Goal: Task Accomplishment & Management: Complete application form

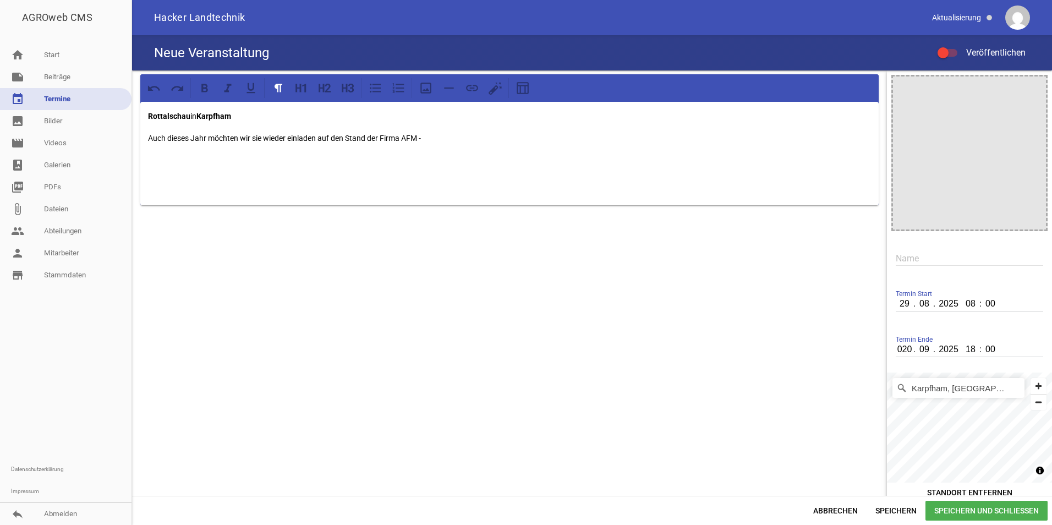
click at [259, 124] on div "Rottalschau in Karpfham Auch dieses Jahr möchten wir sie wieder einladen auf de…" at bounding box center [509, 153] width 738 height 103
click at [425, 139] on p "Auch dieses Jahr möchten wir sie wieder einladen auf den Stand der Firma AFM -" at bounding box center [509, 138] width 723 height 13
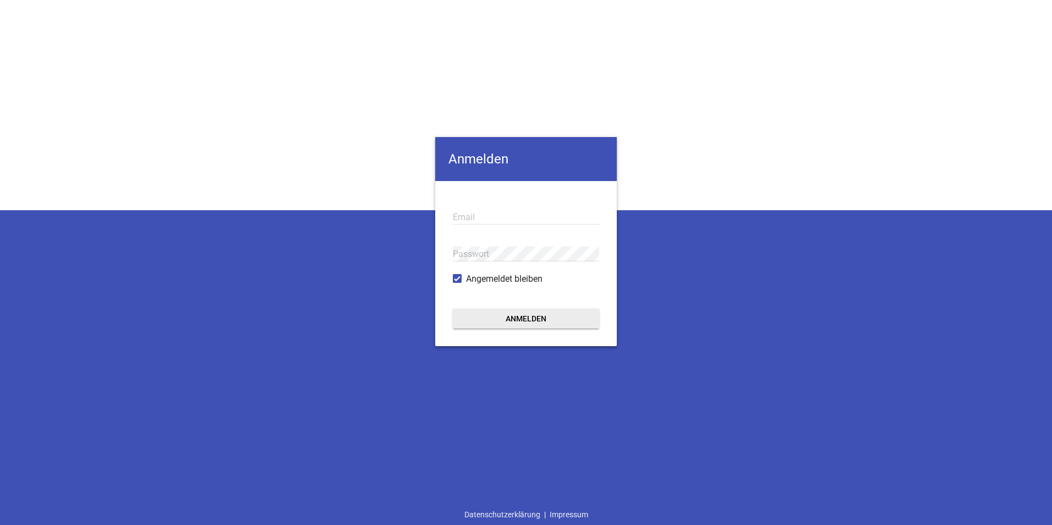
type input "[EMAIL_ADDRESS][DOMAIN_NAME]"
click at [501, 321] on button "Anmelden" at bounding box center [526, 319] width 146 height 20
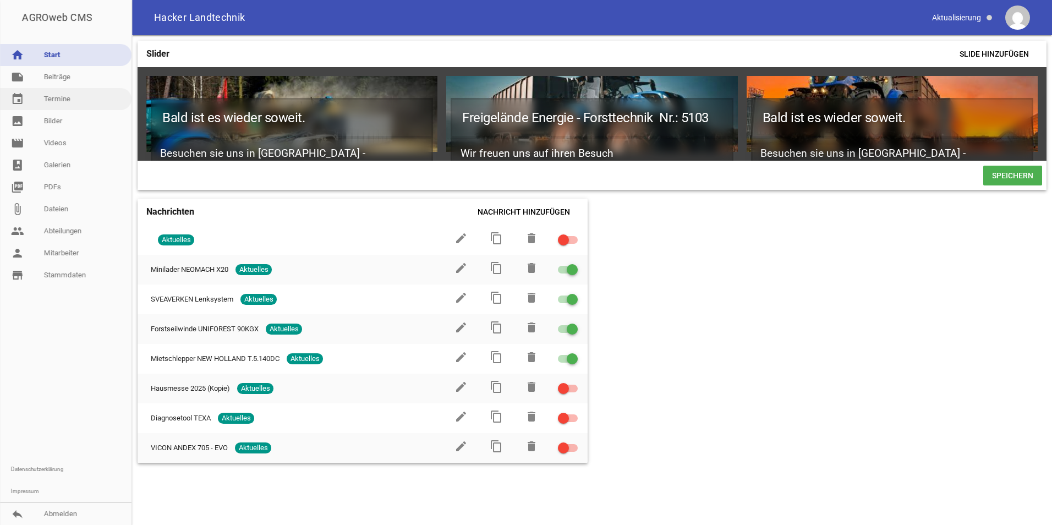
click at [57, 100] on link "event Termine" at bounding box center [66, 99] width 132 height 22
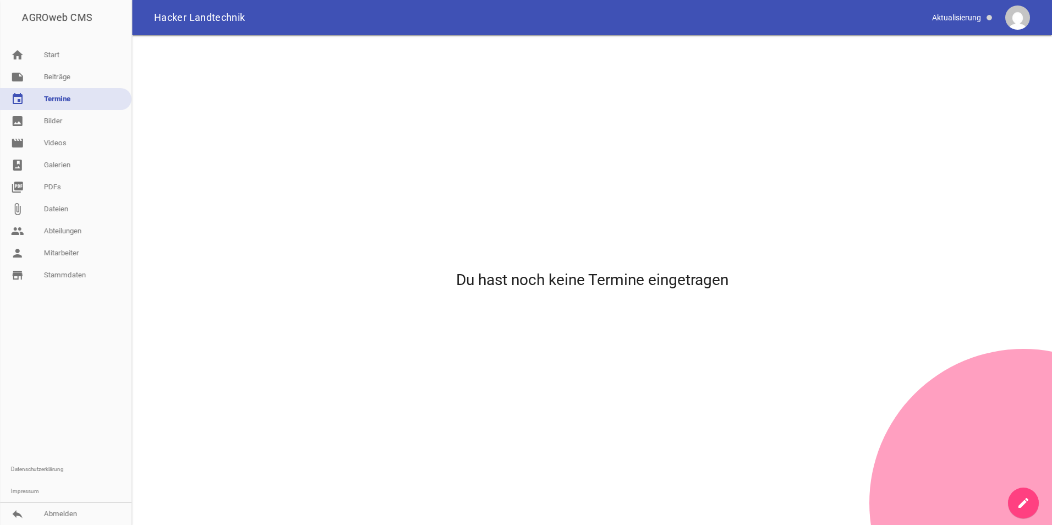
click at [1029, 500] on icon "create" at bounding box center [1023, 502] width 13 height 13
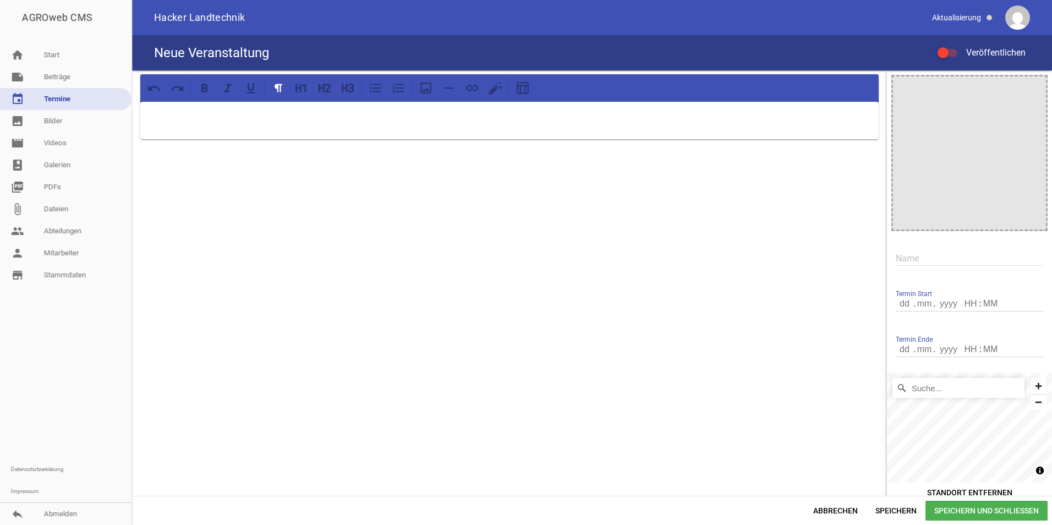
click at [305, 119] on p at bounding box center [509, 116] width 723 height 13
drag, startPoint x: 229, startPoint y: 127, endPoint x: 121, endPoint y: 105, distance: 111.2
click at [121, 105] on div "AGROweb CMS home Start note Beiträge label Aktuelles settings label Angebote se…" at bounding box center [526, 262] width 1052 height 525
click at [301, 92] on icon at bounding box center [298, 88] width 6 height 8
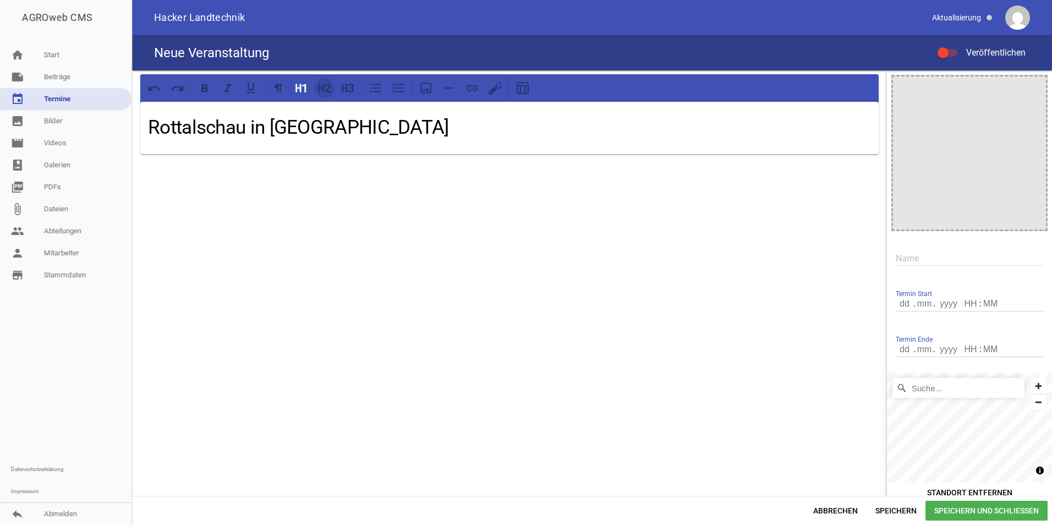
click at [329, 85] on icon at bounding box center [328, 88] width 6 height 9
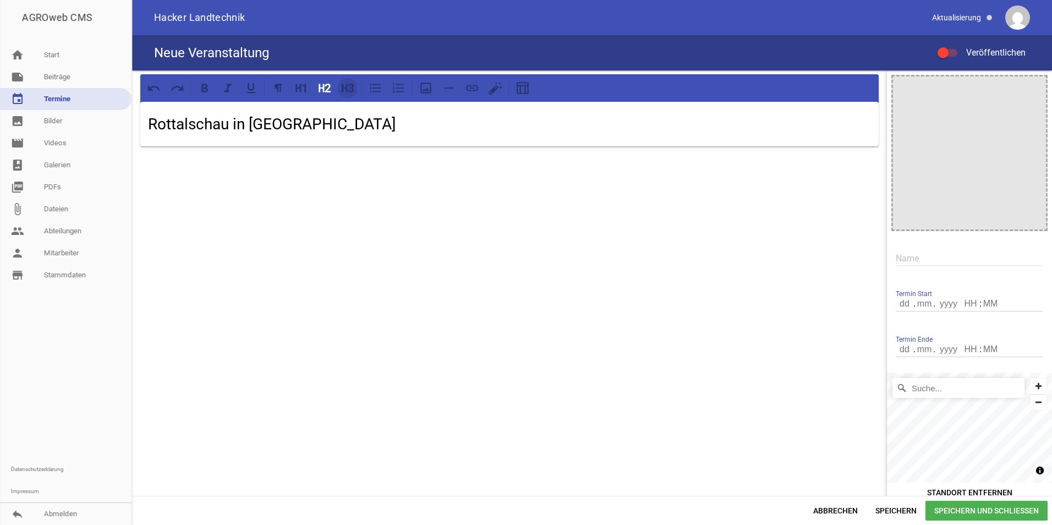
click at [352, 89] on icon at bounding box center [348, 88] width 14 height 14
click at [205, 84] on icon at bounding box center [204, 88] width 7 height 8
click at [309, 130] on div "Rottalschau in [GEOGRAPHIC_DATA]" at bounding box center [509, 120] width 738 height 37
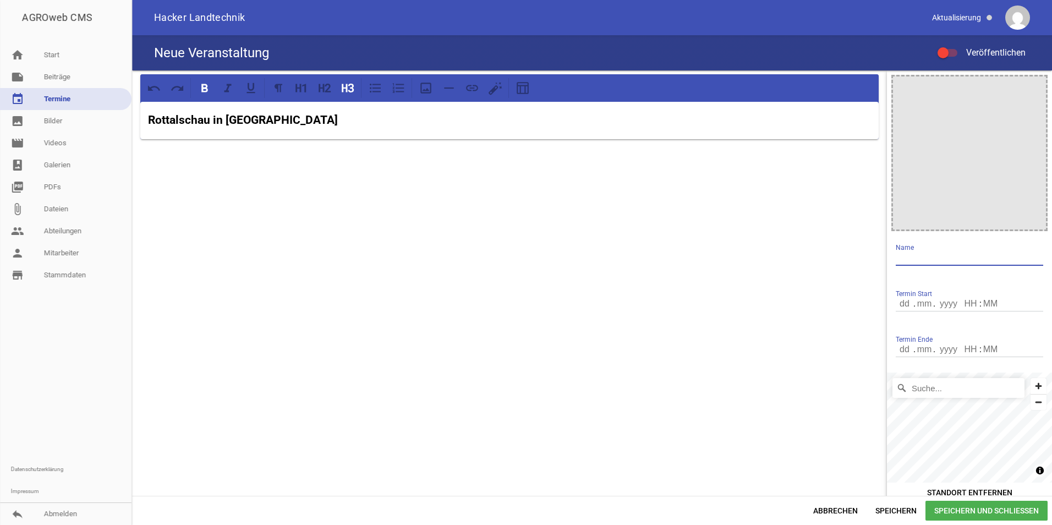
click at [935, 261] on input "text" at bounding box center [969, 258] width 147 height 15
type input "Rottalschau"
click at [949, 301] on input "number" at bounding box center [948, 304] width 29 height 14
click at [896, 305] on input "number" at bounding box center [905, 304] width 19 height 14
type input "29"
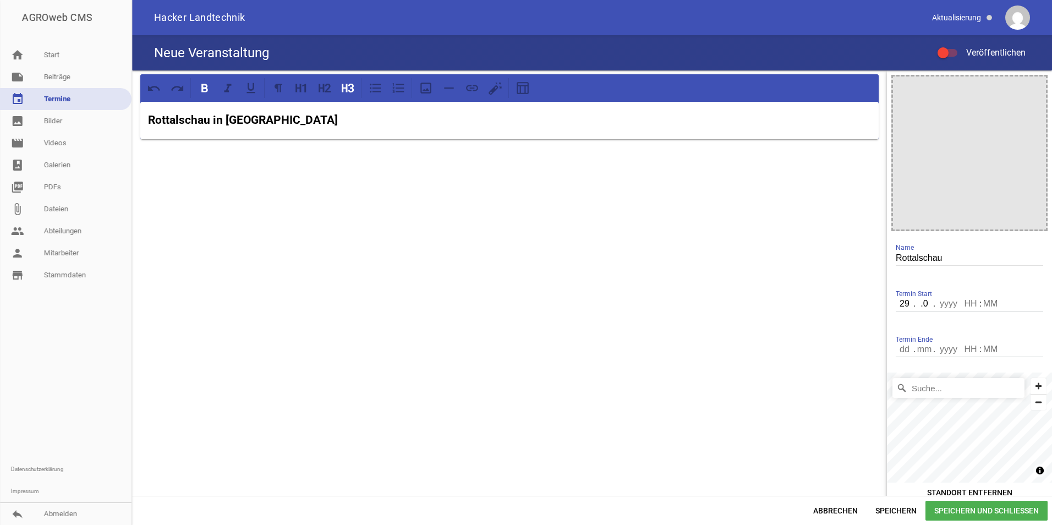
click at [918, 304] on input ".0" at bounding box center [925, 304] width 20 height 14
type input "08"
type input "2025"
type input "08"
type input "00"
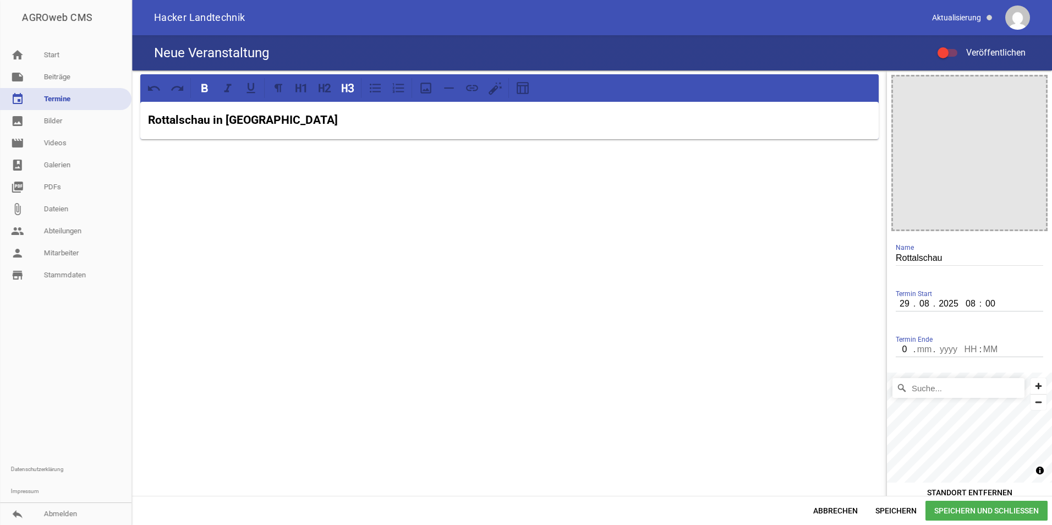
type input "02"
type input "02.0"
type input "02"
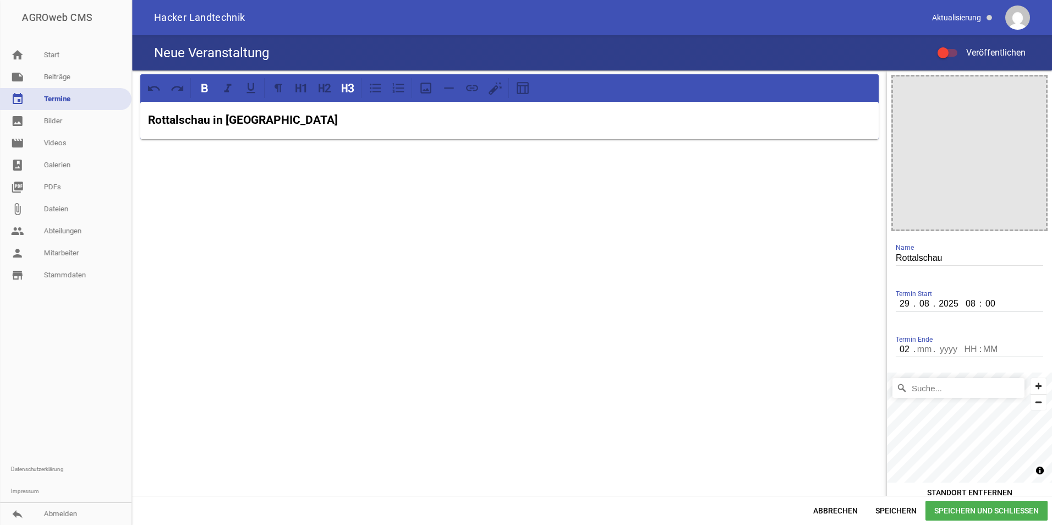
click at [919, 351] on input "number" at bounding box center [925, 349] width 20 height 14
type input "09"
type input "2025"
type input "18"
type input "00"
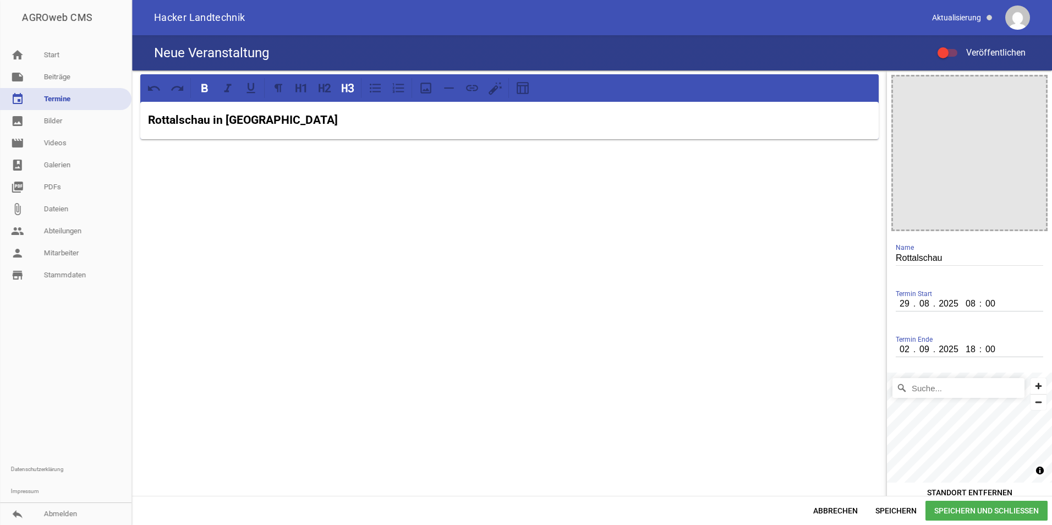
click at [746, 326] on div "Rottalschau in [GEOGRAPHIC_DATA]" at bounding box center [509, 288] width 755 height 436
click at [368, 118] on h3 "Rottalschau in [GEOGRAPHIC_DATA]" at bounding box center [509, 121] width 723 height 18
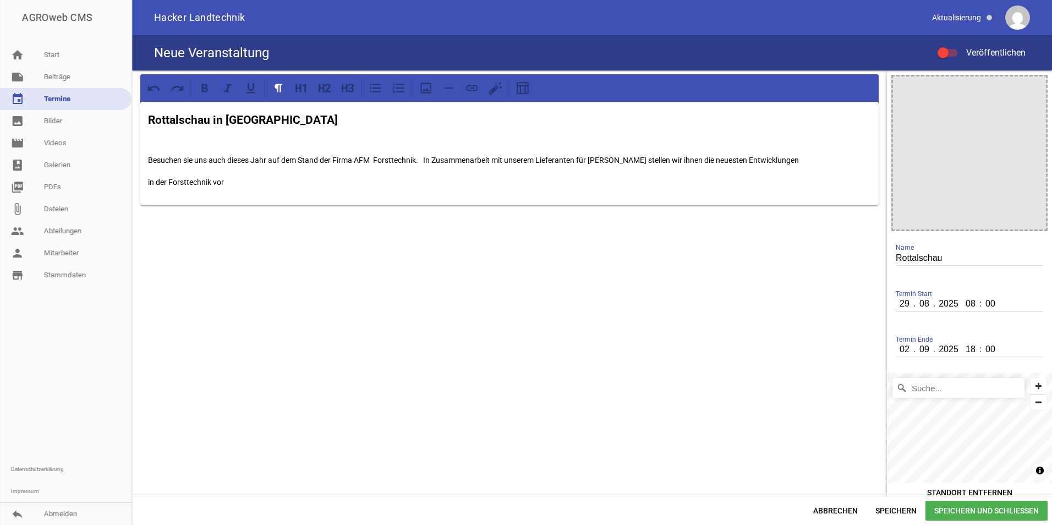
click at [305, 116] on h3 "Rottalschau in [GEOGRAPHIC_DATA]" at bounding box center [509, 121] width 723 height 18
click at [272, 180] on p "in der Forsttechnik vor" at bounding box center [509, 182] width 723 height 13
click at [446, 227] on p "Dieses Jahr dürfen wir ihnen auch unser neus Fabrikat NEOMACH vorstellen daß im" at bounding box center [509, 226] width 723 height 13
click at [297, 227] on p "Dieses Jahr dürfen wir ihnen auch unser neus Fabrikat NEOMACH vorstellen daß im" at bounding box center [509, 226] width 723 height 13
click at [589, 227] on p "Dieses Jahr dürfen wir ihnen auch unser neues Fabrikat NEOMACH vorstellen daß i…" at bounding box center [509, 226] width 723 height 13
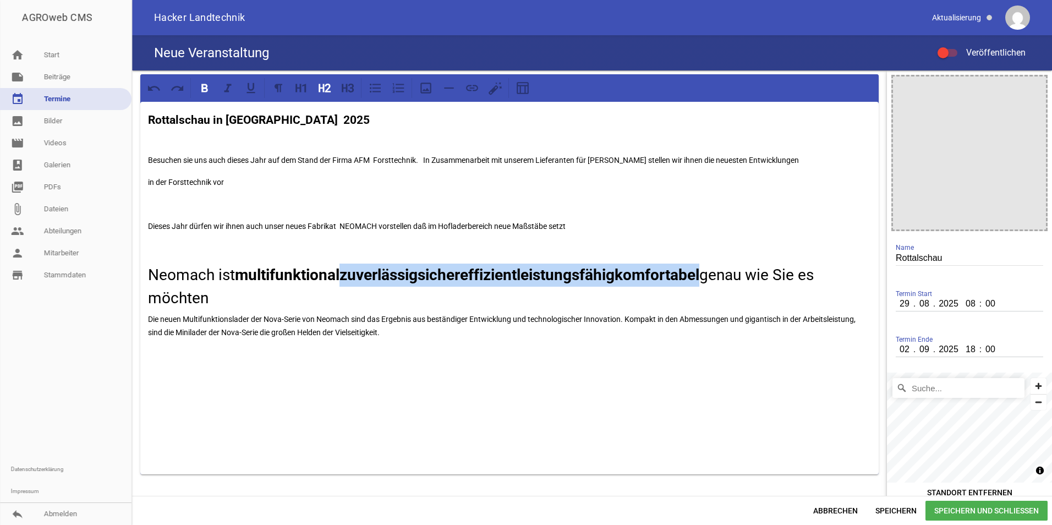
drag, startPoint x: 345, startPoint y: 280, endPoint x: 708, endPoint y: 278, distance: 362.6
click at [708, 278] on h2 "Neomach ist multifunktionalzuverlässigsichereffizientleistungsfähigkomfortabel …" at bounding box center [509, 287] width 723 height 46
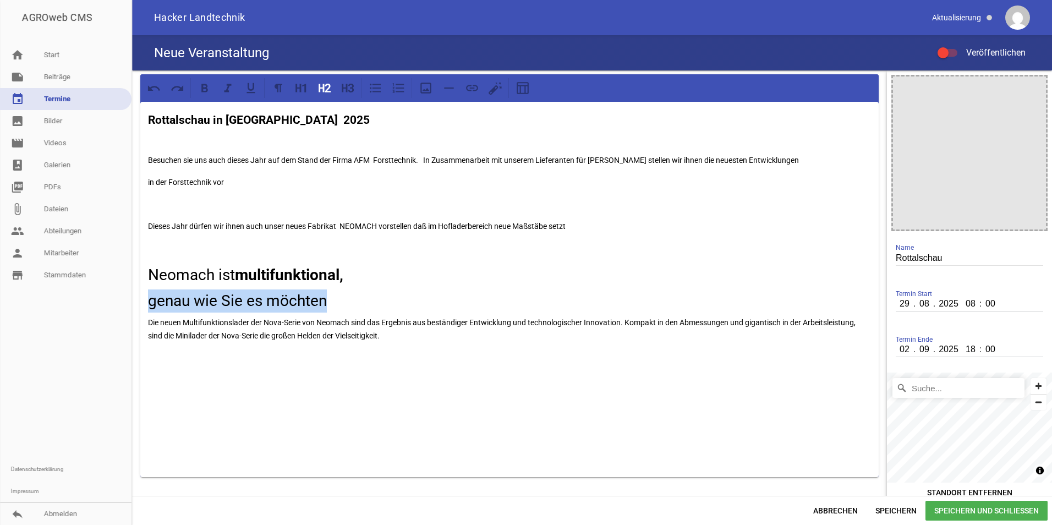
drag, startPoint x: 328, startPoint y: 305, endPoint x: 150, endPoint y: 311, distance: 178.4
click at [150, 311] on h2 "genau wie Sie es möchten" at bounding box center [509, 300] width 723 height 23
click at [341, 301] on h2 "genau wie Sie es möchten" at bounding box center [509, 300] width 723 height 23
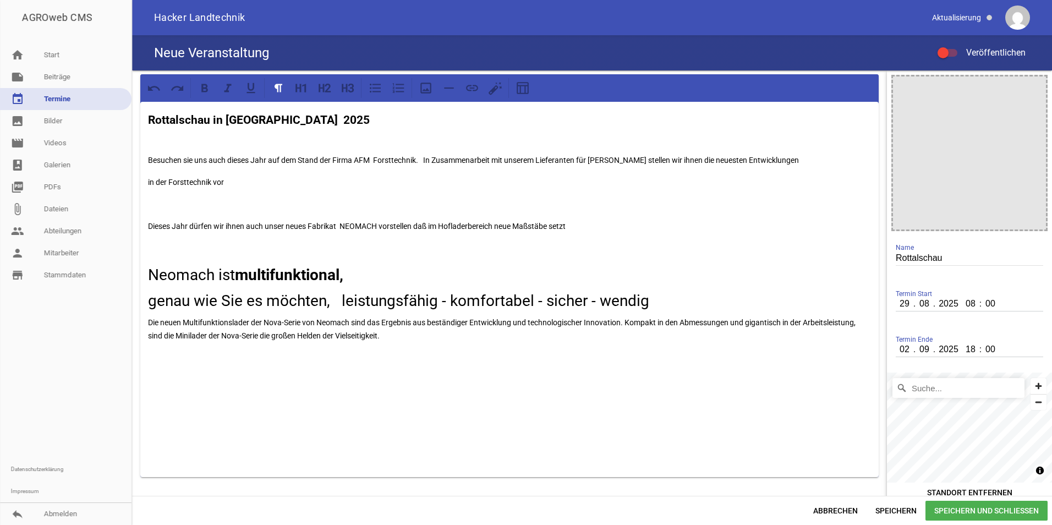
click at [289, 247] on p at bounding box center [509, 248] width 723 height 13
click at [427, 88] on icon at bounding box center [426, 88] width 14 height 14
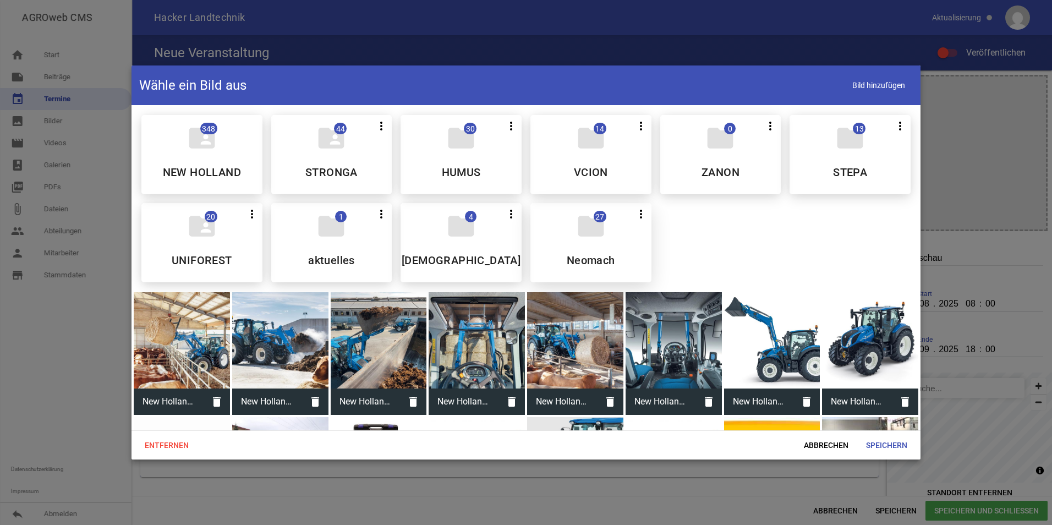
click at [596, 262] on h5 "Neomach" at bounding box center [591, 260] width 48 height 11
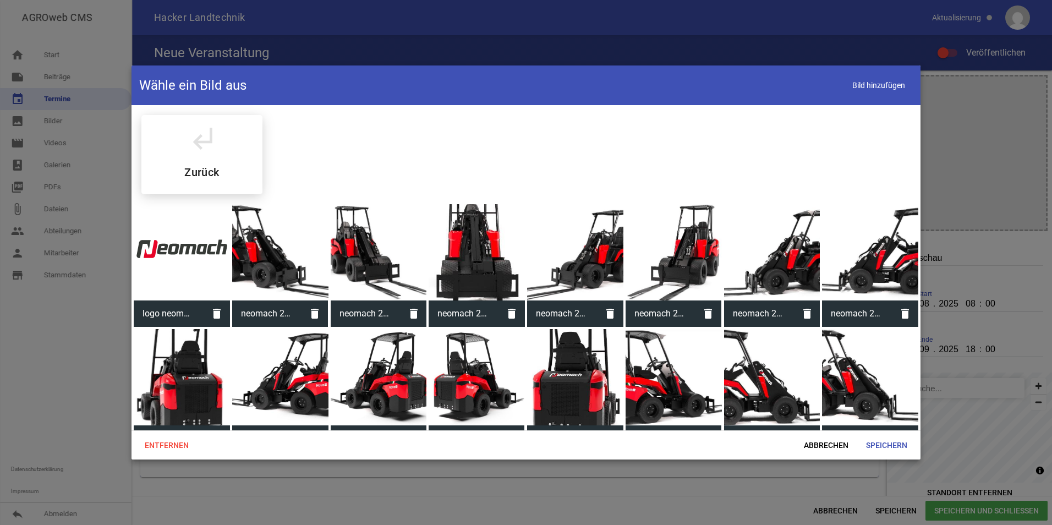
click at [193, 273] on div at bounding box center [182, 252] width 96 height 96
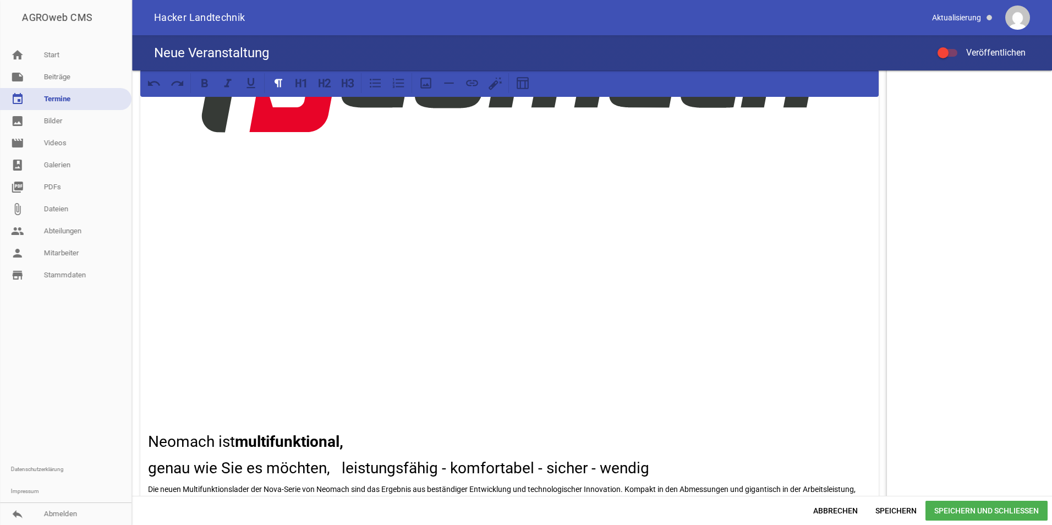
scroll to position [495, 0]
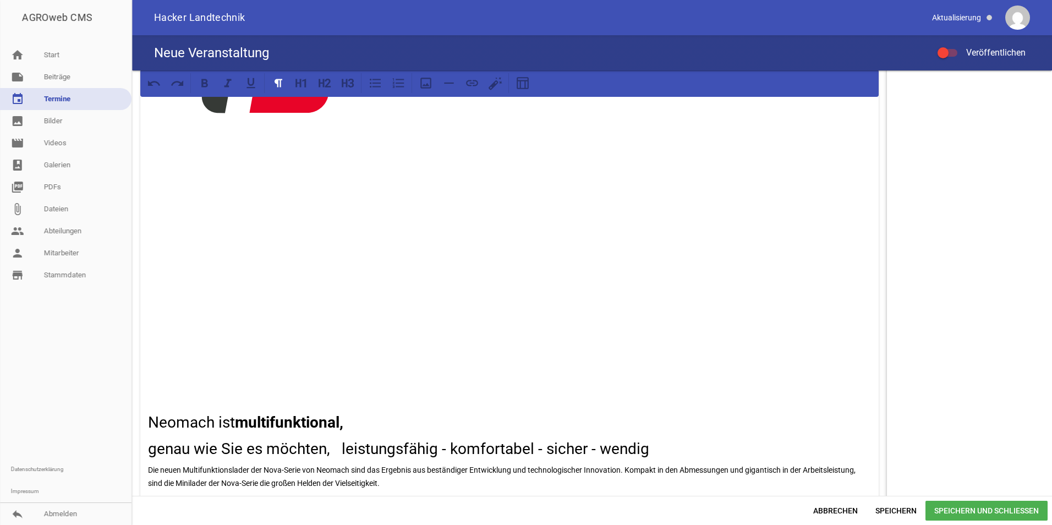
click at [445, 382] on img at bounding box center [509, 74] width 723 height 656
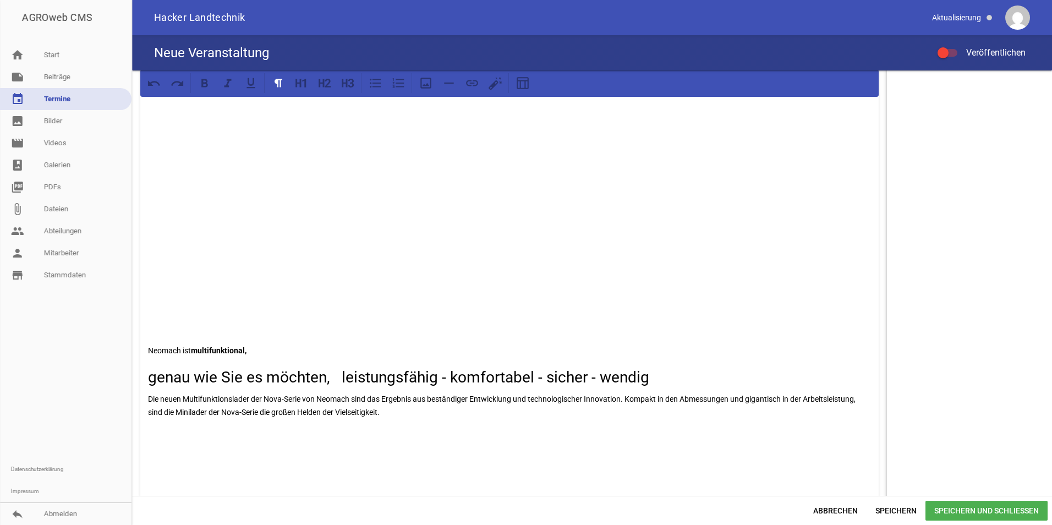
scroll to position [0, 0]
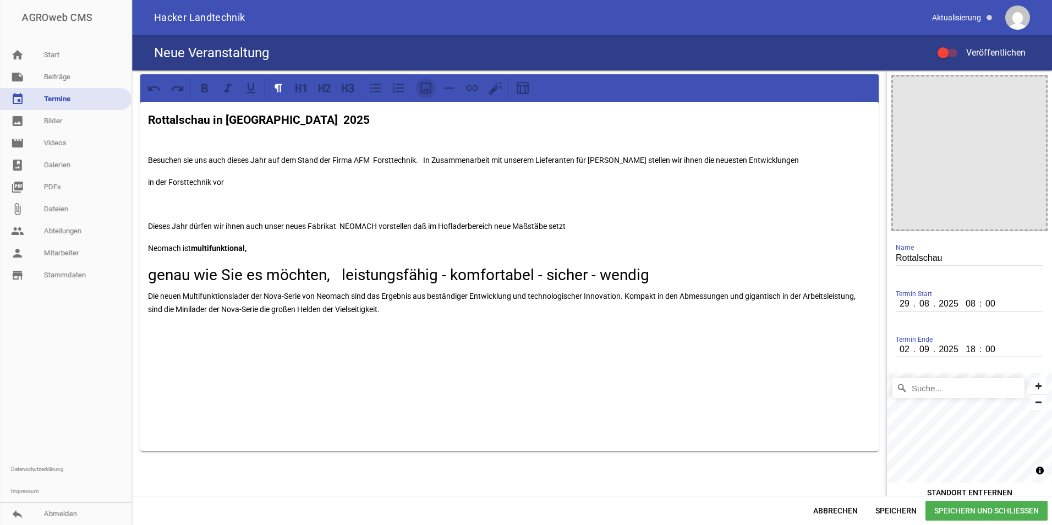
click at [427, 92] on icon at bounding box center [425, 88] width 11 height 11
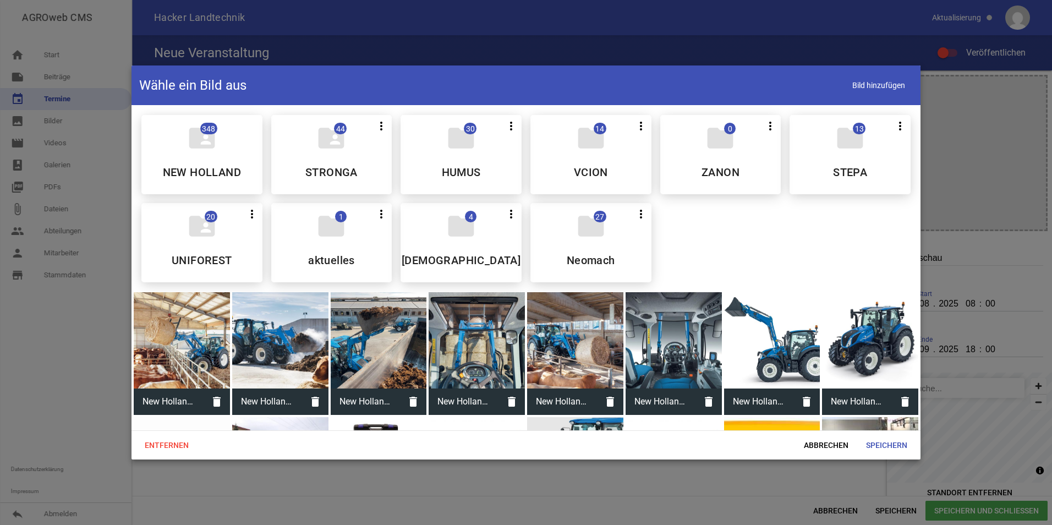
click at [835, 150] on icon "folder" at bounding box center [850, 138] width 31 height 31
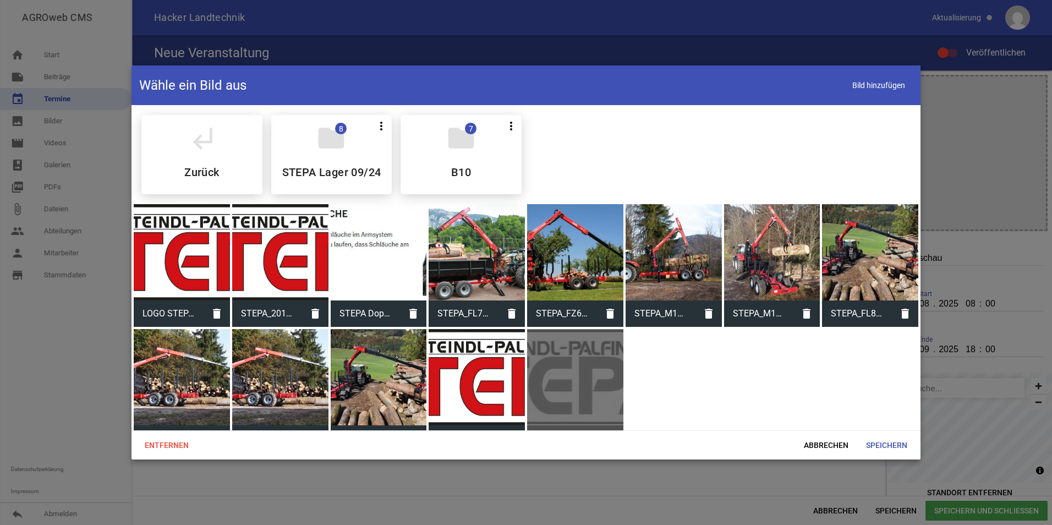
click at [474, 383] on div at bounding box center [477, 377] width 96 height 96
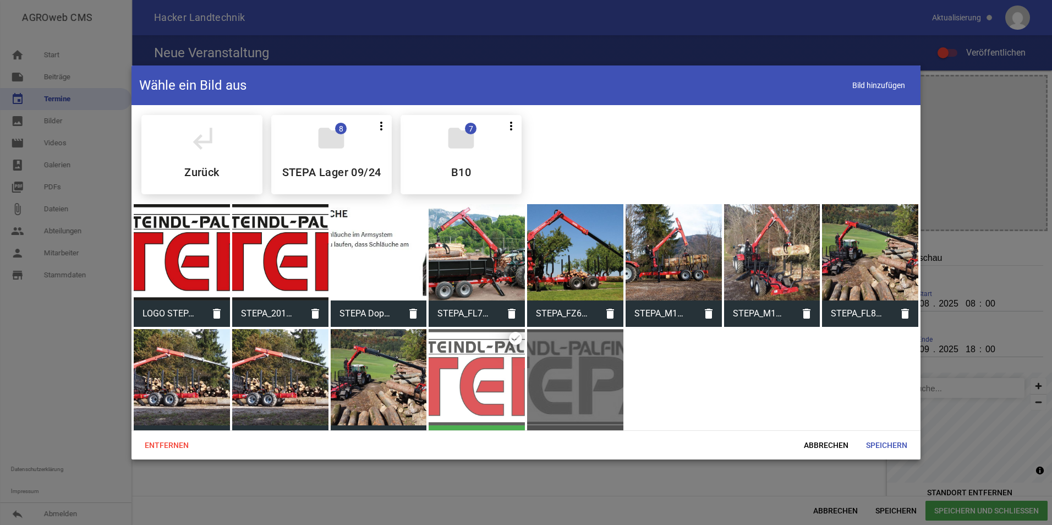
click at [474, 383] on div at bounding box center [477, 377] width 96 height 96
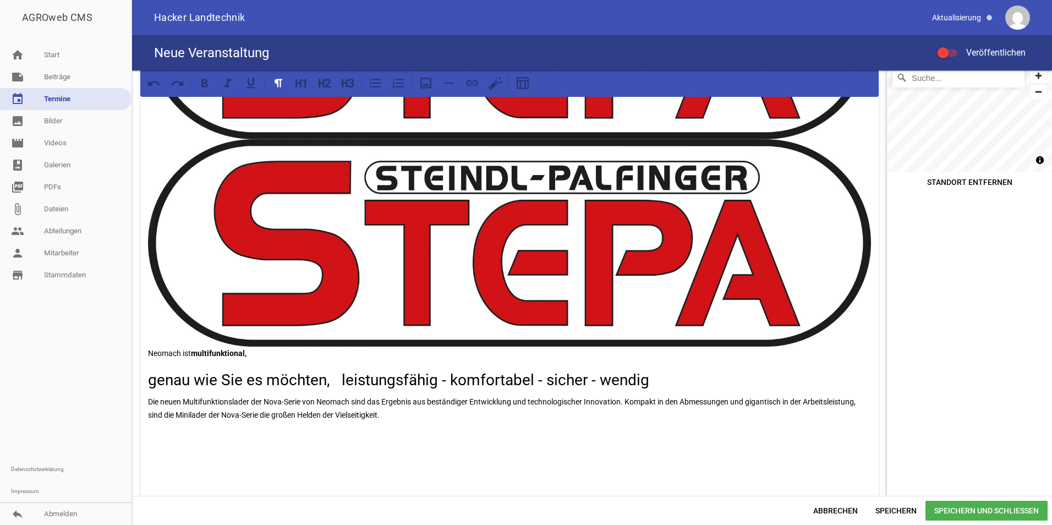
scroll to position [330, 0]
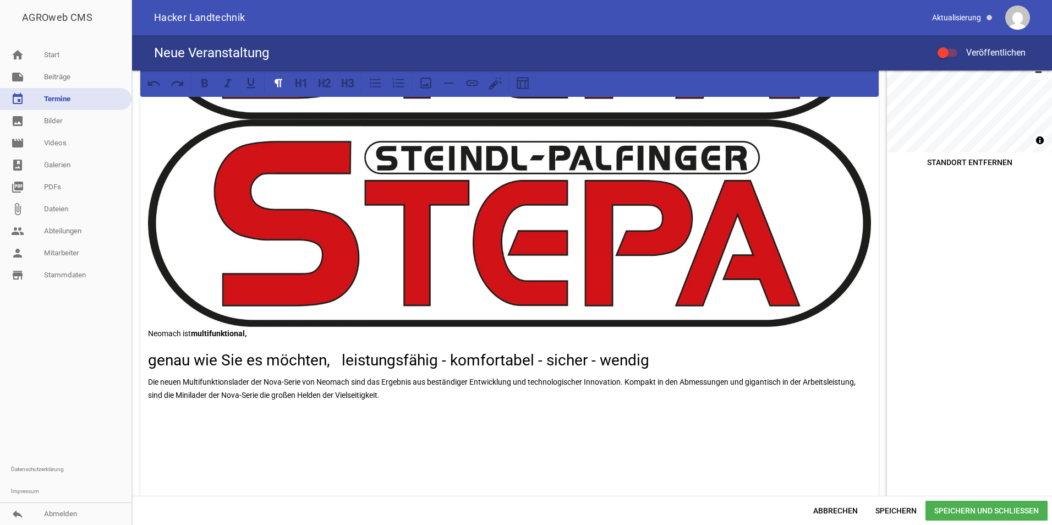
click at [851, 306] on img at bounding box center [509, 223] width 723 height 208
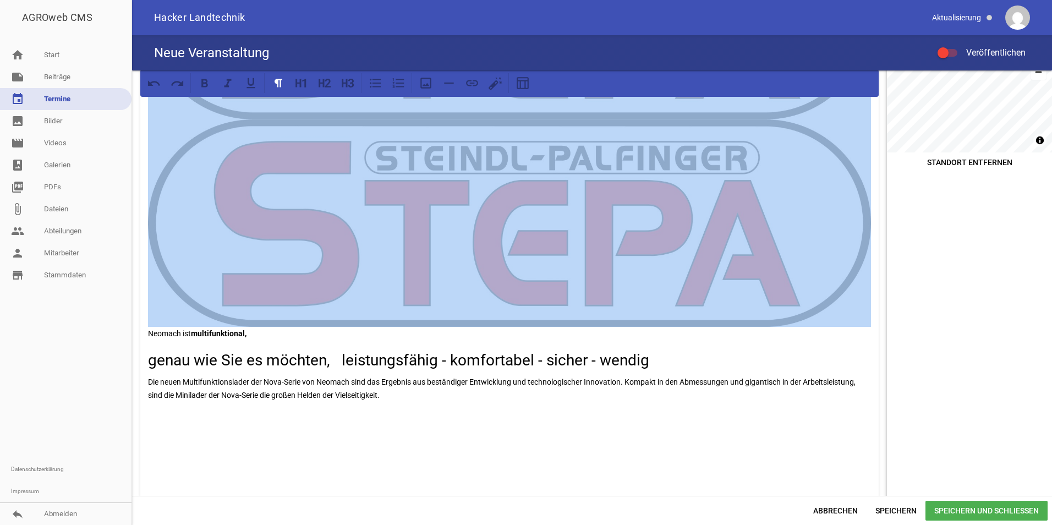
click at [146, 336] on div "Rottalschau in [GEOGRAPHIC_DATA] 2025 Besuchen sie uns auch dieses Jahr auf dem…" at bounding box center [509, 154] width 738 height 765
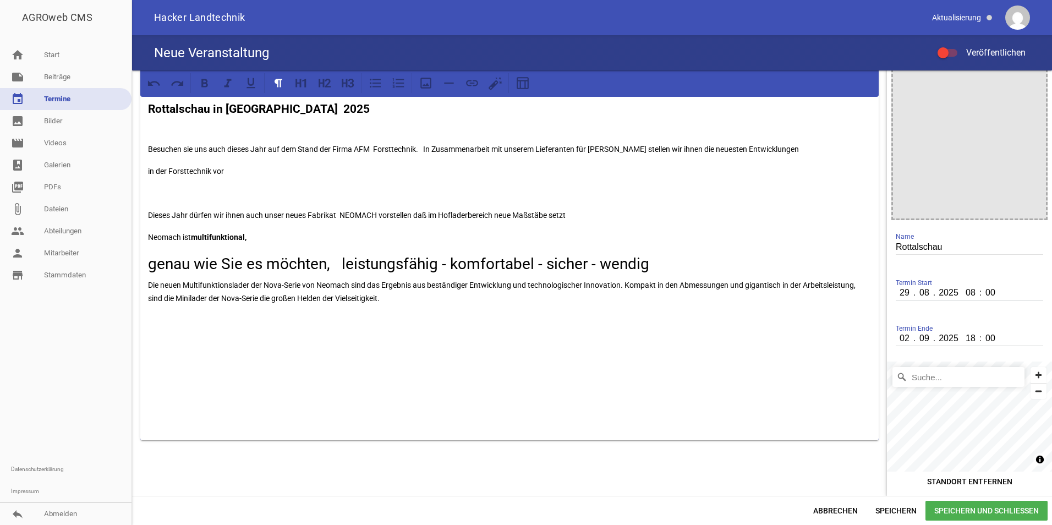
scroll to position [11, 0]
click at [370, 184] on div "Rottalschau in [GEOGRAPHIC_DATA] 2025 Besuchen sie uns auch dieses Jahr auf dem…" at bounding box center [509, 265] width 738 height 349
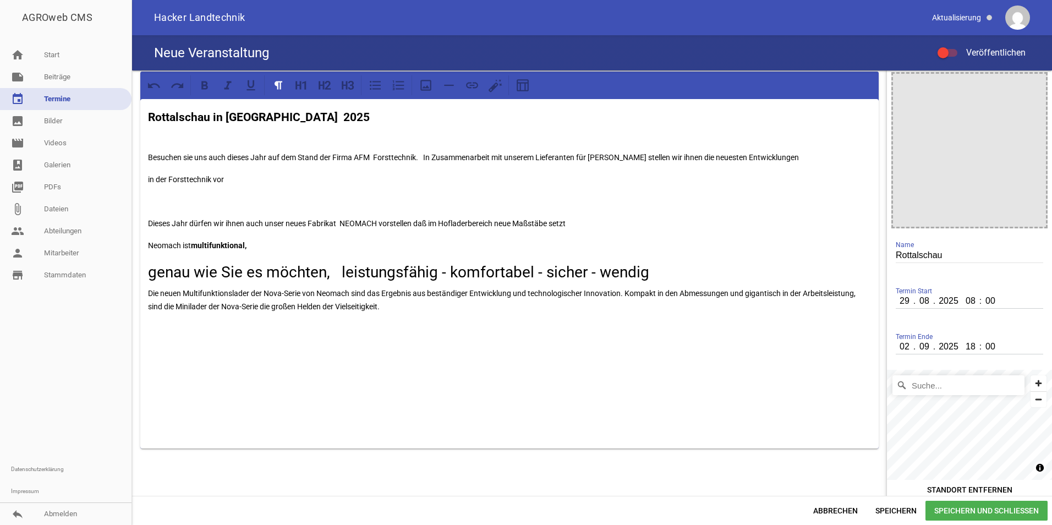
scroll to position [0, 0]
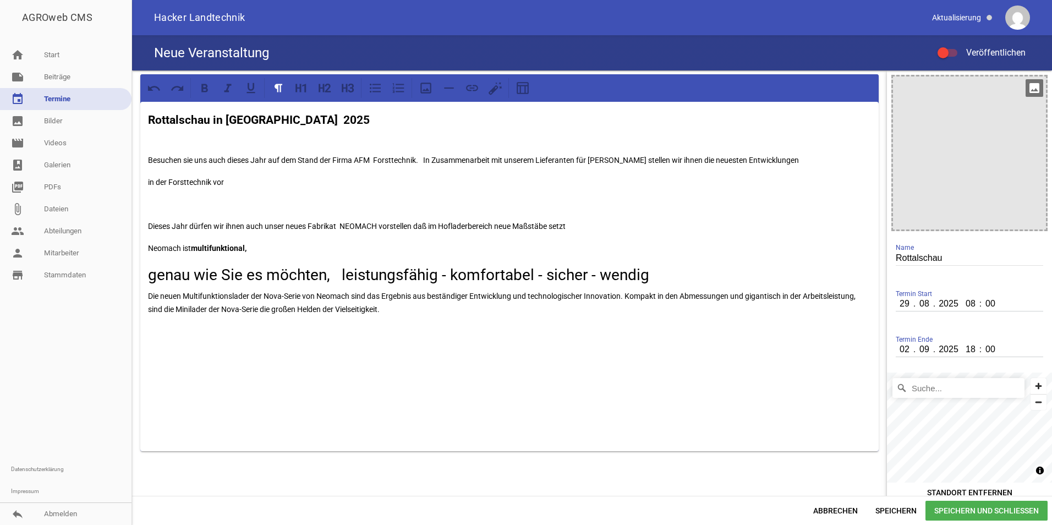
click at [1006, 157] on div at bounding box center [969, 152] width 153 height 153
click at [1031, 81] on icon "image" at bounding box center [1035, 88] width 18 height 18
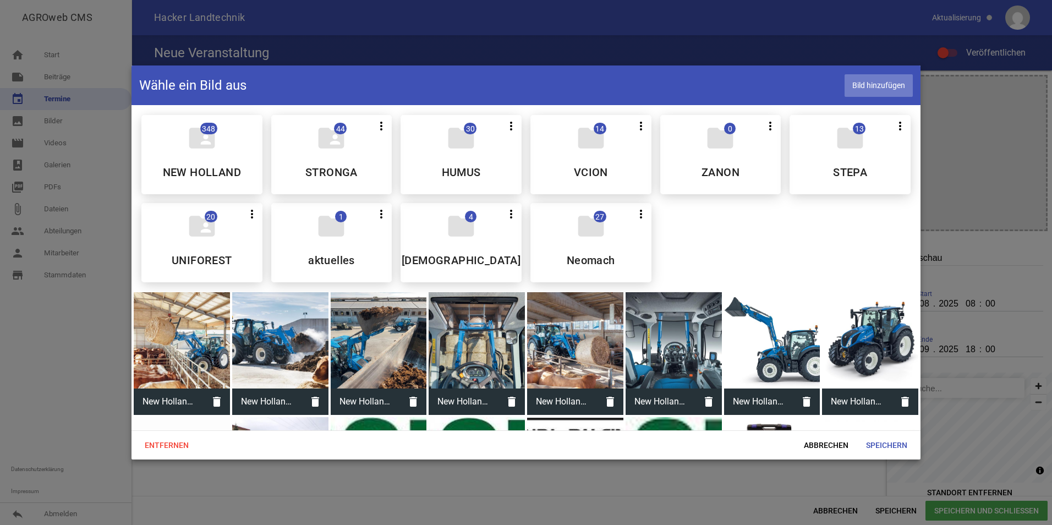
click at [889, 86] on span "Bild hinzufügen" at bounding box center [879, 85] width 68 height 23
click at [891, 85] on span "Bild hinzufügen" at bounding box center [879, 85] width 68 height 23
click at [876, 81] on span "Bild hinzufügen" at bounding box center [879, 85] width 68 height 23
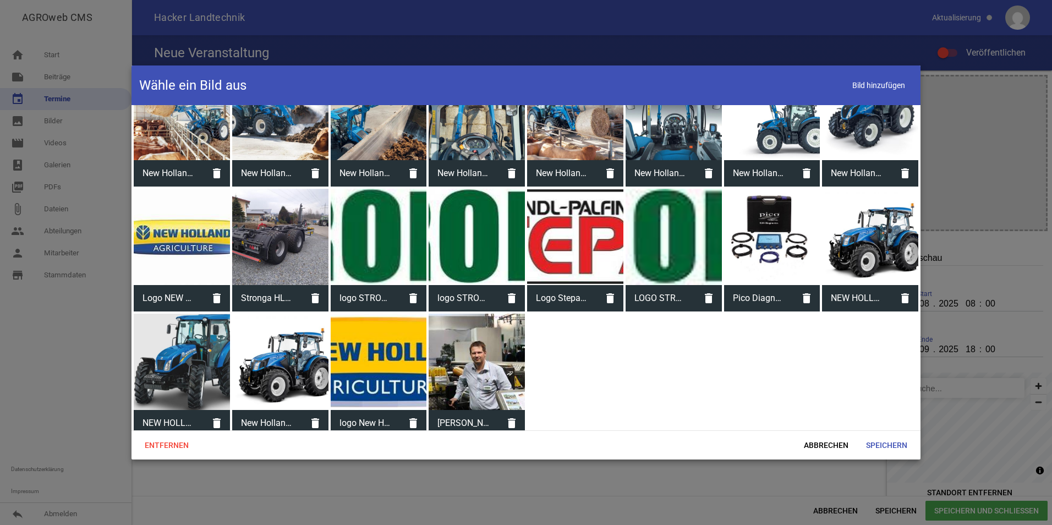
scroll to position [234, 0]
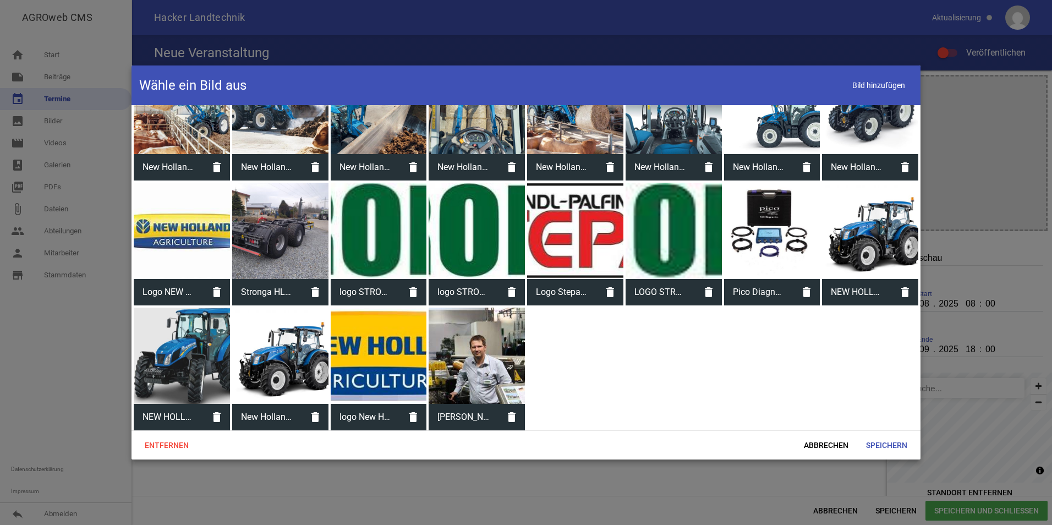
click at [592, 370] on div "folder_shared 348 NEW HOLLAND folder_shared 44 more_vert Nicht mehr Teilen Bear…" at bounding box center [526, 267] width 789 height 325
click at [819, 446] on span "Abbrechen" at bounding box center [826, 445] width 62 height 20
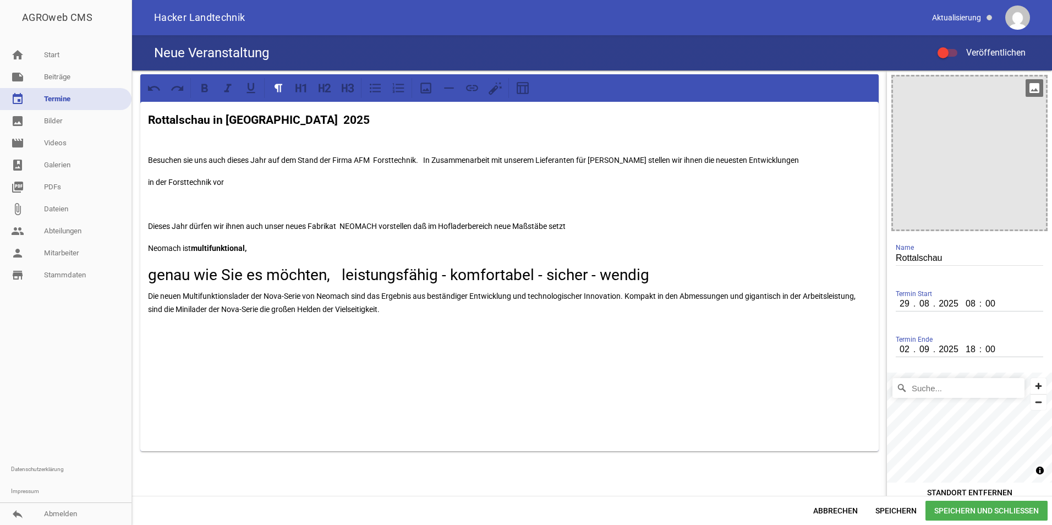
click at [1038, 84] on div at bounding box center [969, 152] width 153 height 153
click at [1029, 84] on icon "image" at bounding box center [1035, 88] width 18 height 18
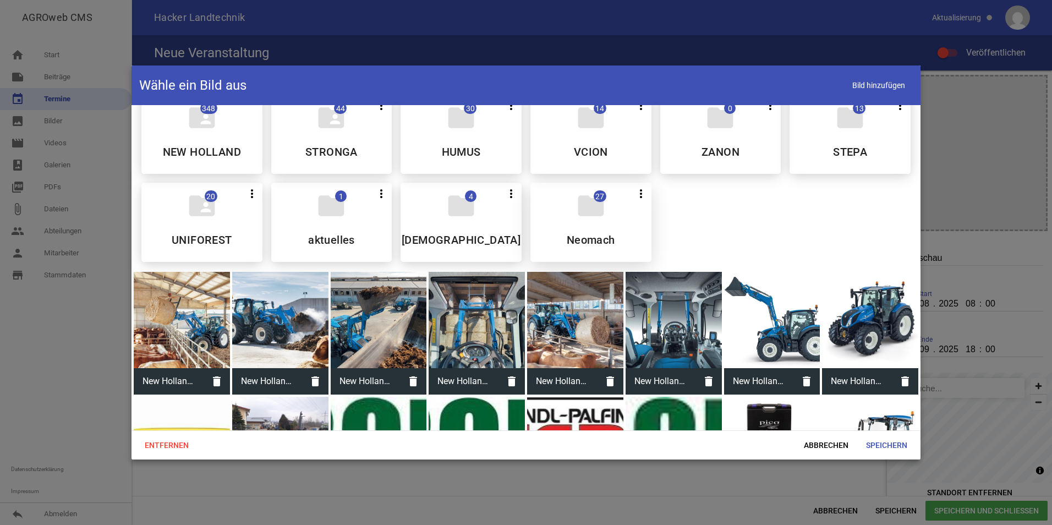
scroll to position [14, 0]
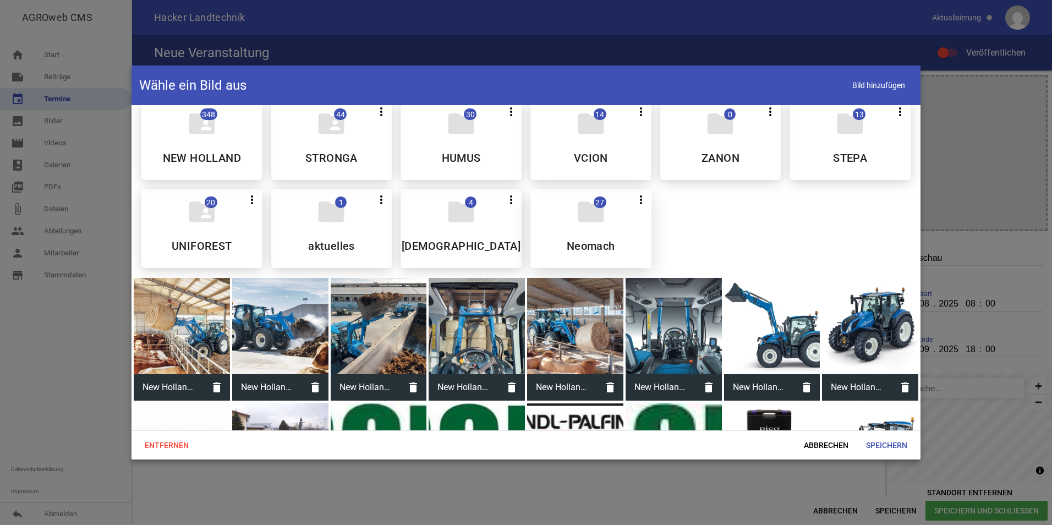
click at [601, 234] on div "folder 27 more_vert Teilen Bearbeiten Löschen Neomach" at bounding box center [590, 228] width 121 height 79
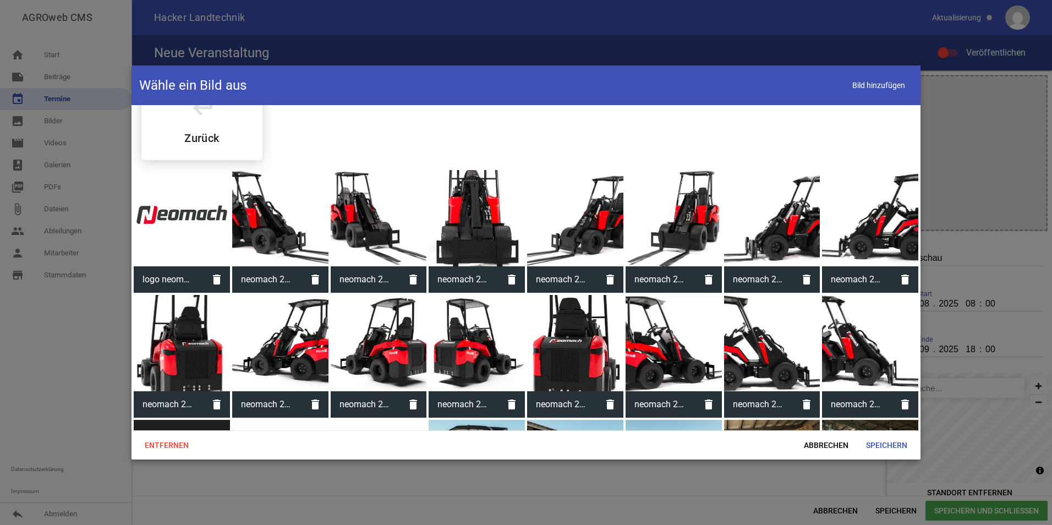
scroll to position [0, 0]
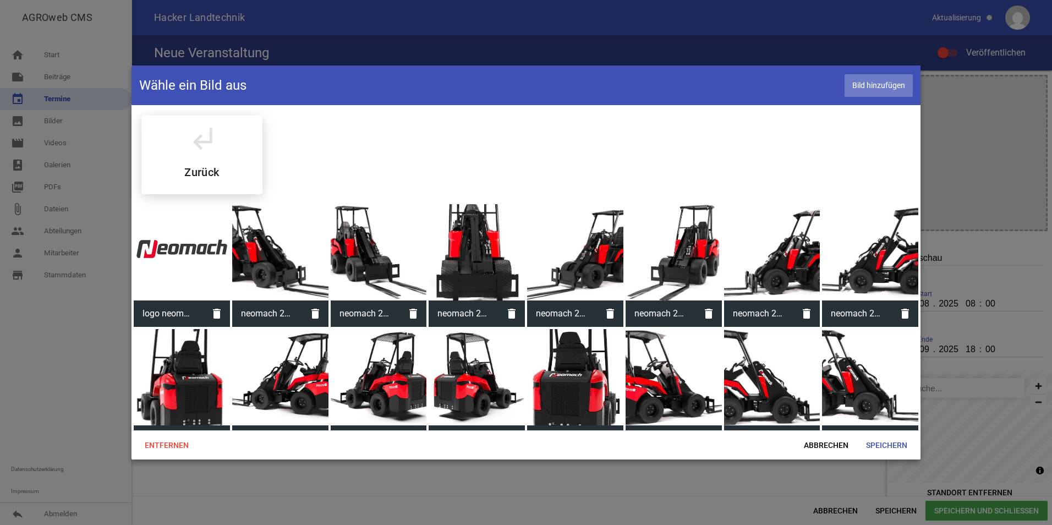
click at [886, 89] on span "Bild hinzufügen" at bounding box center [879, 85] width 68 height 23
click at [187, 157] on div "subdirectory_arrow_left Zurück" at bounding box center [201, 154] width 121 height 79
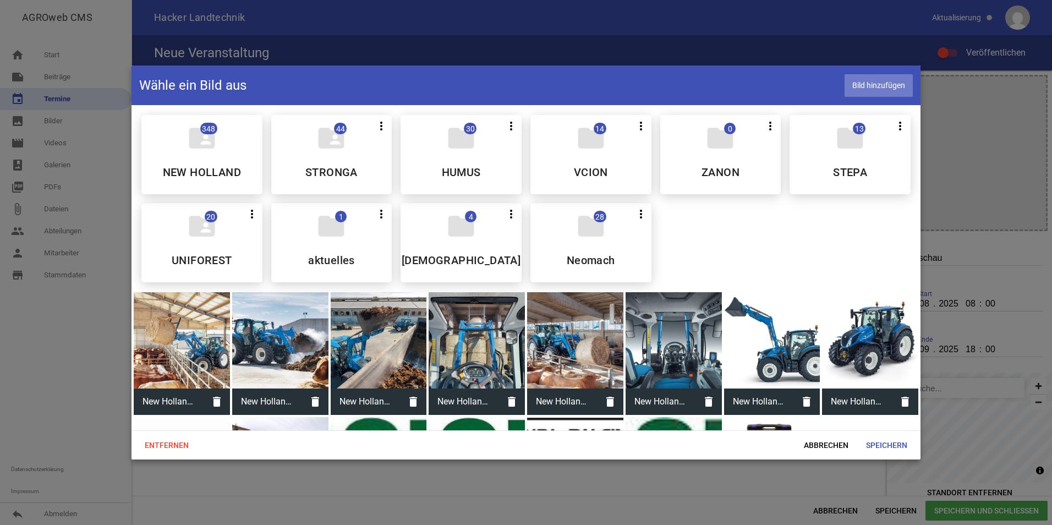
click at [856, 86] on span "Bild hinzufügen" at bounding box center [879, 85] width 68 height 23
click at [972, 188] on div at bounding box center [526, 262] width 1052 height 525
click at [823, 446] on span "Abbrechen" at bounding box center [826, 445] width 62 height 20
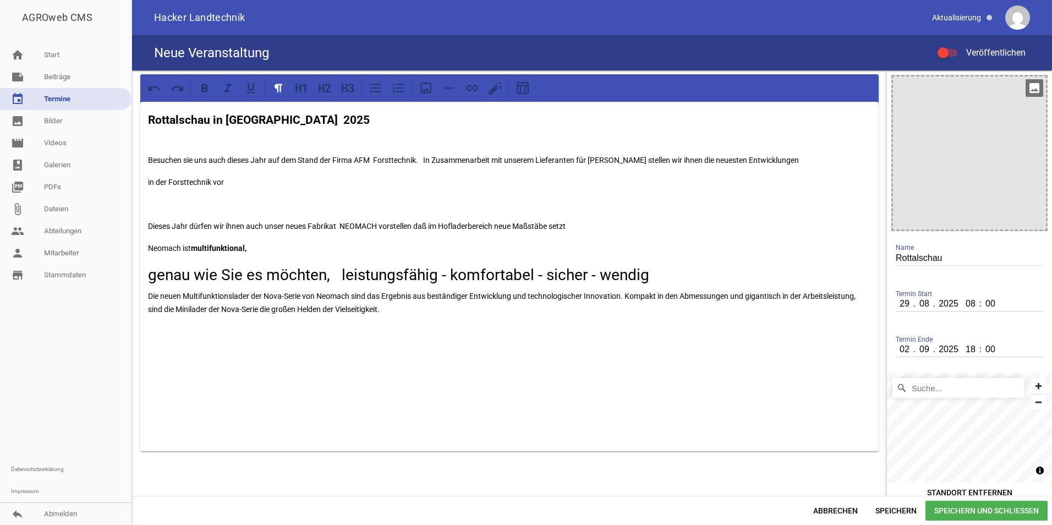
click at [1013, 105] on div at bounding box center [969, 152] width 153 height 153
click at [1028, 89] on icon "image" at bounding box center [1035, 88] width 18 height 18
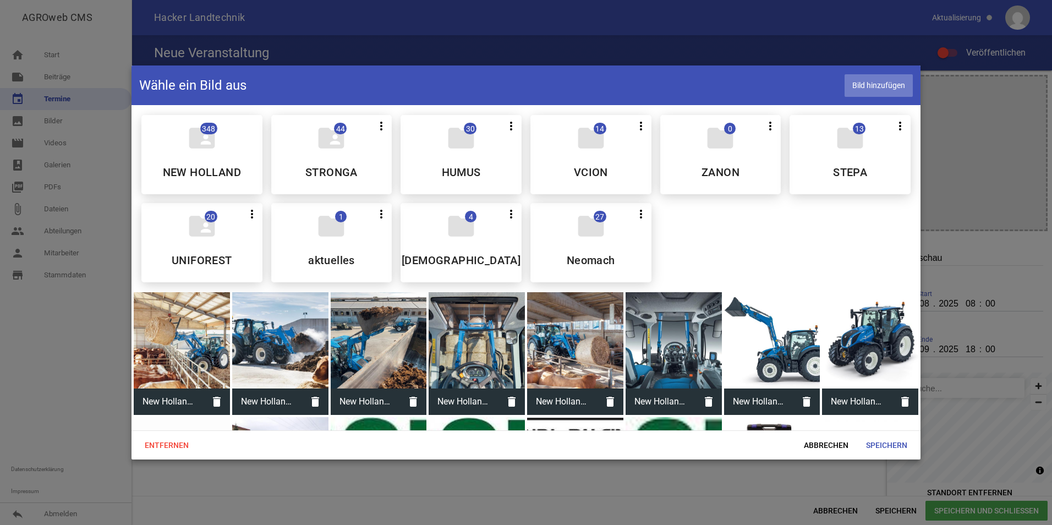
click at [863, 85] on span "Bild hinzufügen" at bounding box center [879, 85] width 68 height 23
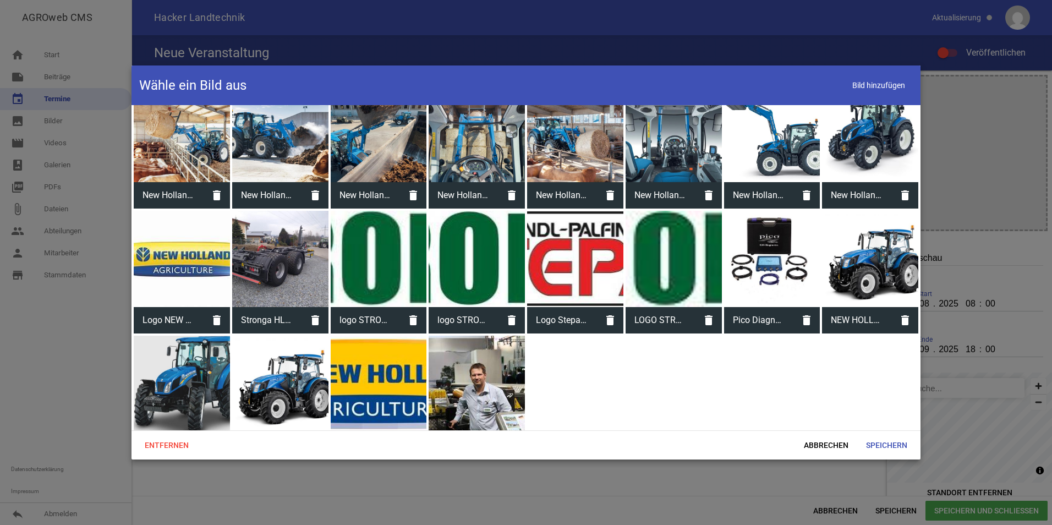
scroll to position [234, 0]
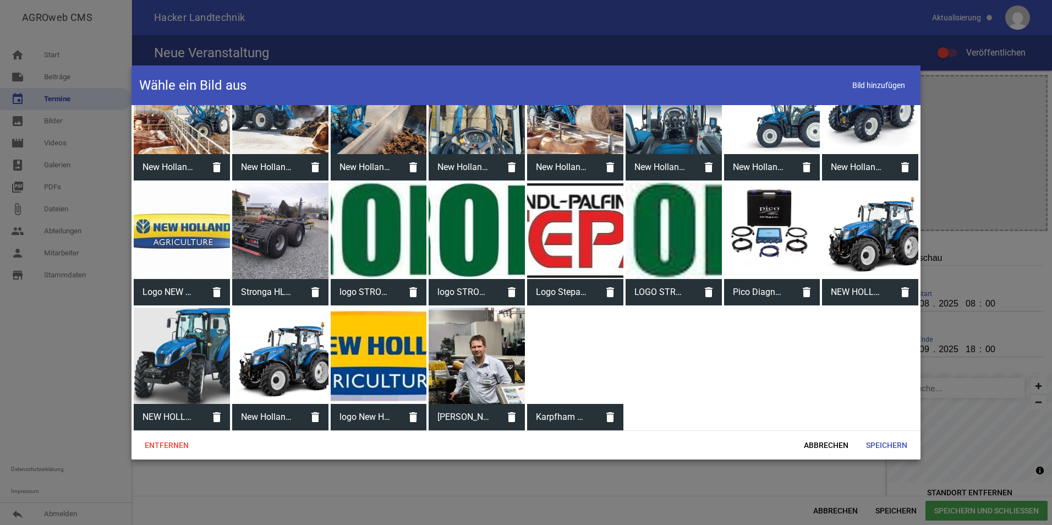
click at [569, 349] on div at bounding box center [575, 356] width 96 height 96
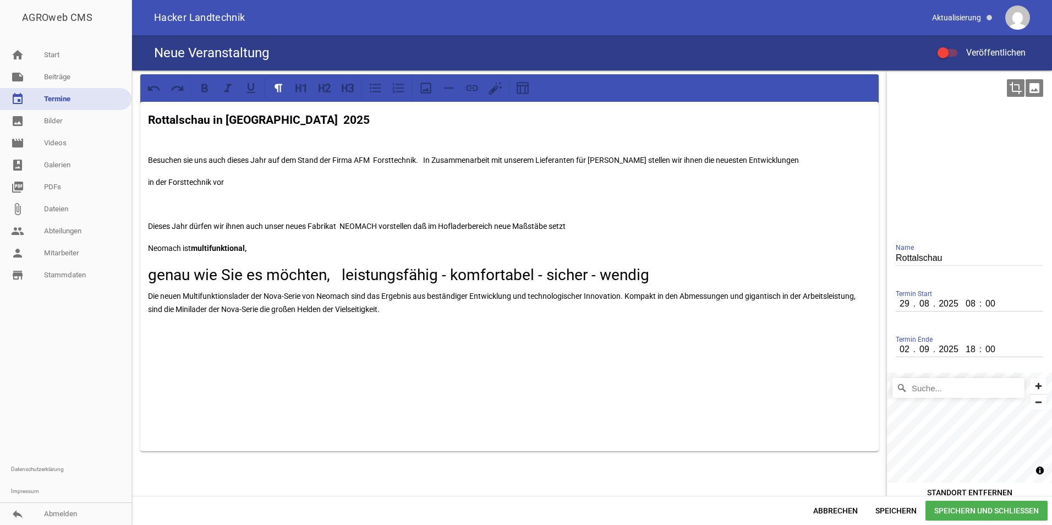
click at [1030, 83] on icon "image" at bounding box center [1035, 88] width 18 height 18
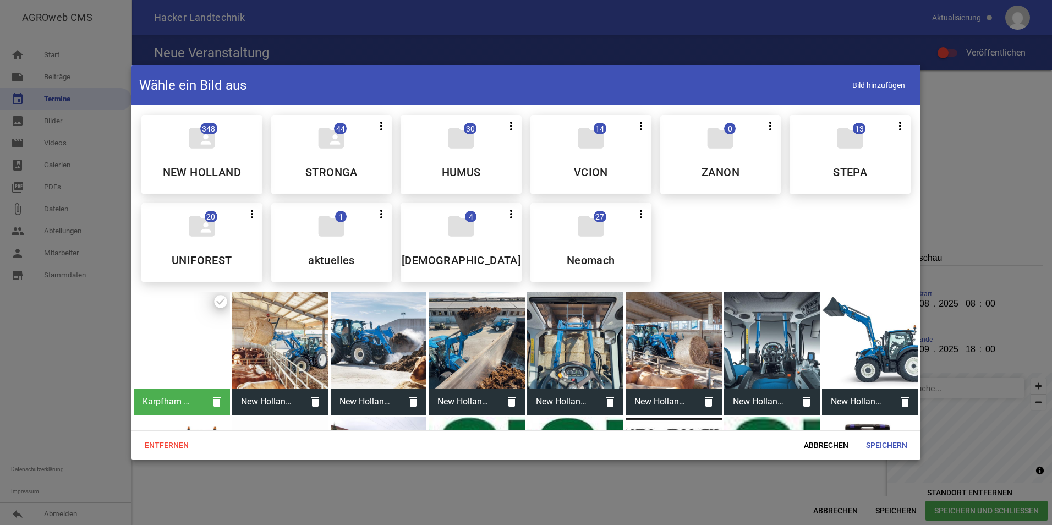
click at [944, 157] on div at bounding box center [526, 262] width 1052 height 525
click at [817, 438] on span "Abbrechen" at bounding box center [826, 445] width 62 height 20
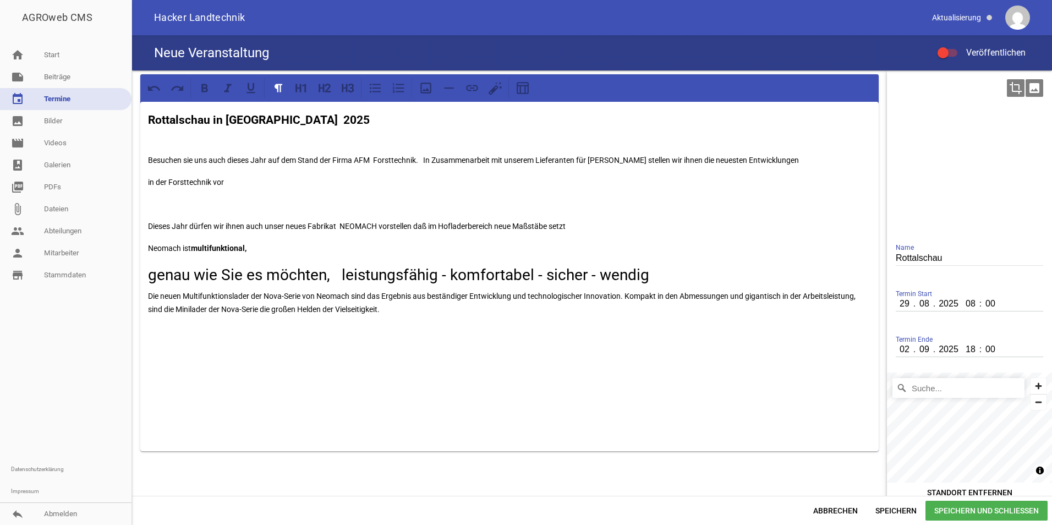
click at [1009, 86] on icon "crop" at bounding box center [1016, 88] width 18 height 18
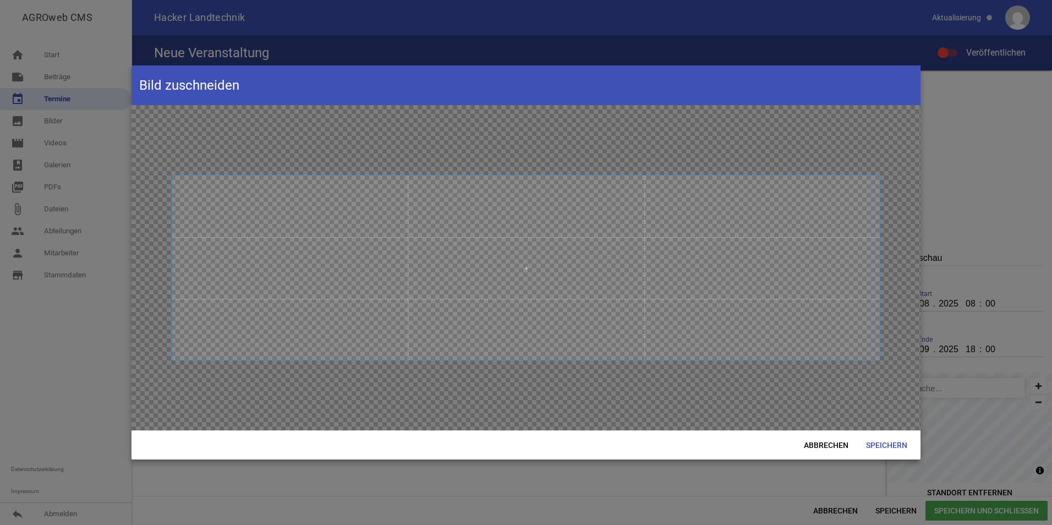
click at [506, 330] on span at bounding box center [525, 268] width 707 height 184
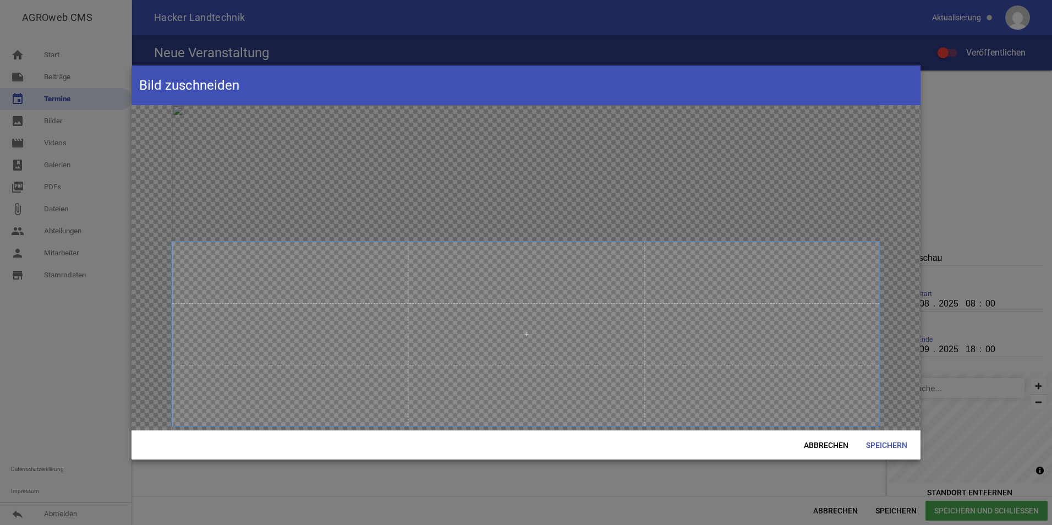
click at [540, 422] on span at bounding box center [525, 334] width 707 height 184
click at [894, 448] on span "Speichern" at bounding box center [886, 445] width 59 height 20
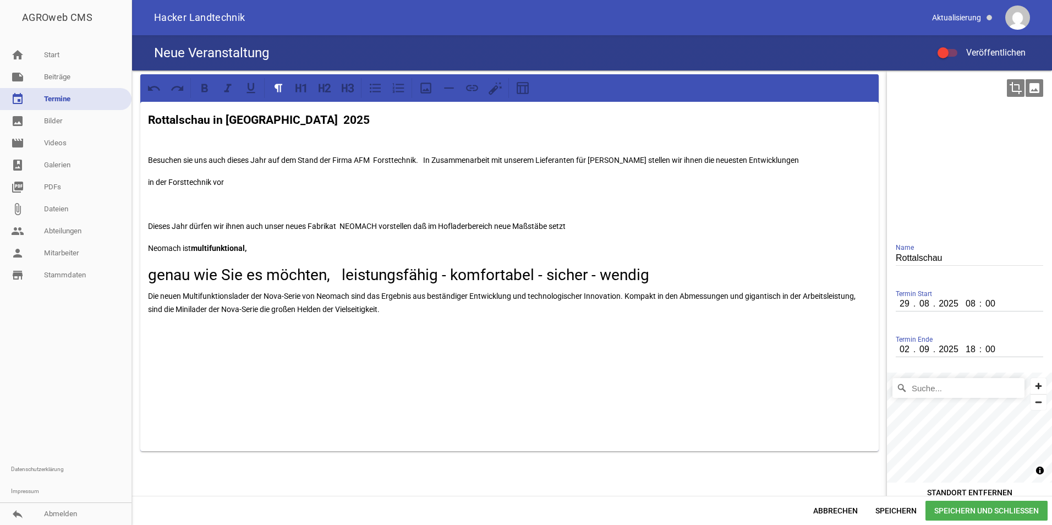
click at [1032, 86] on icon "image" at bounding box center [1035, 88] width 18 height 18
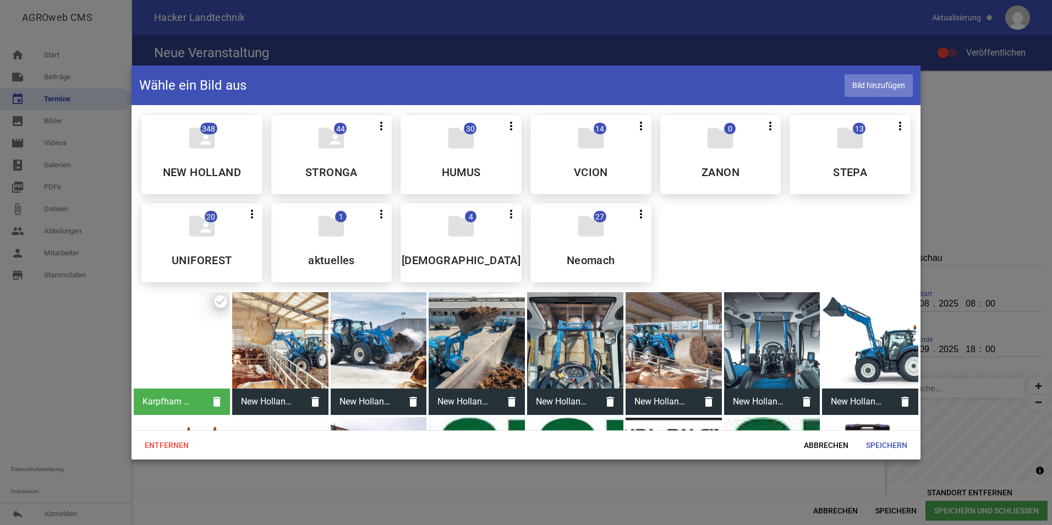
click at [888, 82] on span "Bild hinzufügen" at bounding box center [879, 85] width 68 height 23
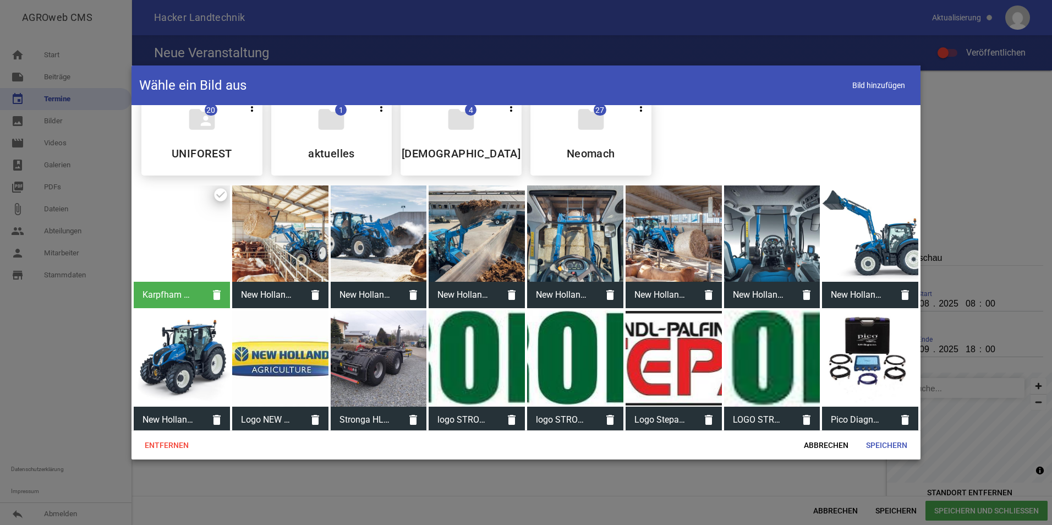
scroll to position [110, 0]
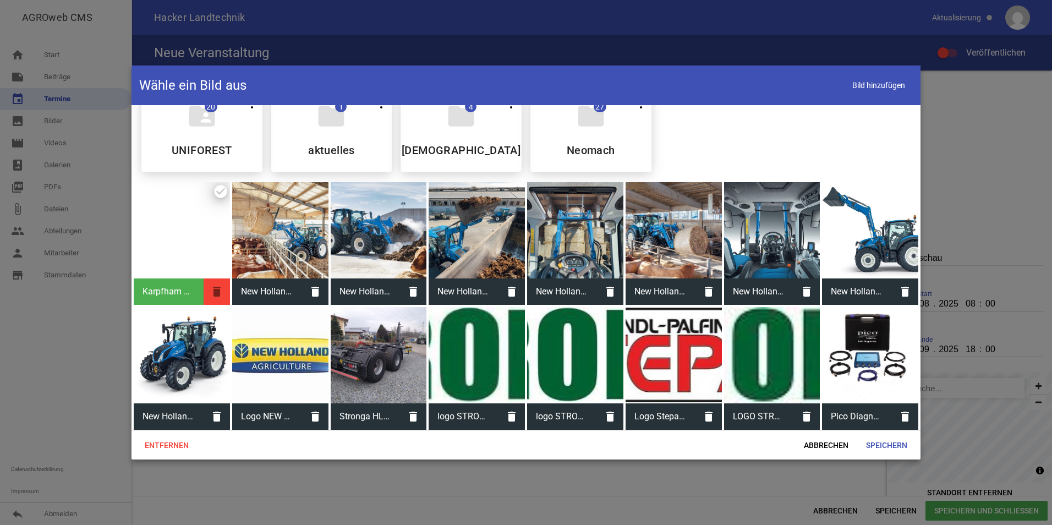
click at [225, 288] on icon "delete" at bounding box center [217, 291] width 26 height 26
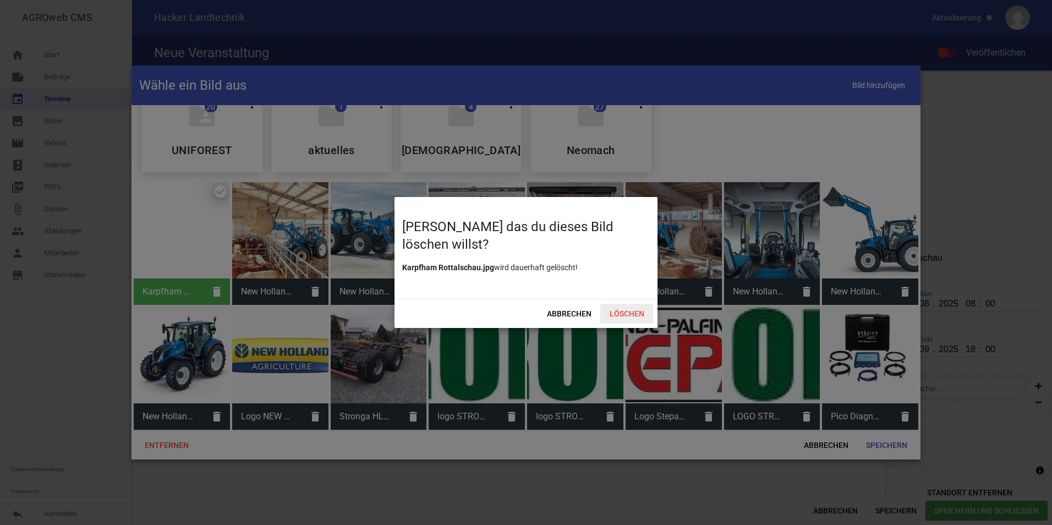
click at [634, 316] on span "Löschen" at bounding box center [626, 314] width 53 height 20
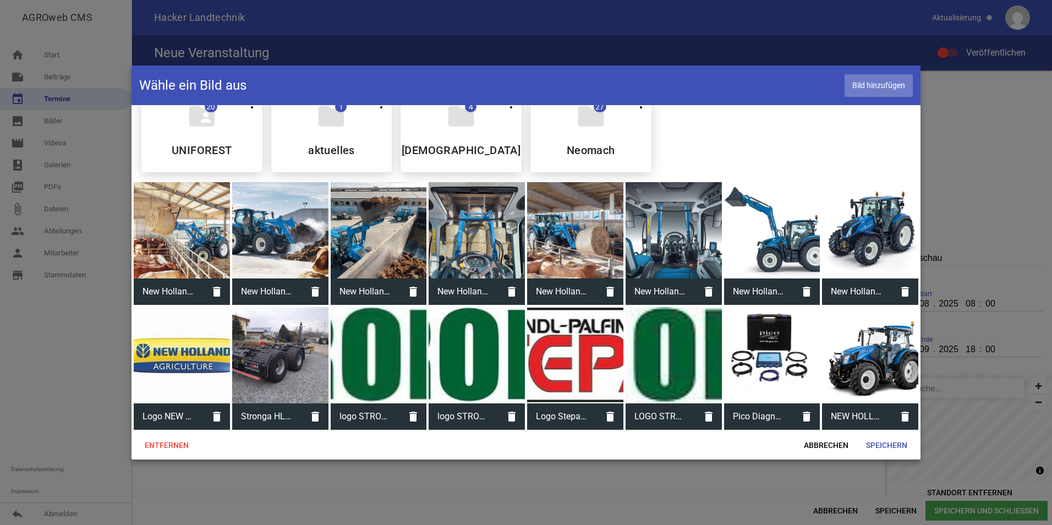
click at [884, 82] on span "Bild hinzufügen" at bounding box center [879, 85] width 68 height 23
click at [892, 82] on span "Bild hinzufügen" at bounding box center [879, 85] width 68 height 23
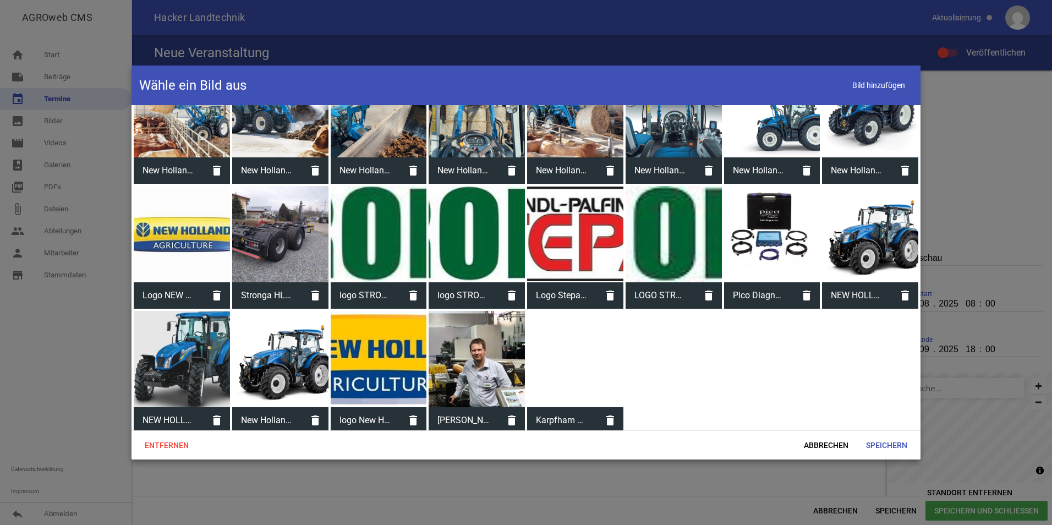
scroll to position [234, 0]
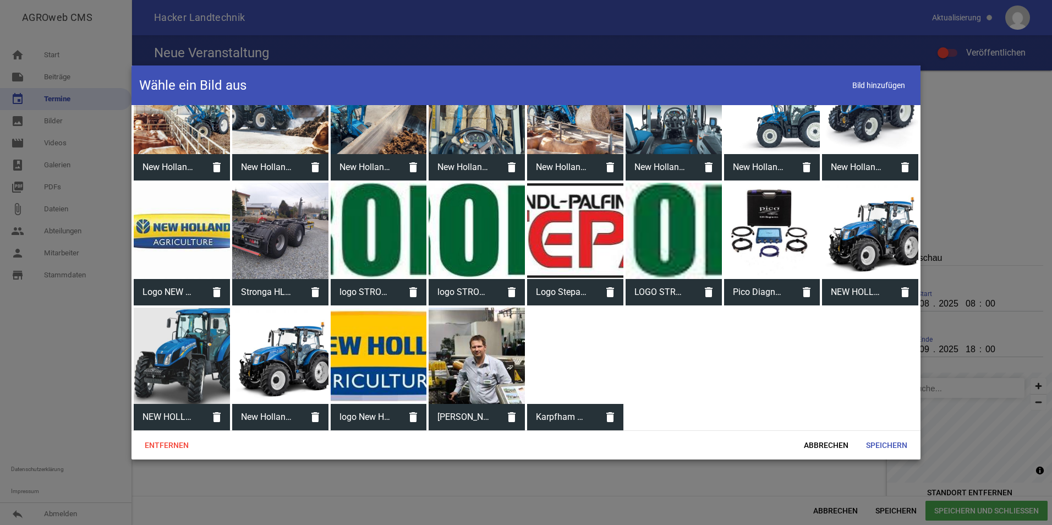
click at [574, 323] on div at bounding box center [575, 356] width 96 height 96
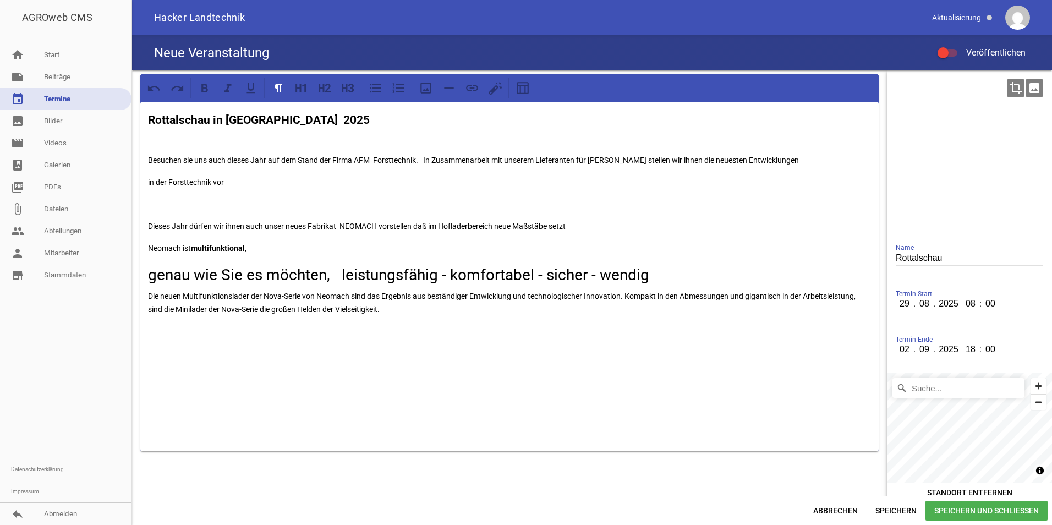
click at [978, 162] on div at bounding box center [969, 153] width 156 height 156
click at [1026, 90] on icon "image" at bounding box center [1035, 88] width 18 height 18
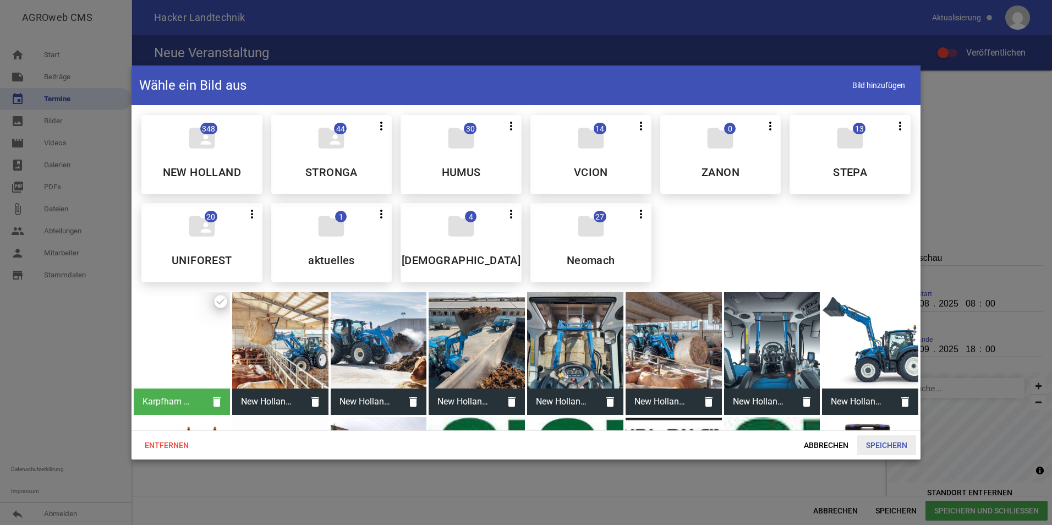
click at [869, 441] on span "Speichern" at bounding box center [886, 445] width 59 height 20
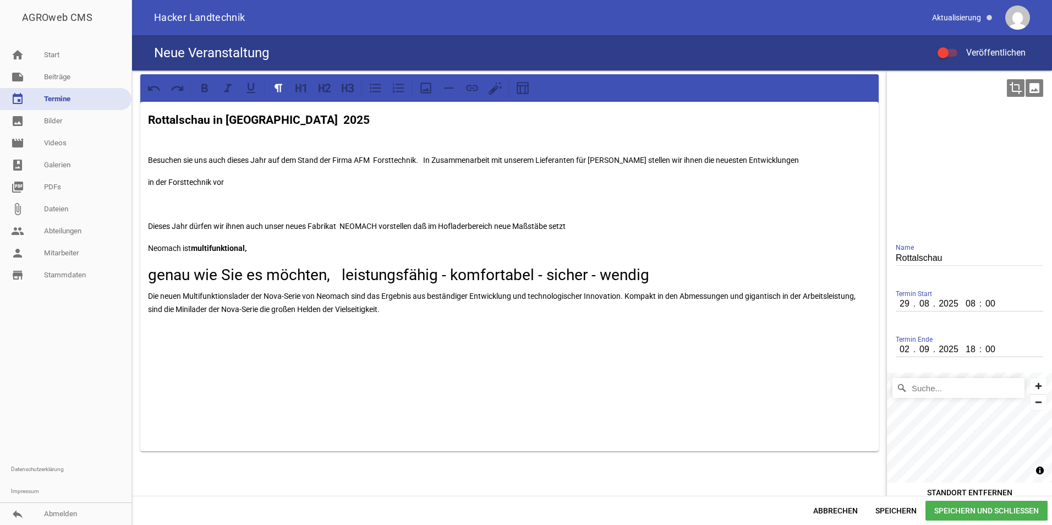
click at [1026, 113] on div at bounding box center [969, 153] width 156 height 156
click at [1031, 91] on icon "image" at bounding box center [1035, 88] width 18 height 18
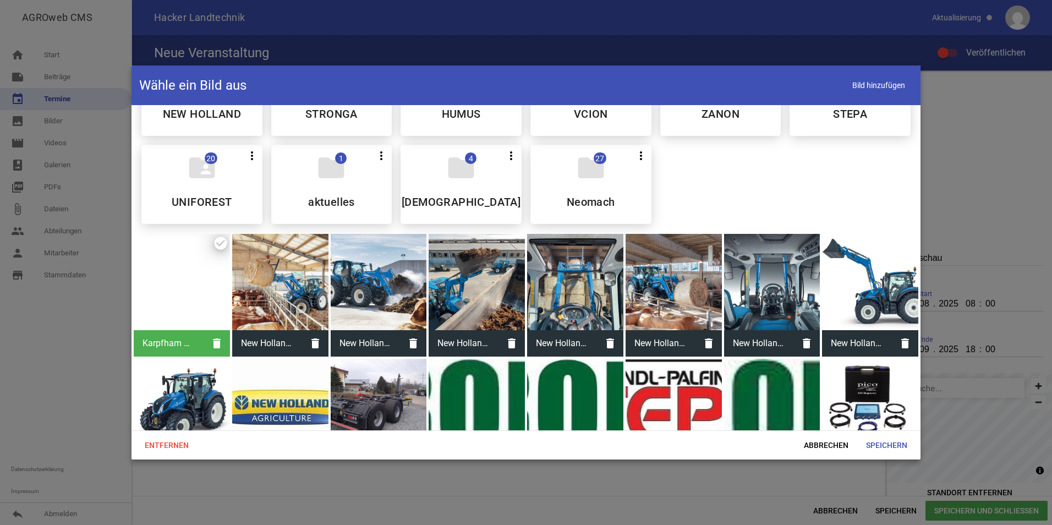
scroll to position [0, 0]
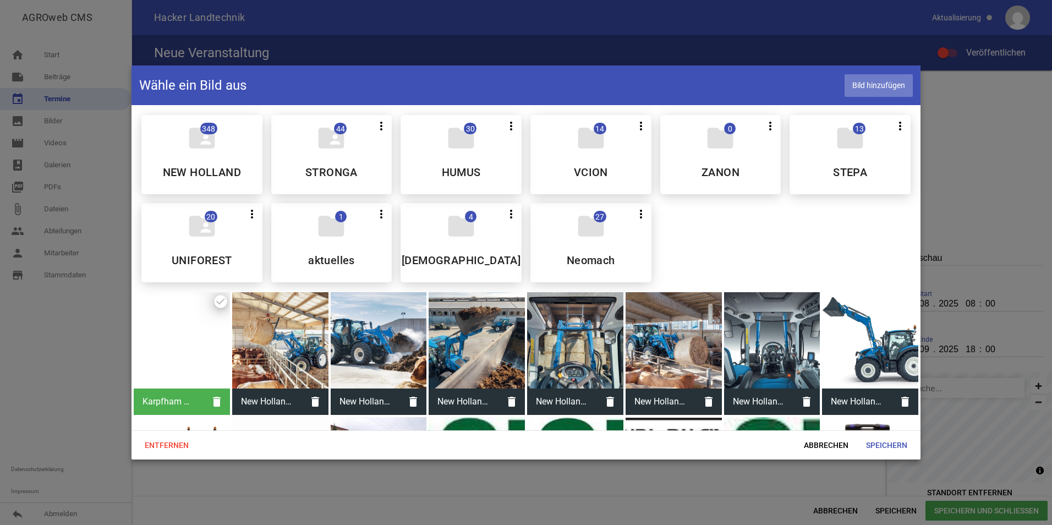
click at [895, 81] on span "Bild hinzufügen" at bounding box center [879, 85] width 68 height 23
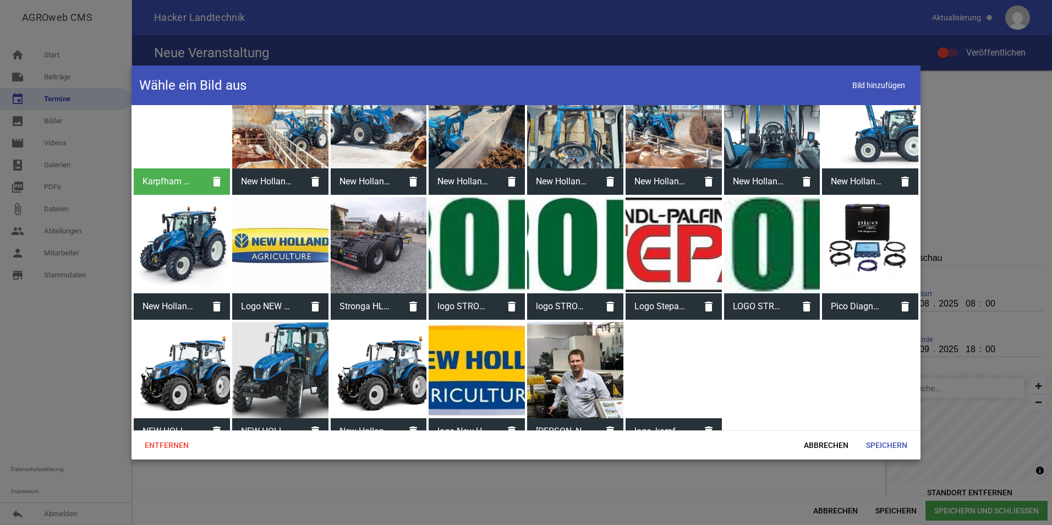
scroll to position [234, 0]
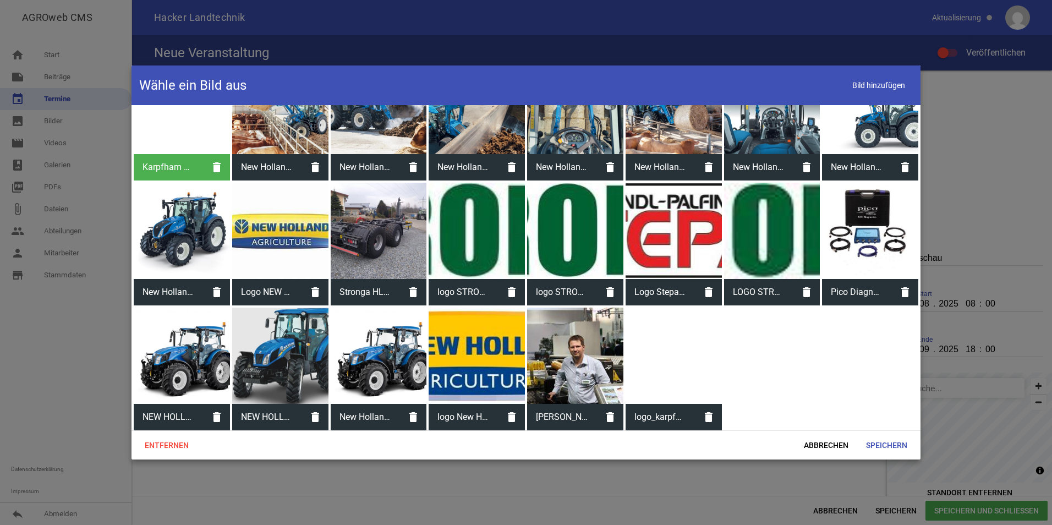
click at [675, 360] on div at bounding box center [674, 356] width 96 height 96
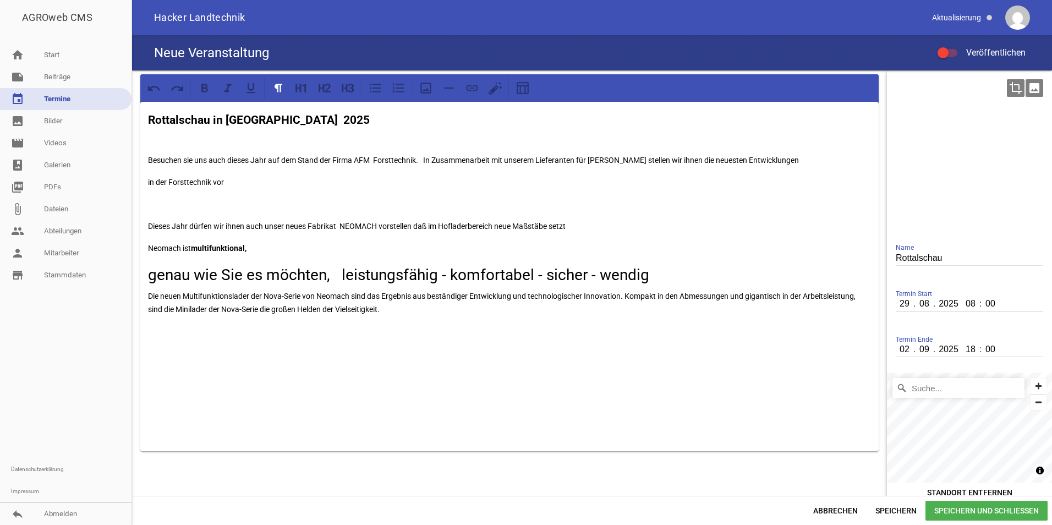
click at [1000, 83] on div at bounding box center [969, 153] width 156 height 156
click at [1007, 89] on icon "crop" at bounding box center [1016, 88] width 18 height 18
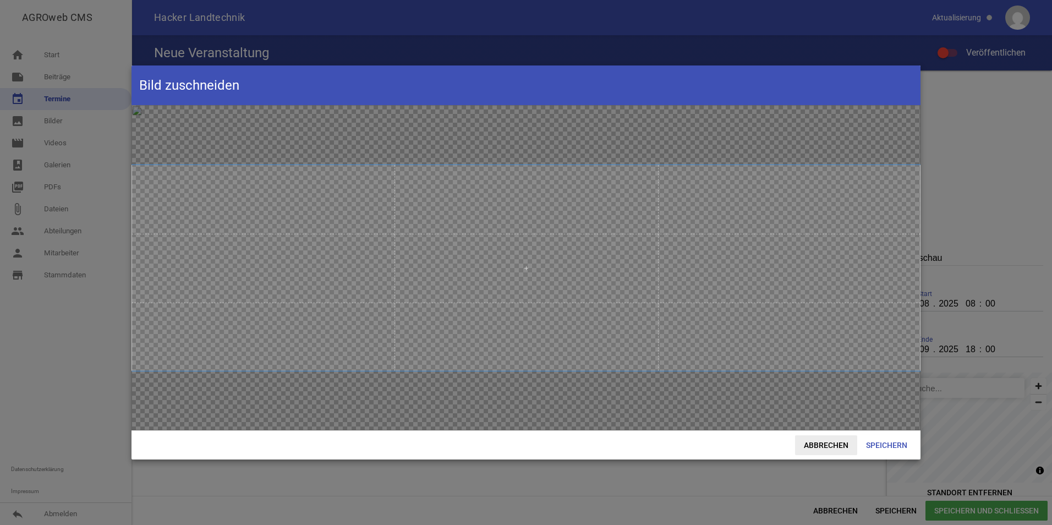
click at [834, 444] on span "Abbrechen" at bounding box center [826, 445] width 62 height 20
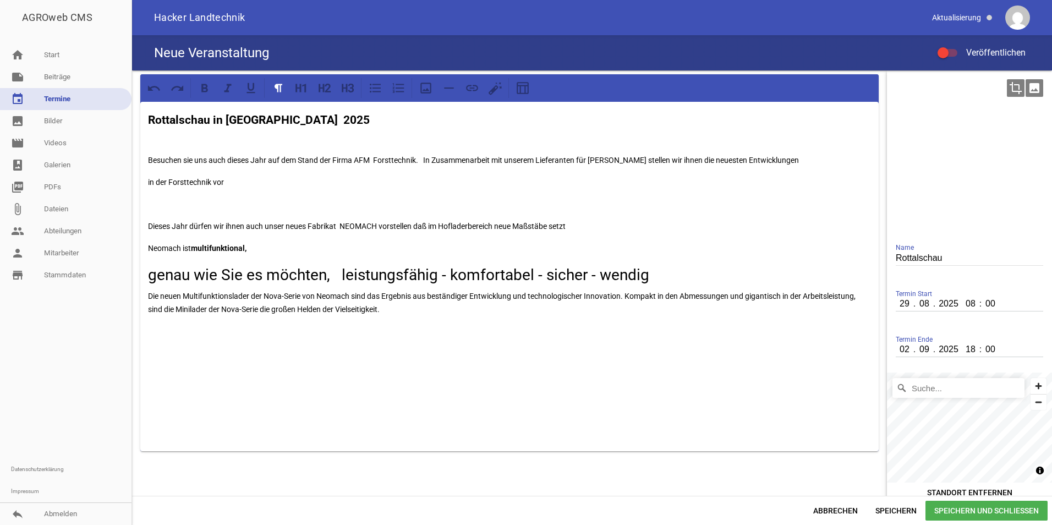
click at [993, 114] on div at bounding box center [969, 153] width 156 height 156
click at [1013, 88] on icon "crop" at bounding box center [1016, 88] width 18 height 18
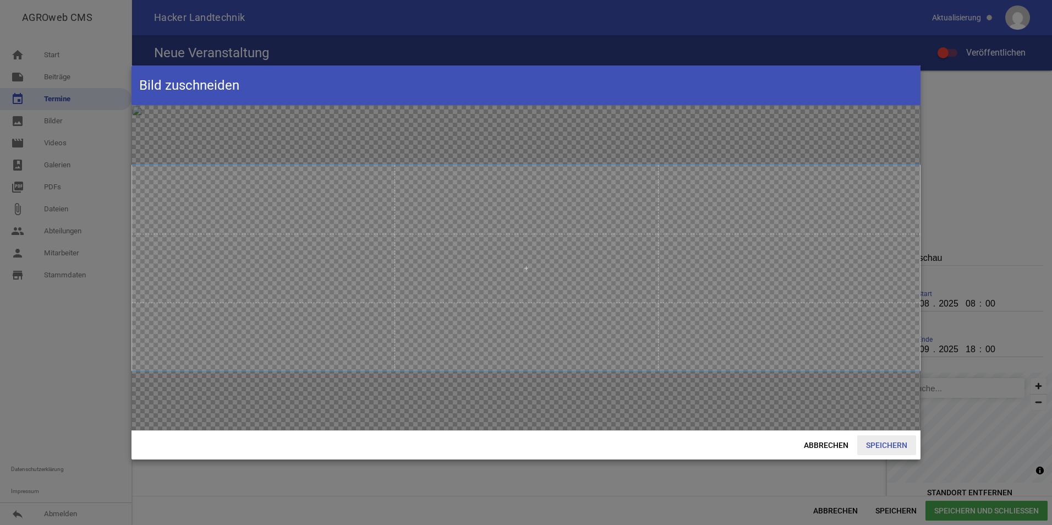
click at [884, 440] on span "Speichern" at bounding box center [886, 445] width 59 height 20
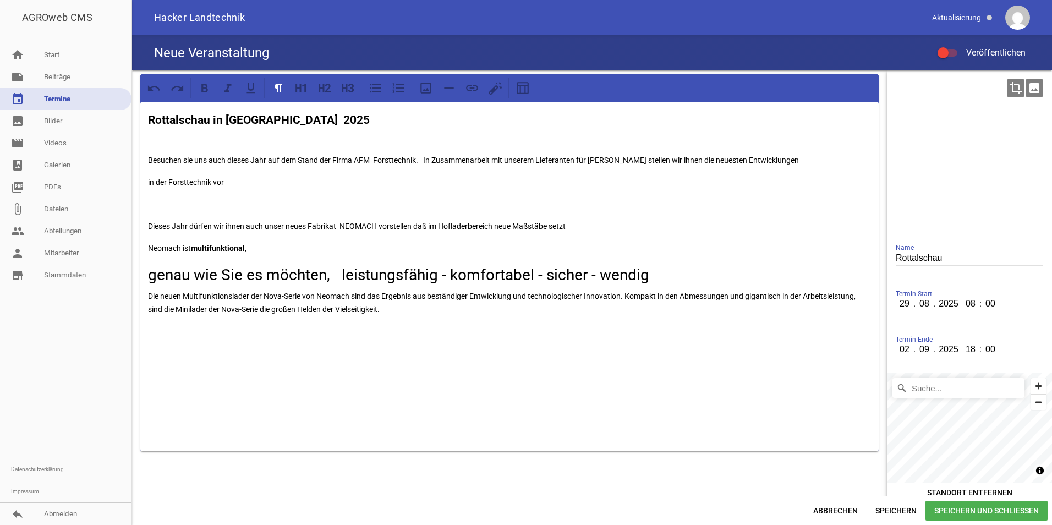
click at [1032, 86] on icon "image" at bounding box center [1035, 88] width 18 height 18
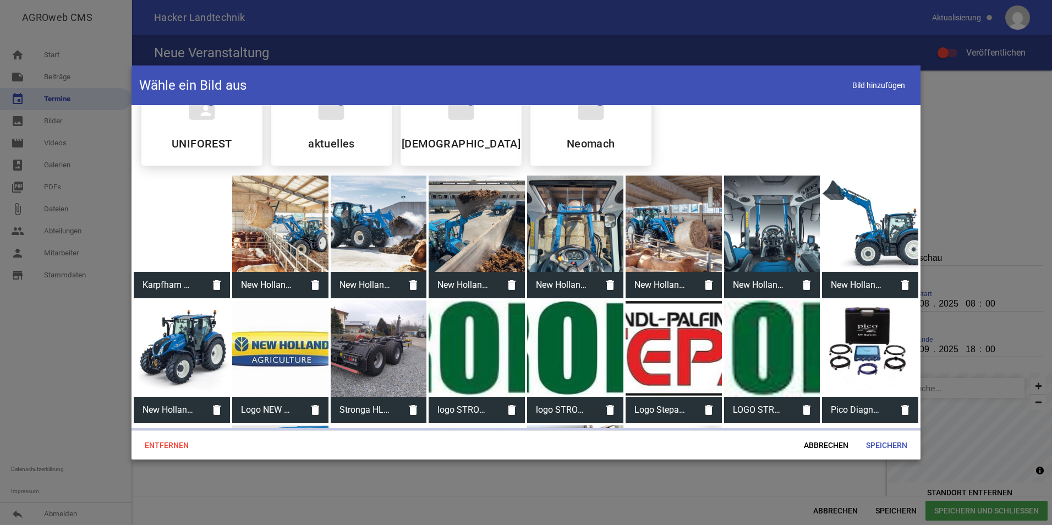
scroll to position [17, 0]
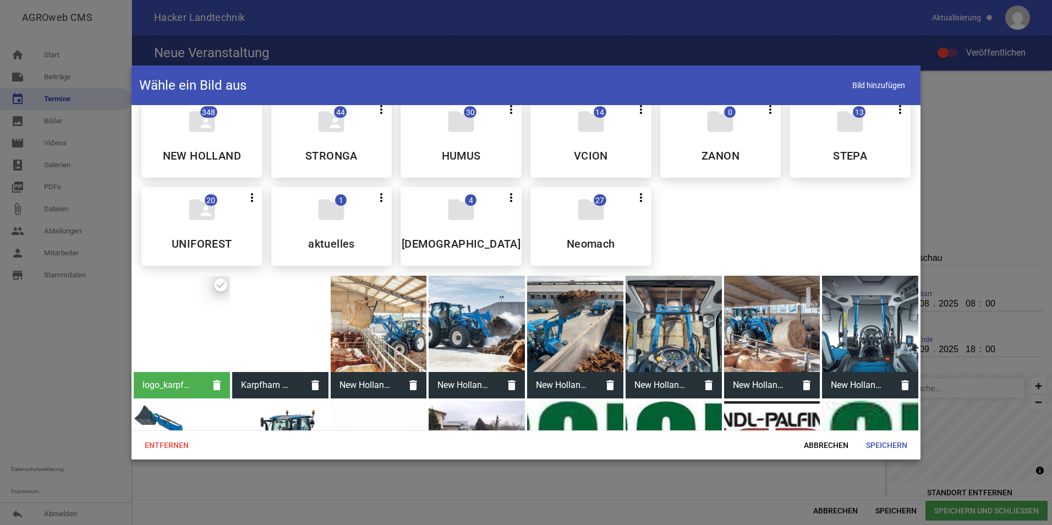
click at [169, 332] on div at bounding box center [182, 324] width 96 height 96
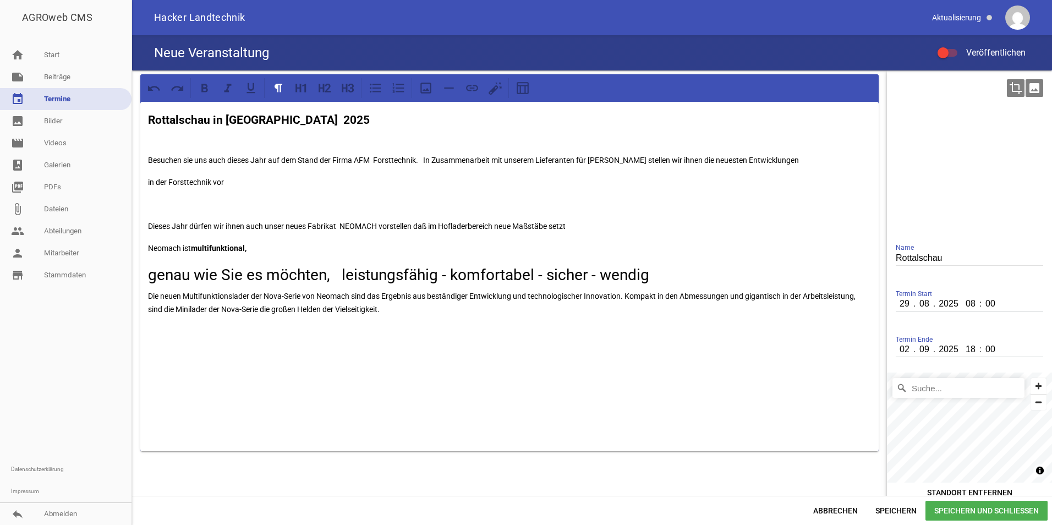
click at [1032, 92] on icon "image" at bounding box center [1035, 88] width 18 height 18
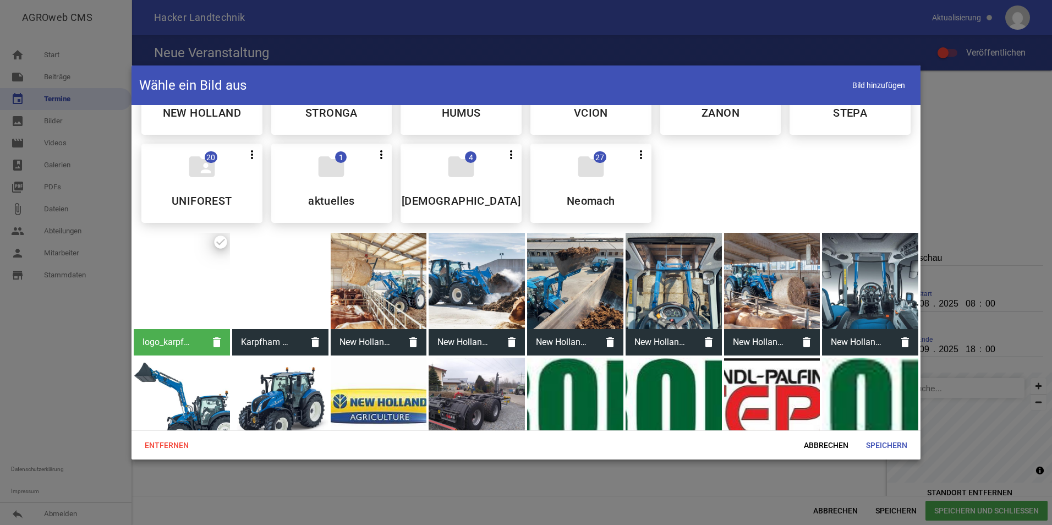
scroll to position [14, 0]
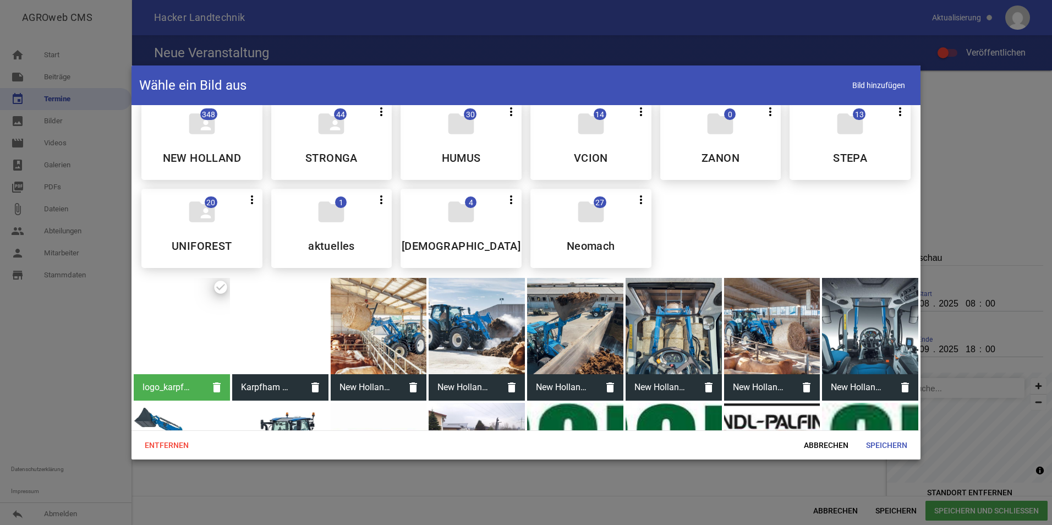
click at [280, 332] on div at bounding box center [280, 326] width 96 height 96
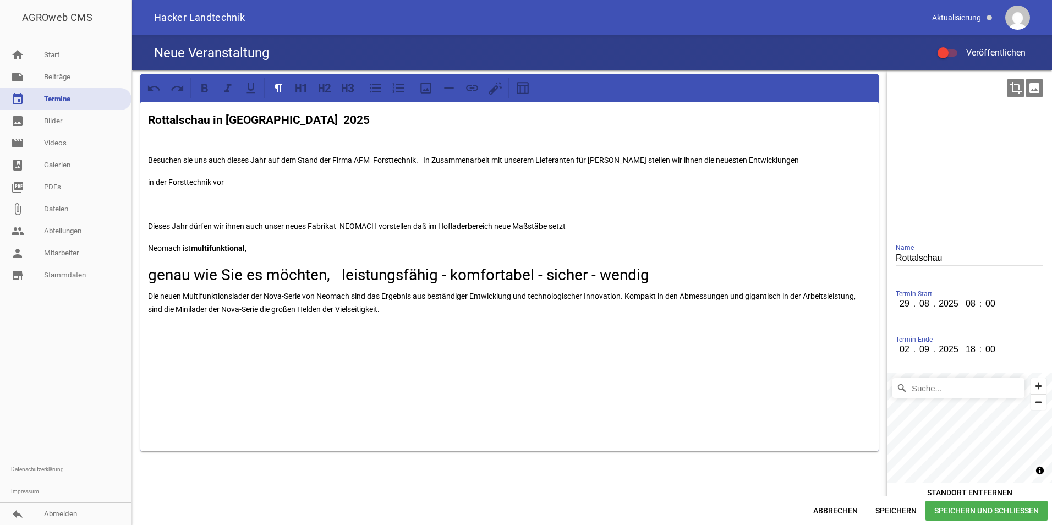
click at [954, 129] on div at bounding box center [969, 153] width 156 height 156
click at [1013, 87] on icon "crop" at bounding box center [1016, 88] width 18 height 18
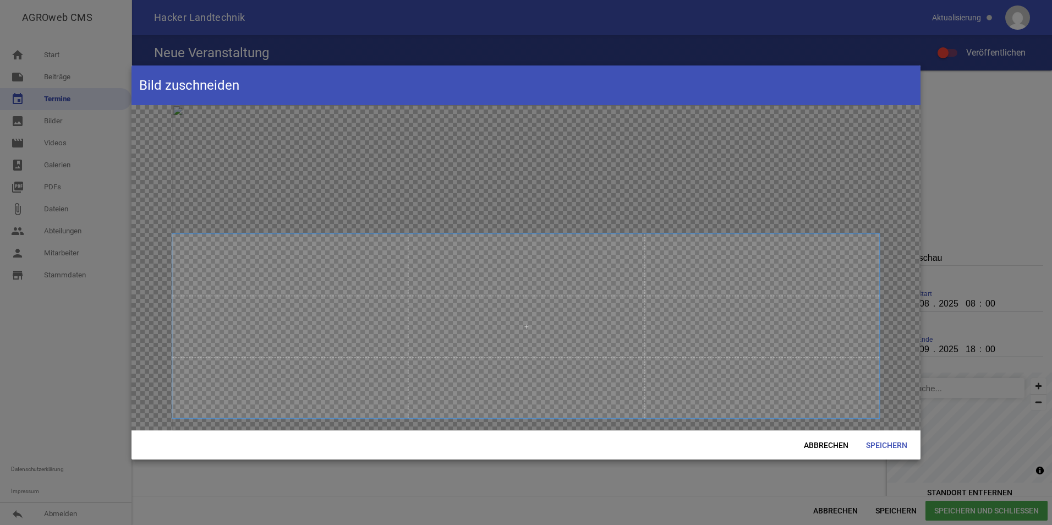
click at [538, 358] on span at bounding box center [525, 326] width 707 height 184
click at [885, 442] on span "Speichern" at bounding box center [886, 445] width 59 height 20
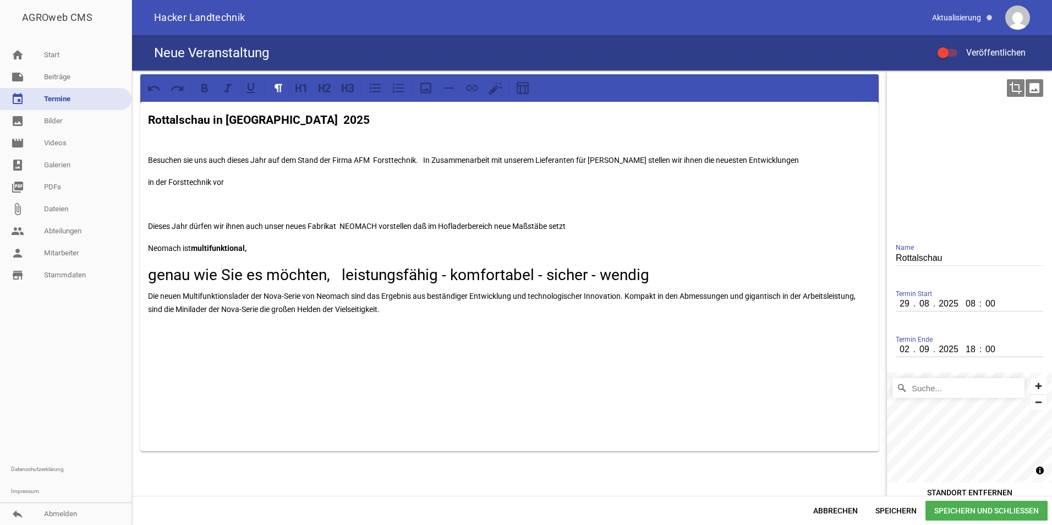
click at [933, 173] on div at bounding box center [969, 153] width 156 height 156
click at [961, 506] on span "Speichern und Schließen" at bounding box center [987, 511] width 122 height 20
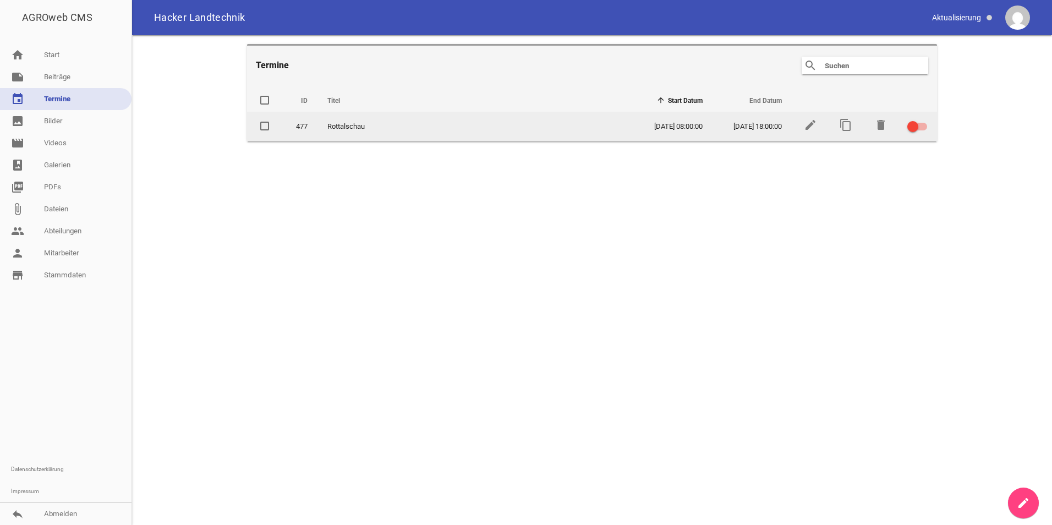
click at [913, 129] on div at bounding box center [912, 126] width 11 height 11
click at [924, 120] on input "checkbox" at bounding box center [924, 120] width 0 height 0
click at [914, 131] on label at bounding box center [915, 126] width 17 height 13
click at [924, 120] on input "checkbox" at bounding box center [924, 120] width 0 height 0
click at [809, 124] on icon "edit" at bounding box center [810, 124] width 13 height 13
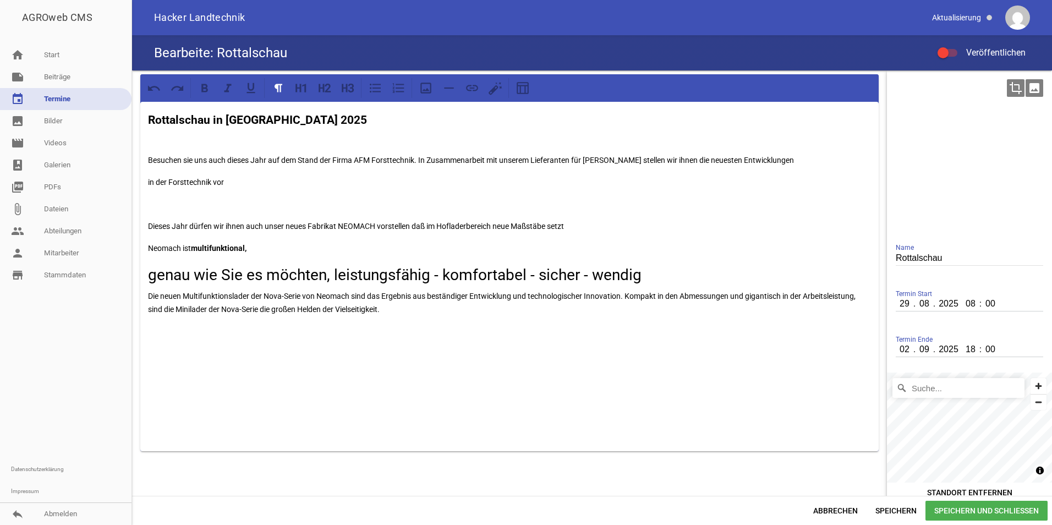
click at [1029, 86] on icon "image" at bounding box center [1035, 88] width 18 height 18
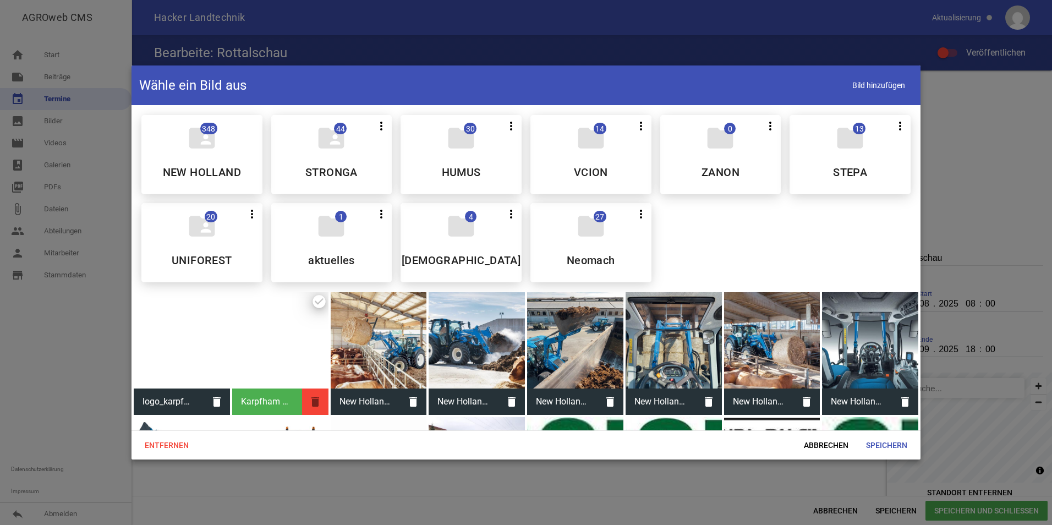
click at [315, 397] on icon "delete" at bounding box center [315, 401] width 26 height 26
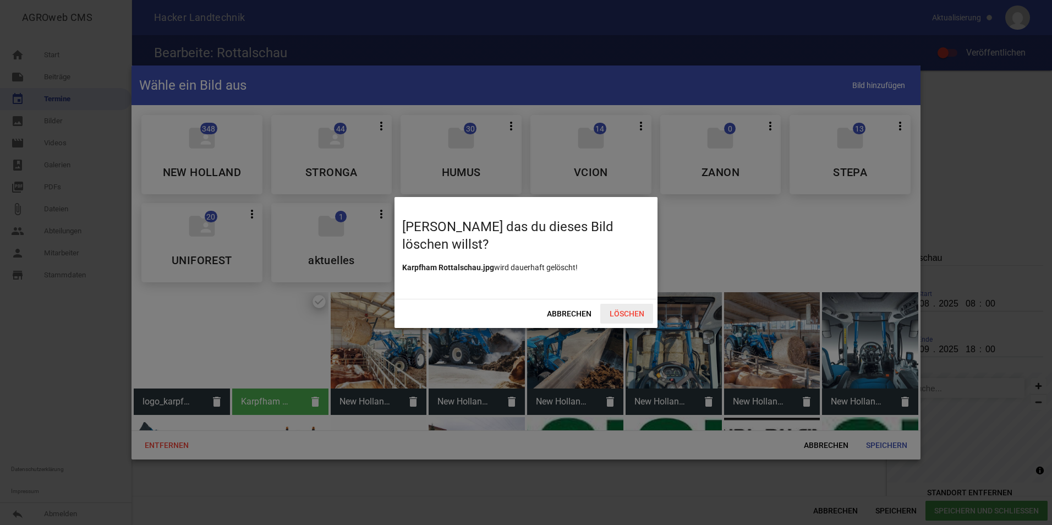
click at [626, 315] on span "Löschen" at bounding box center [626, 314] width 53 height 20
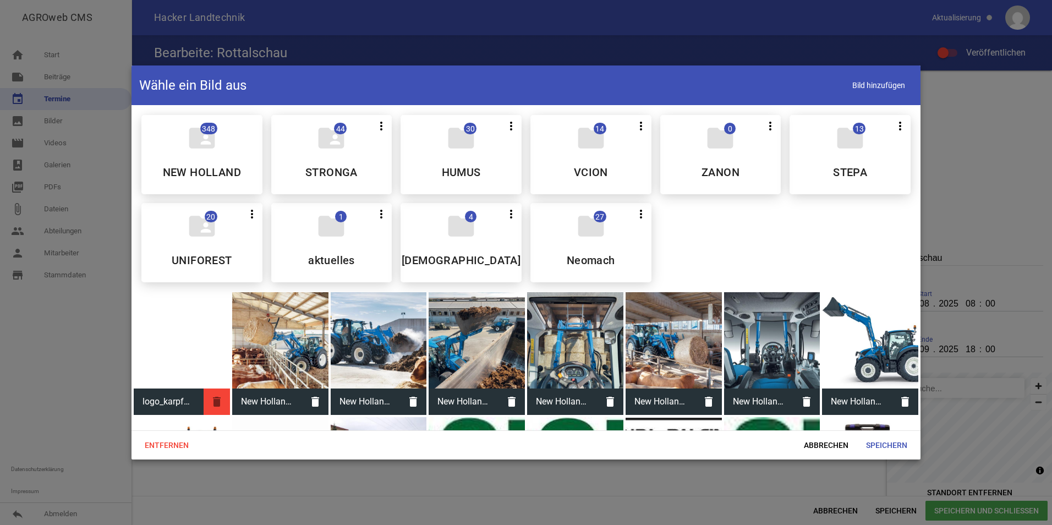
click at [217, 399] on icon "delete" at bounding box center [217, 401] width 26 height 26
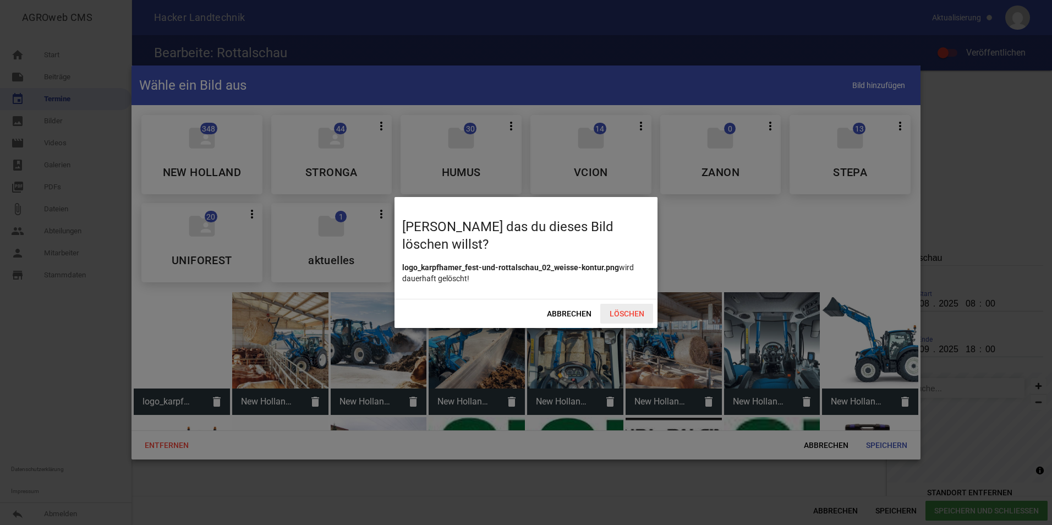
click at [617, 314] on span "Löschen" at bounding box center [626, 314] width 53 height 20
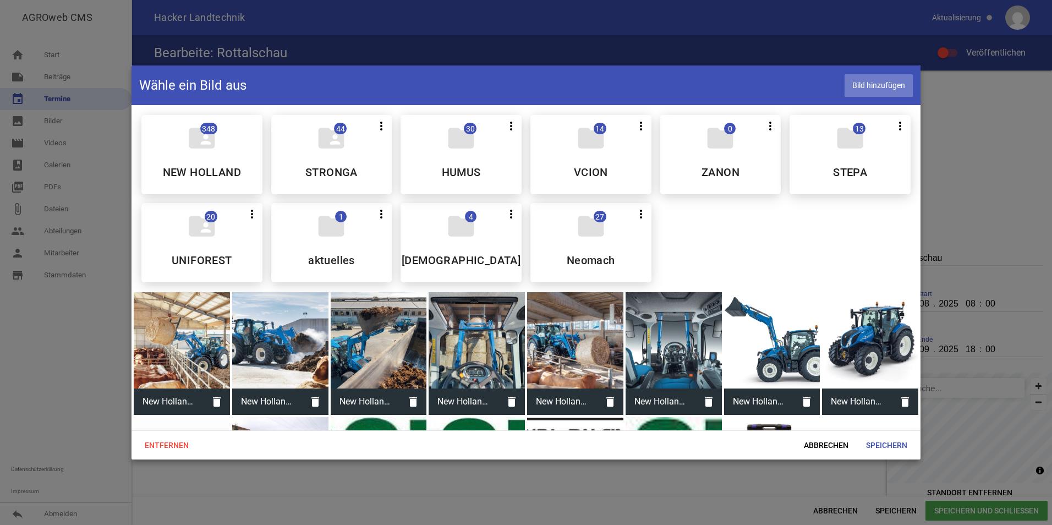
click at [893, 88] on span "Bild hinzufügen" at bounding box center [879, 85] width 68 height 23
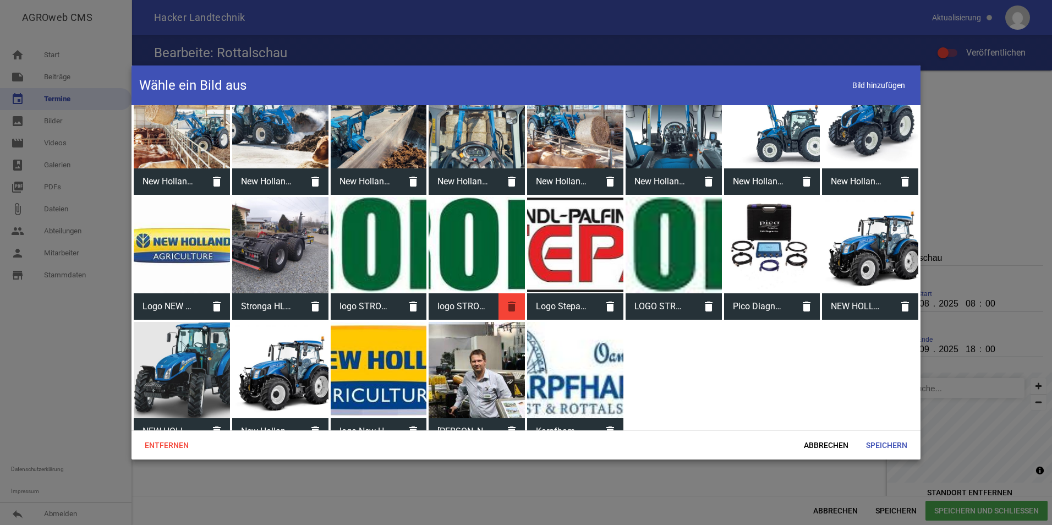
scroll to position [234, 0]
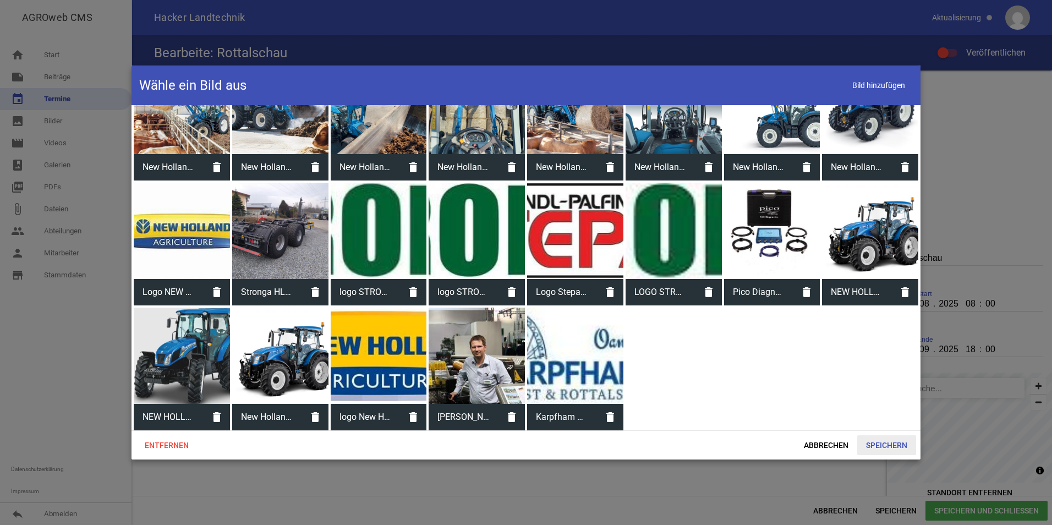
click at [904, 448] on span "Speichern" at bounding box center [886, 445] width 59 height 20
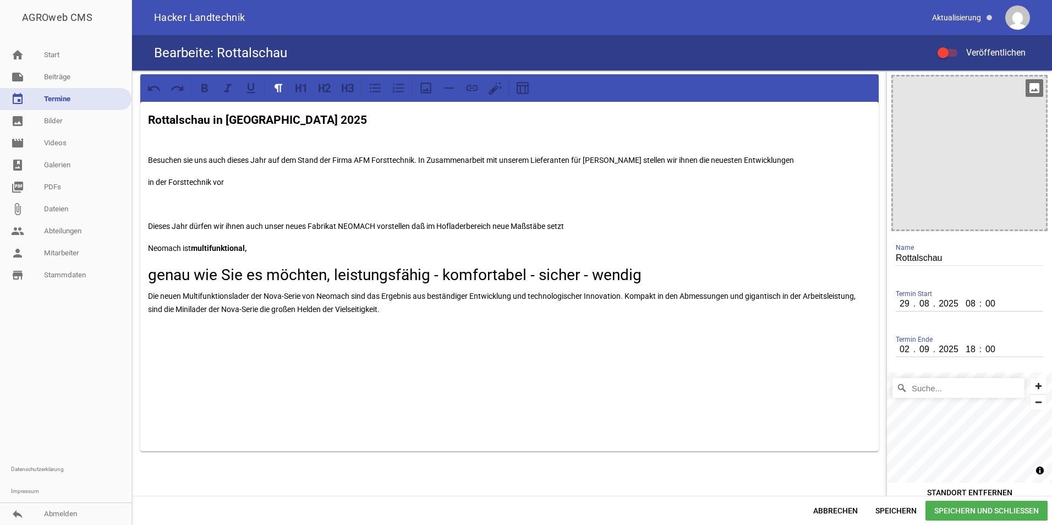
click at [1026, 92] on icon "image" at bounding box center [1035, 88] width 18 height 18
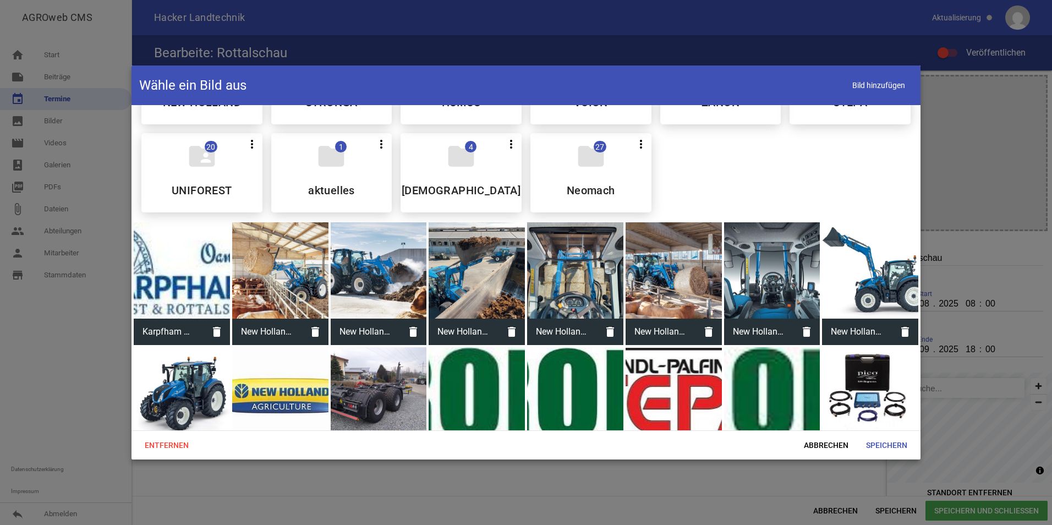
scroll to position [69, 0]
click at [171, 286] on div at bounding box center [182, 271] width 96 height 96
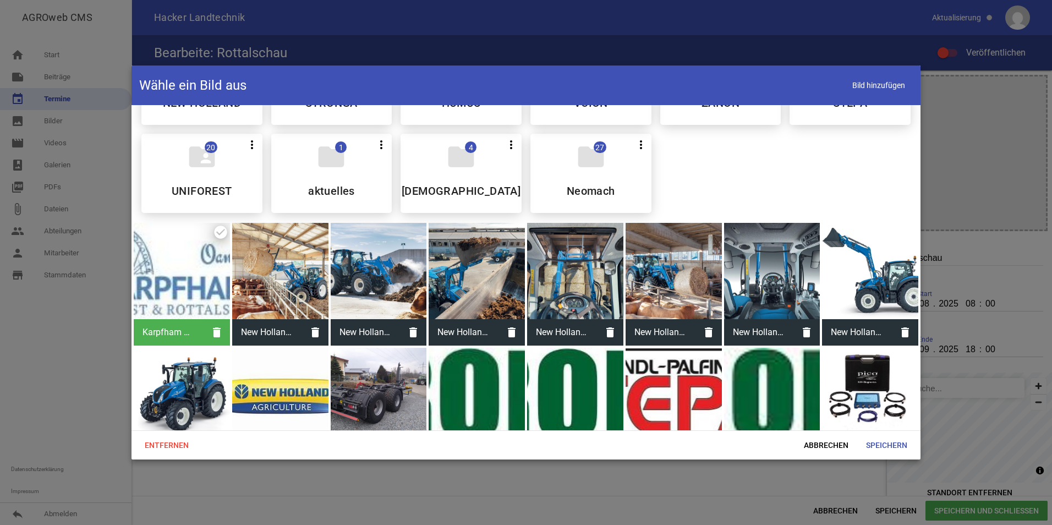
click at [171, 286] on div at bounding box center [182, 271] width 96 height 96
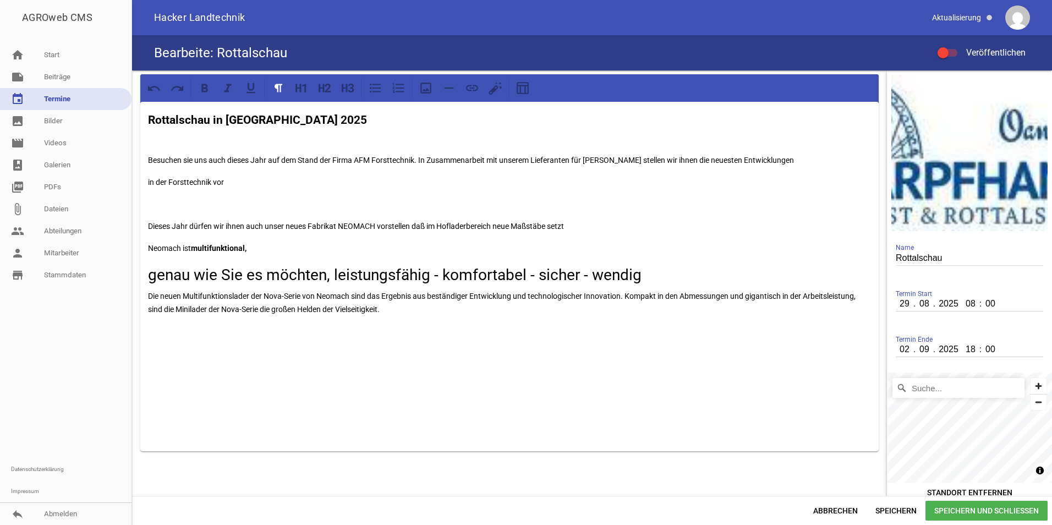
click at [492, 344] on p at bounding box center [509, 350] width 723 height 13
click at [432, 95] on icon at bounding box center [426, 88] width 14 height 14
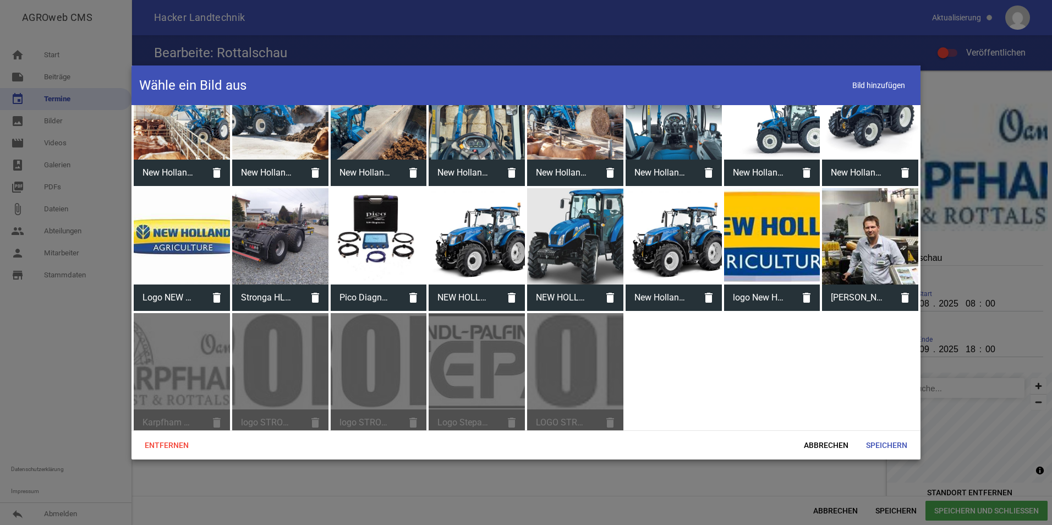
scroll to position [234, 0]
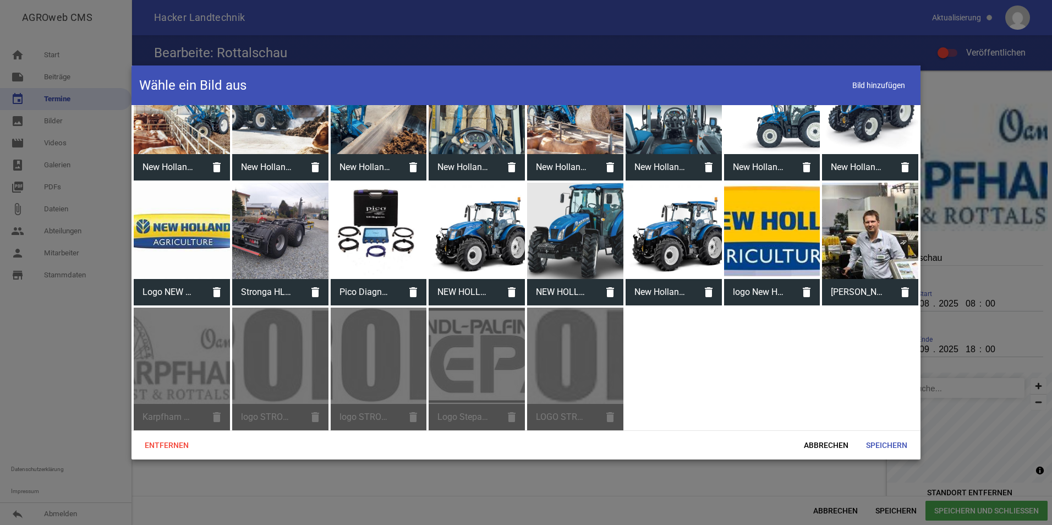
click at [819, 433] on div "Entfernen Abbrechen Speichern" at bounding box center [526, 444] width 789 height 29
click at [819, 441] on span "Abbrechen" at bounding box center [826, 445] width 62 height 20
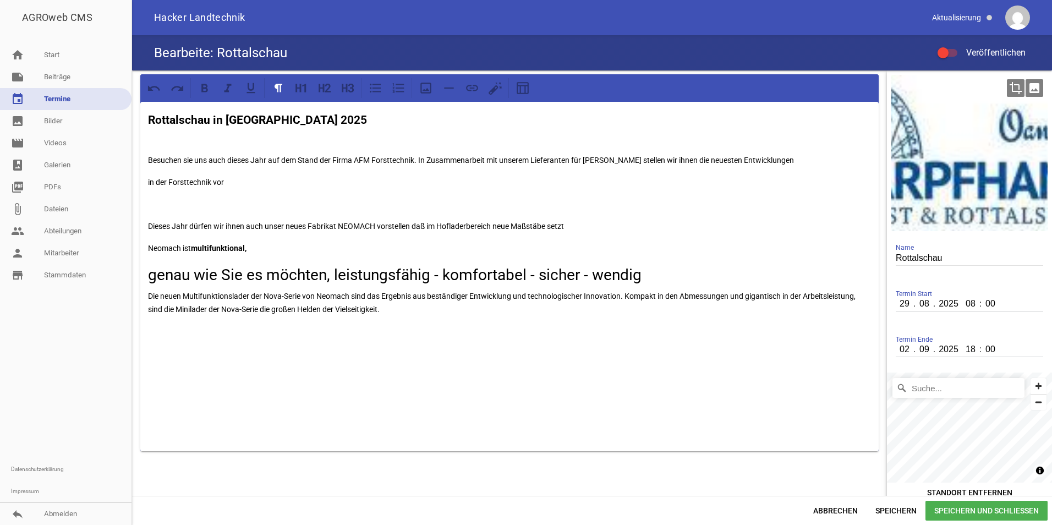
click at [1028, 91] on icon "image" at bounding box center [1035, 88] width 18 height 18
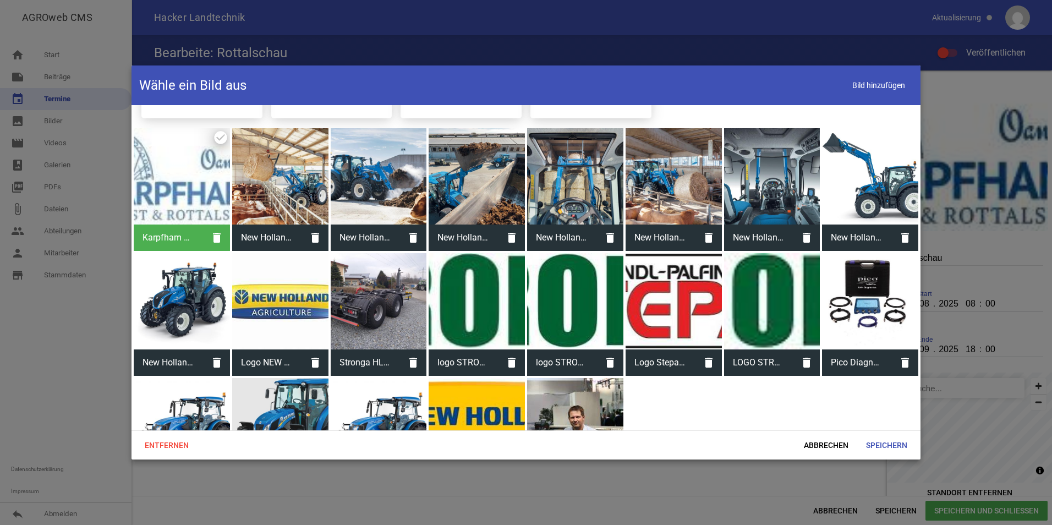
scroll to position [165, 0]
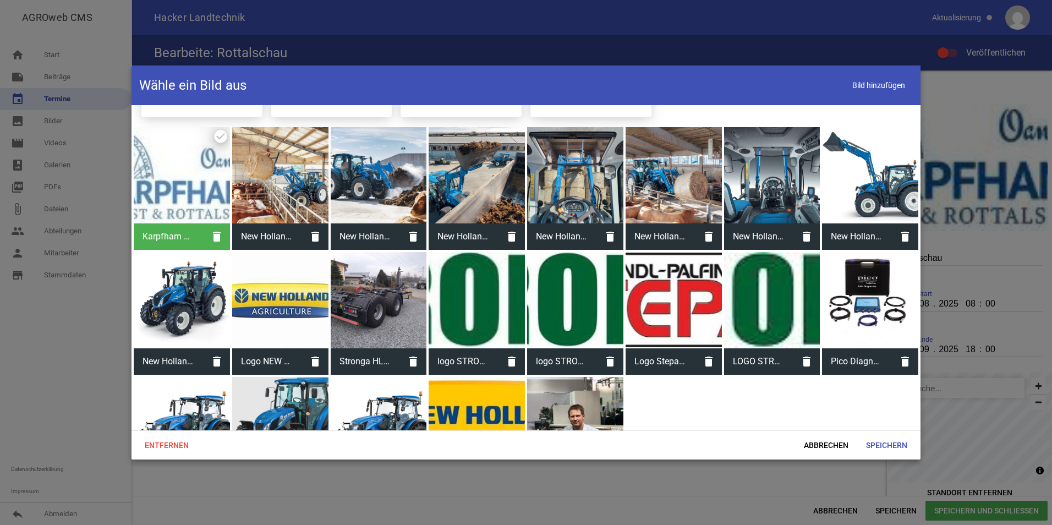
click at [689, 318] on div at bounding box center [674, 300] width 96 height 96
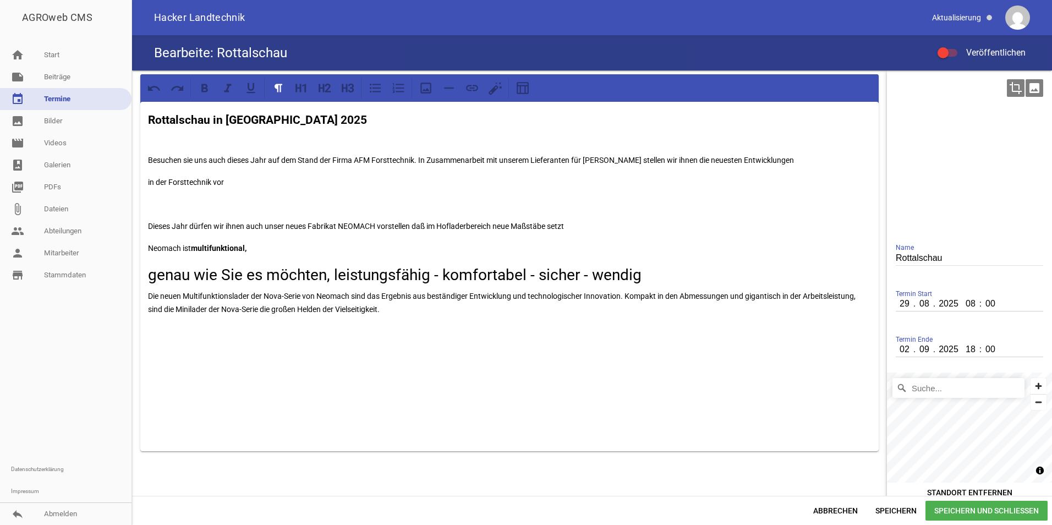
click at [1026, 85] on icon "image" at bounding box center [1035, 88] width 18 height 18
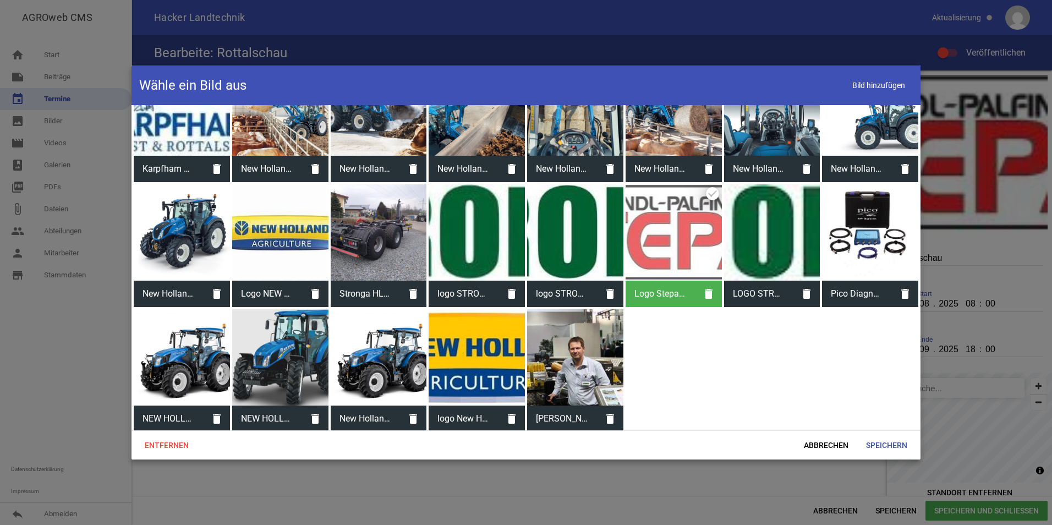
scroll to position [234, 0]
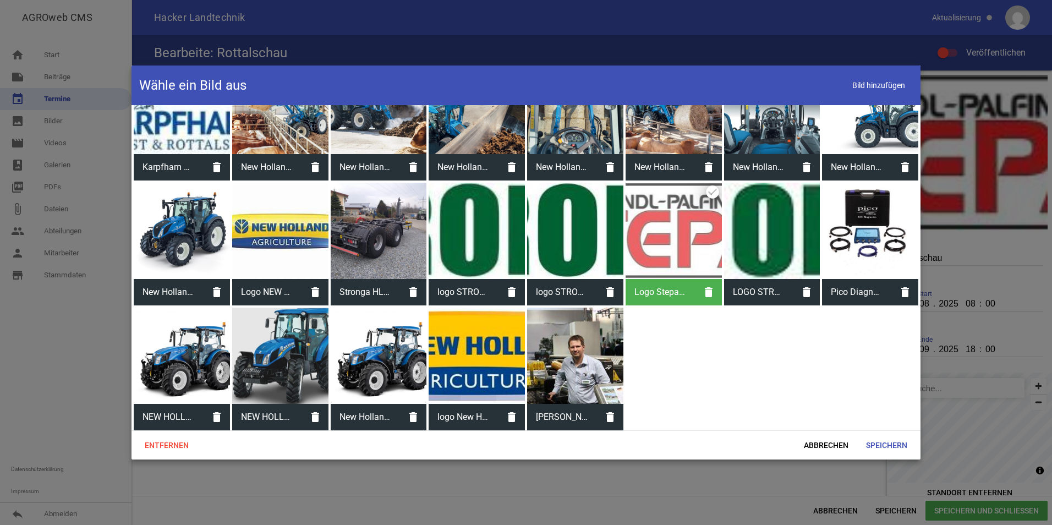
click at [572, 340] on div at bounding box center [575, 356] width 96 height 96
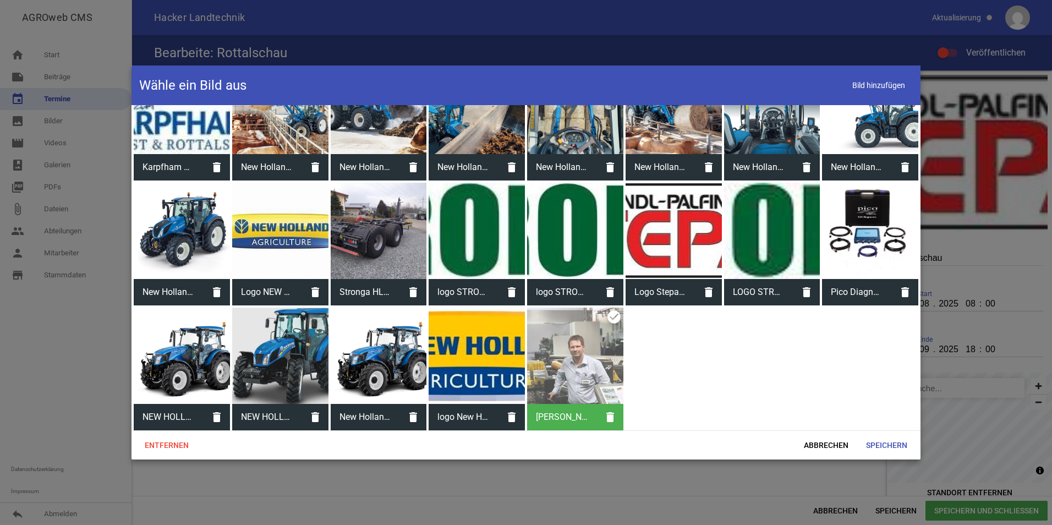
click at [572, 340] on div at bounding box center [575, 356] width 96 height 96
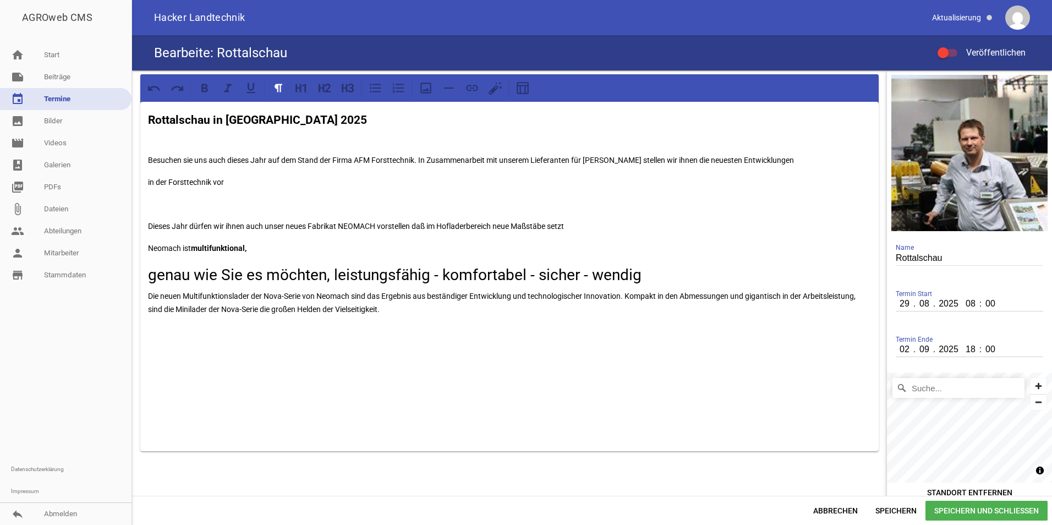
scroll to position [11, 0]
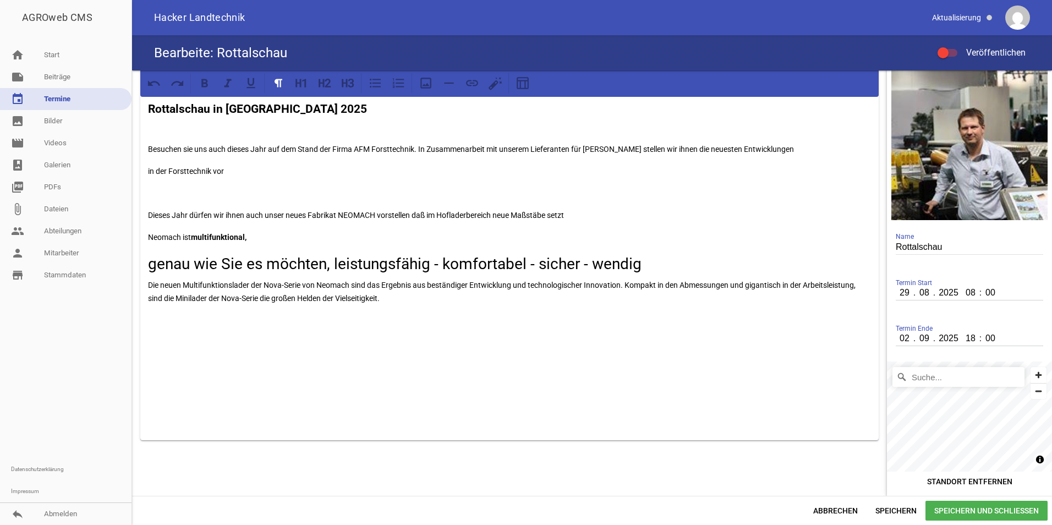
click at [929, 380] on input "Suche..." at bounding box center [959, 377] width 132 height 20
click at [1033, 373] on span "Zoom in" at bounding box center [1039, 375] width 16 height 16
click at [1037, 377] on span "Zoom in" at bounding box center [1039, 375] width 16 height 16
click at [954, 380] on input "Karpfham, [GEOGRAPHIC_DATA] im [GEOGRAPHIC_DATA], [GEOGRAPHIC_DATA], [GEOGRAPHI…" at bounding box center [959, 377] width 132 height 20
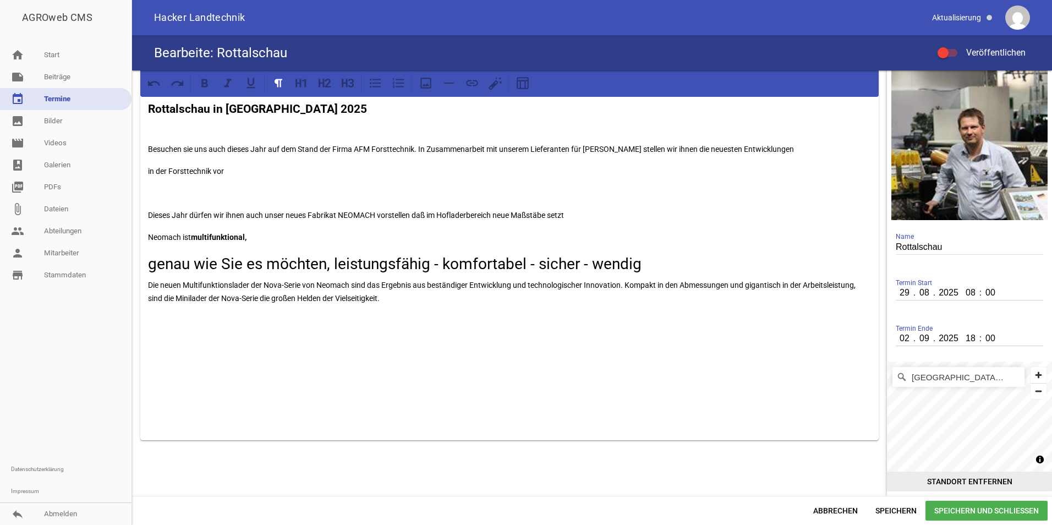
click at [946, 489] on div "[GEOGRAPHIC_DATA] [GEOGRAPHIC_DATA] im [GEOGRAPHIC_DATA], [GEOGRAPHIC_DATA] © O…" at bounding box center [969, 427] width 165 height 130
click at [904, 382] on div "[GEOGRAPHIC_DATA] [GEOGRAPHIC_DATA] im [GEOGRAPHIC_DATA], [GEOGRAPHIC_DATA] © O…" at bounding box center [969, 417] width 165 height 110
click at [976, 376] on input "[GEOGRAPHIC_DATA] [GEOGRAPHIC_DATA] im [GEOGRAPHIC_DATA], [GEOGRAPHIC_DATA]" at bounding box center [959, 377] width 132 height 20
click at [956, 376] on input "[GEOGRAPHIC_DATA] [GEOGRAPHIC_DATA] im [GEOGRAPHIC_DATA], [GEOGRAPHIC_DATA]" at bounding box center [959, 377] width 132 height 20
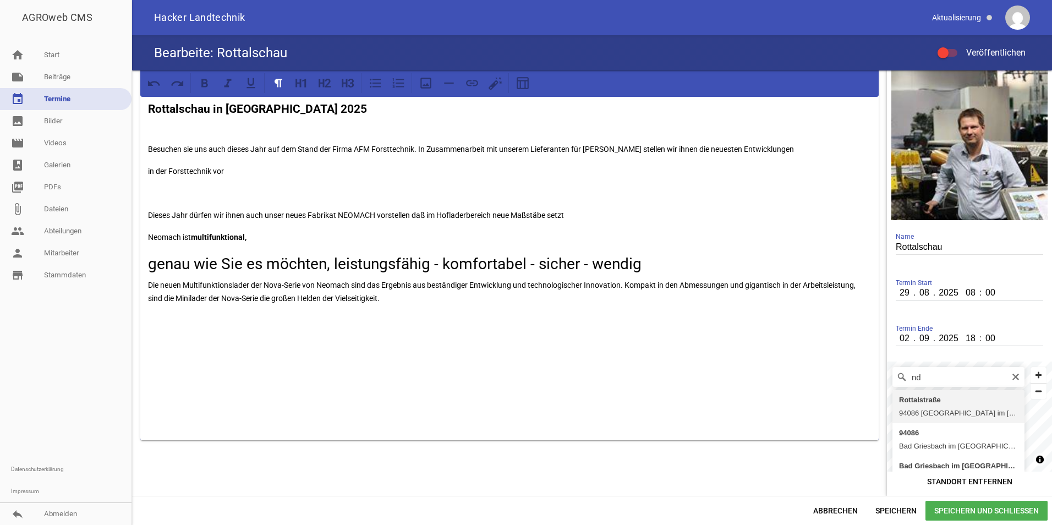
type input "d"
type input "Karpfham, [GEOGRAPHIC_DATA] im [GEOGRAPHIC_DATA], [GEOGRAPHIC_DATA], [GEOGRAPHI…"
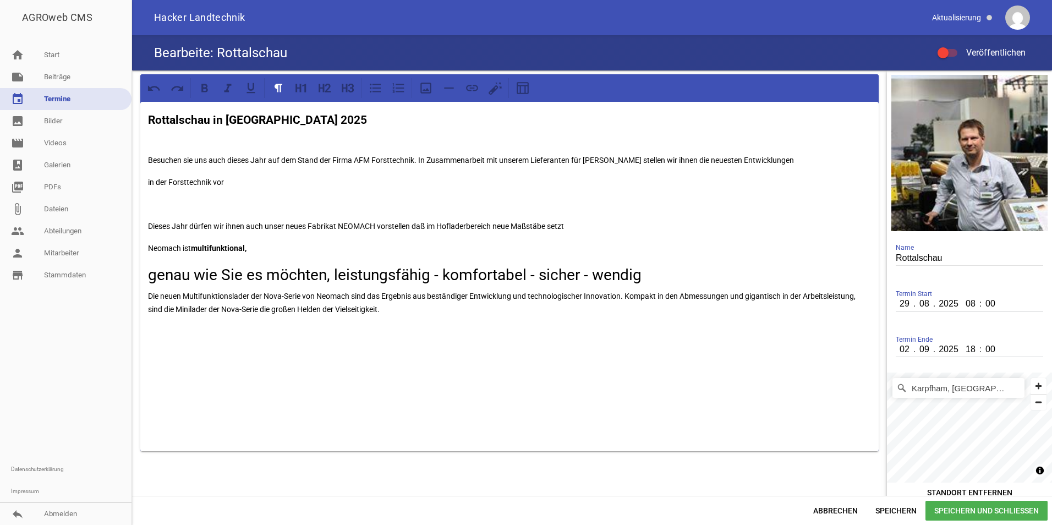
click at [970, 259] on input "Rottalschau" at bounding box center [969, 258] width 147 height 15
type input "Rottalschau - [GEOGRAPHIC_DATA]"
click at [147, 245] on div "Rottalschau in [GEOGRAPHIC_DATA] 2025 Besuchen sie uns auch dieses Jahr auf dem…" at bounding box center [509, 276] width 738 height 349
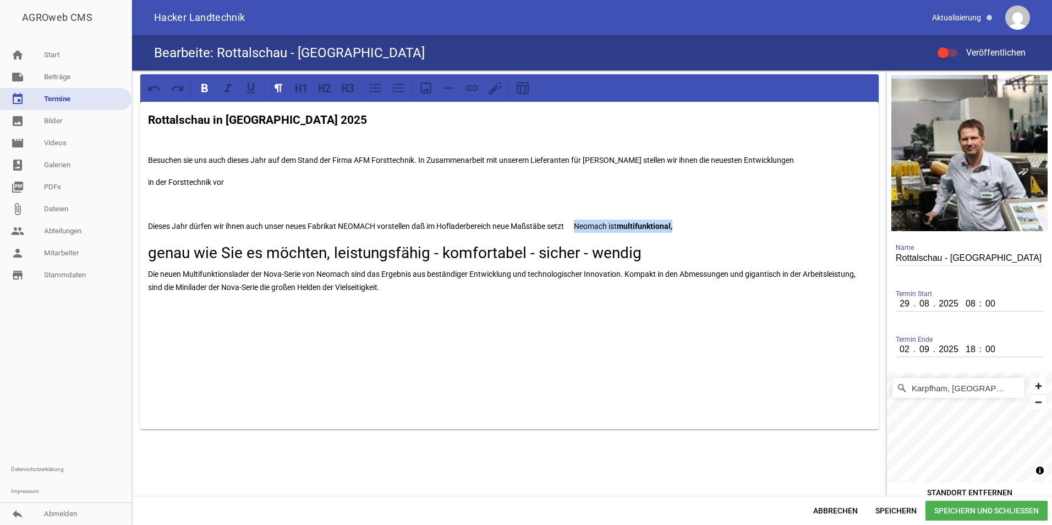
drag, startPoint x: 580, startPoint y: 225, endPoint x: 682, endPoint y: 223, distance: 101.8
click at [682, 223] on p "Dieses Jahr dürfen wir ihnen auch unser neues Fabrikat NEOMACH vorstellen daß i…" at bounding box center [509, 226] width 723 height 13
click at [207, 89] on icon at bounding box center [204, 88] width 7 height 8
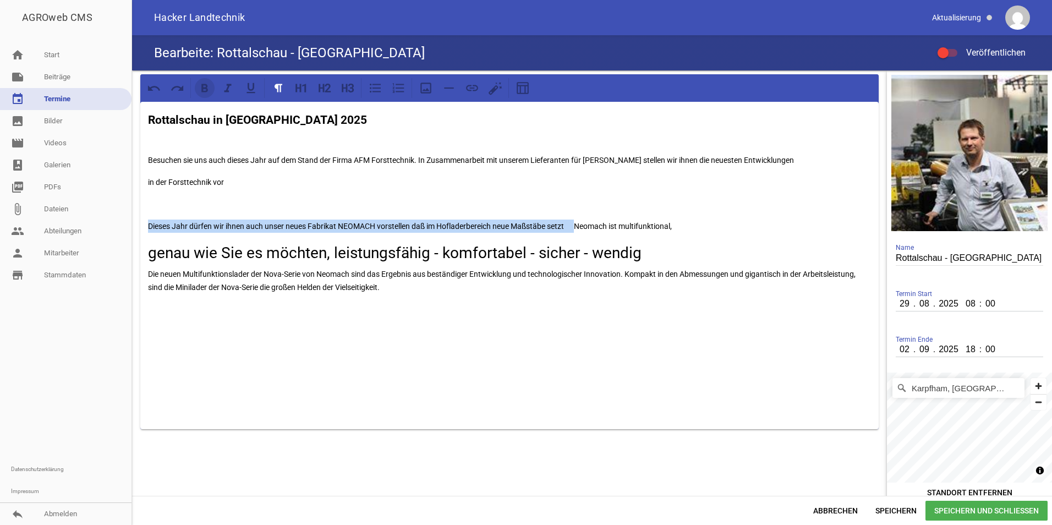
click at [207, 89] on icon at bounding box center [204, 88] width 7 height 8
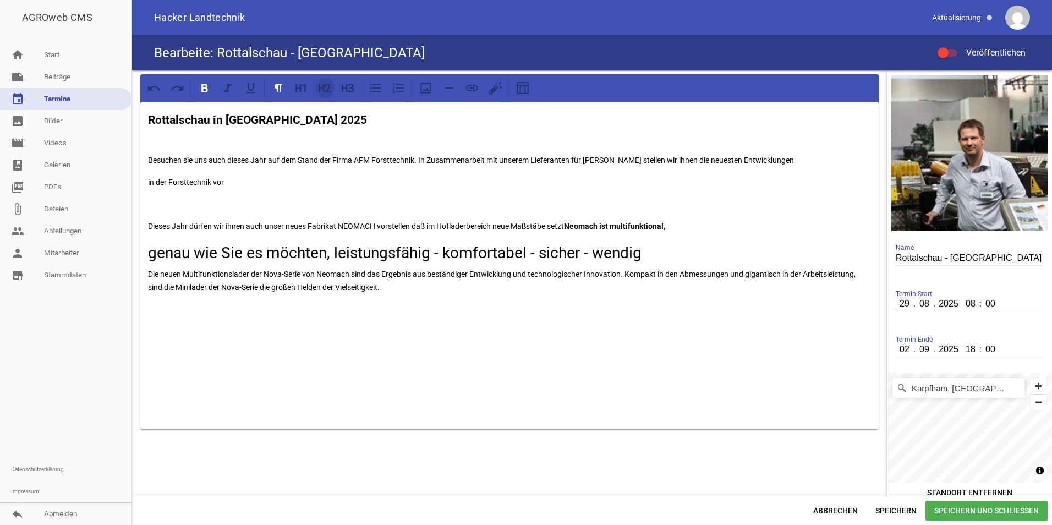
click at [325, 88] on icon at bounding box center [325, 88] width 14 height 14
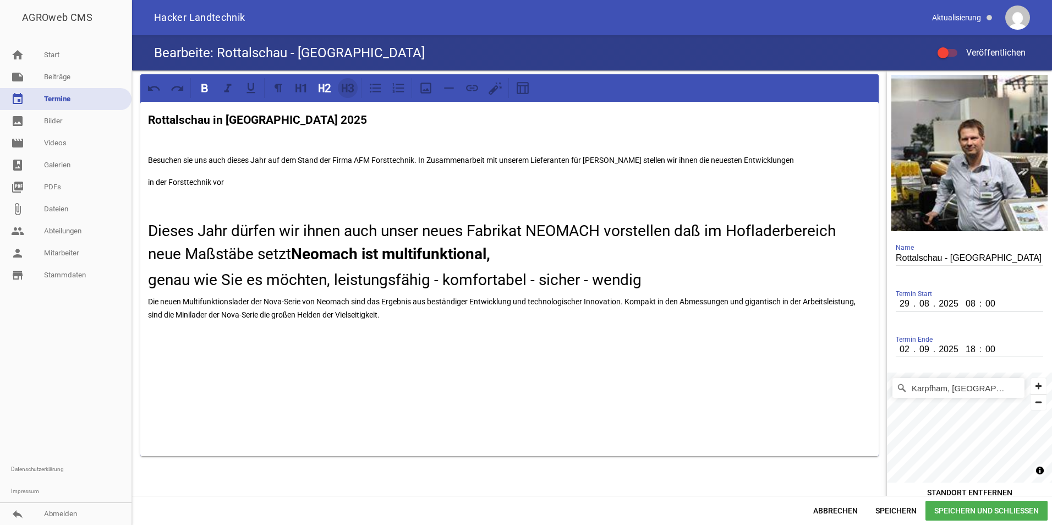
click at [348, 84] on icon at bounding box center [348, 88] width 14 height 14
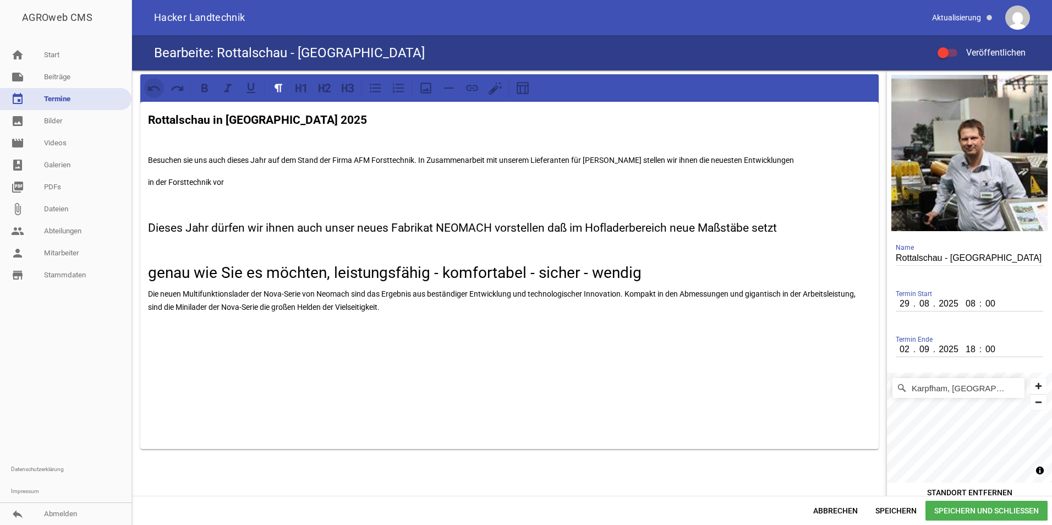
click at [154, 81] on icon at bounding box center [154, 88] width 14 height 14
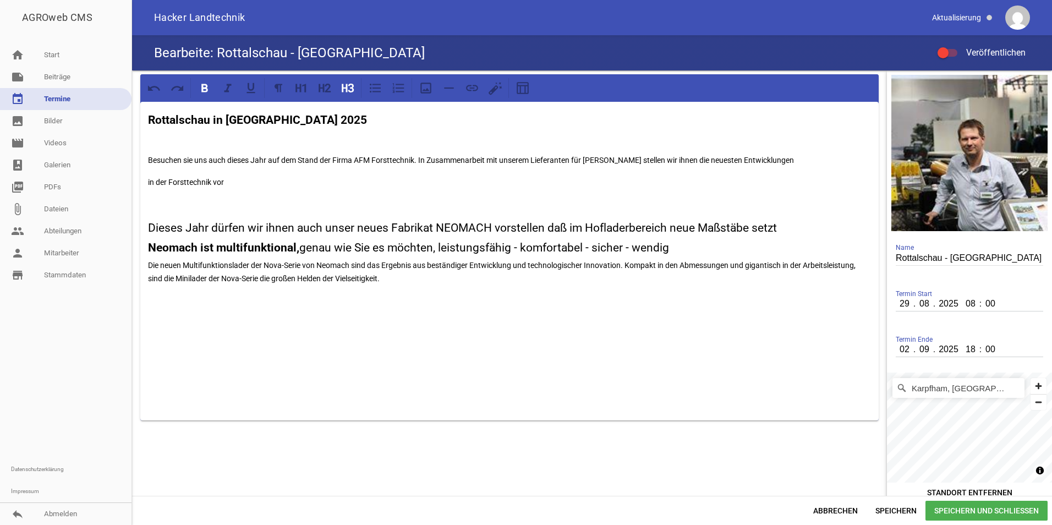
click at [160, 247] on strong "Neomach ist multifunktional," at bounding box center [223, 247] width 151 height 13
click at [420, 305] on h3 at bounding box center [509, 303] width 723 height 18
click at [425, 90] on icon at bounding box center [425, 88] width 11 height 11
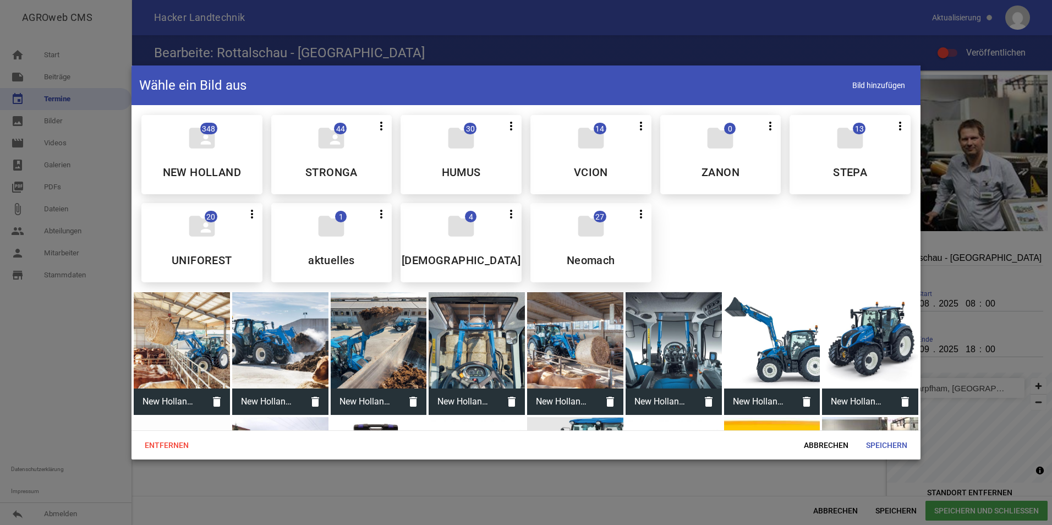
click at [578, 234] on icon "folder" at bounding box center [591, 226] width 31 height 31
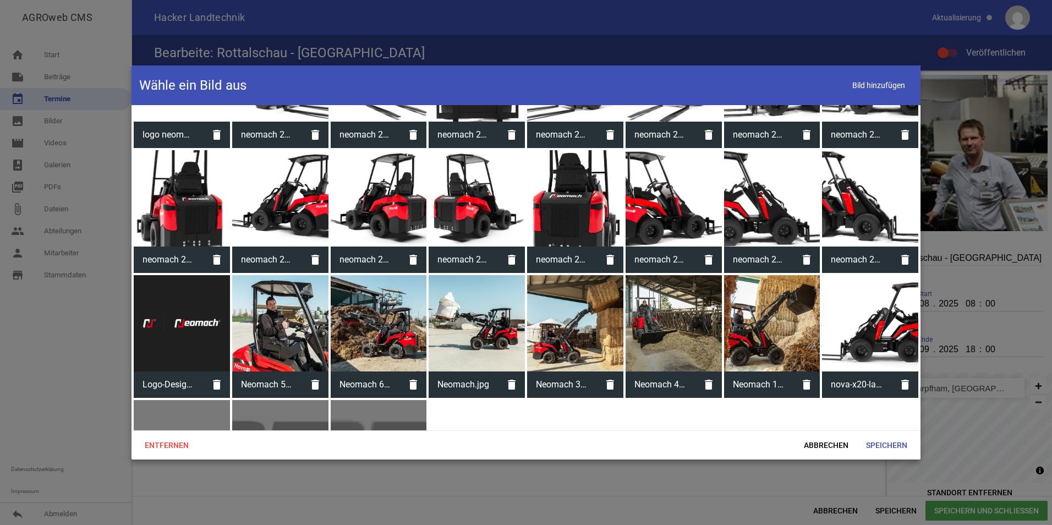
scroll to position [160, 0]
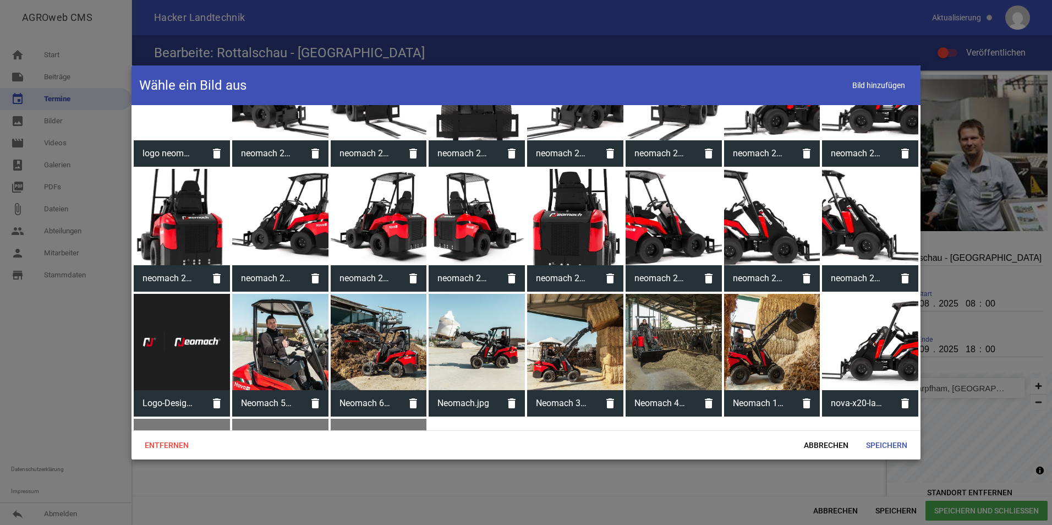
click at [795, 352] on div at bounding box center [772, 342] width 96 height 96
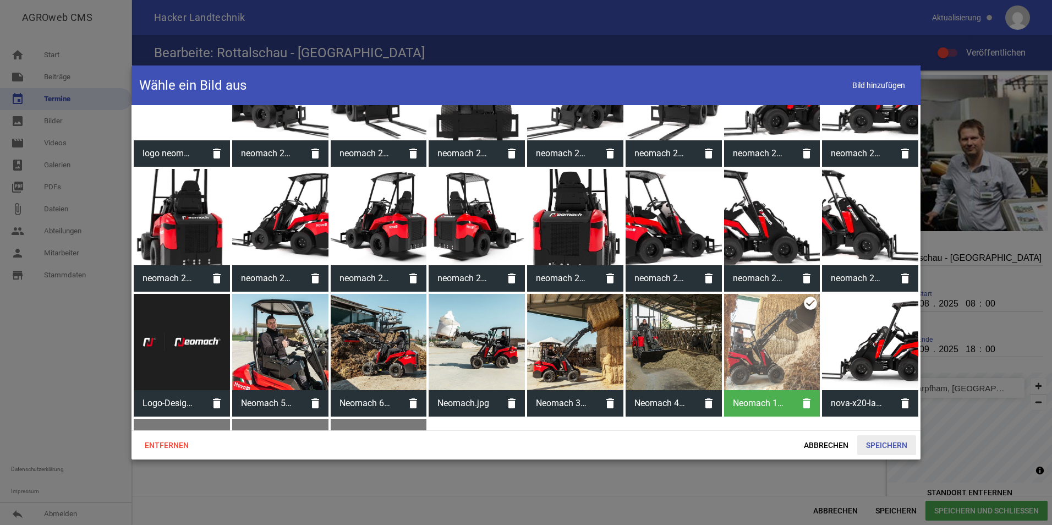
click at [891, 441] on span "Speichern" at bounding box center [886, 445] width 59 height 20
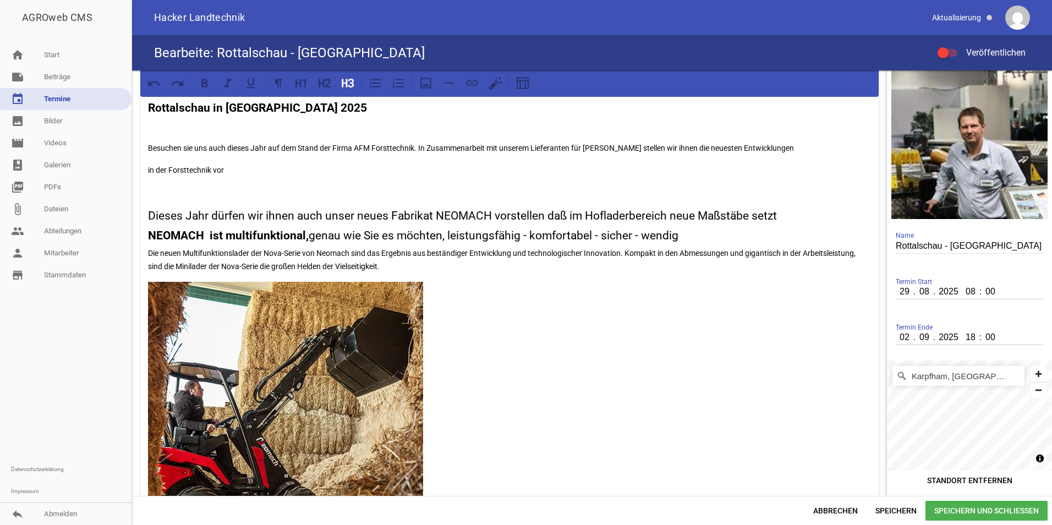
scroll to position [0, 0]
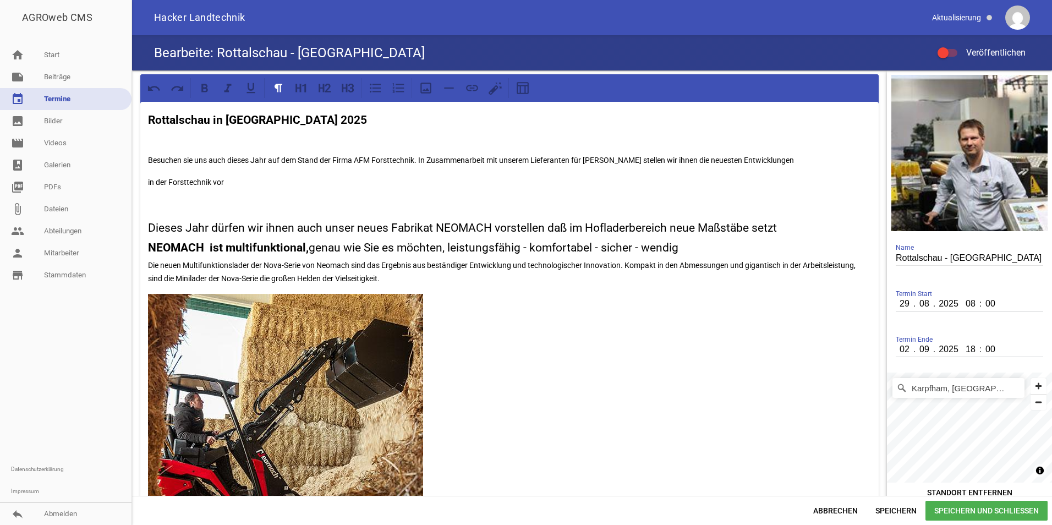
click at [269, 181] on p "in der Forsttechnik vor" at bounding box center [509, 182] width 723 height 13
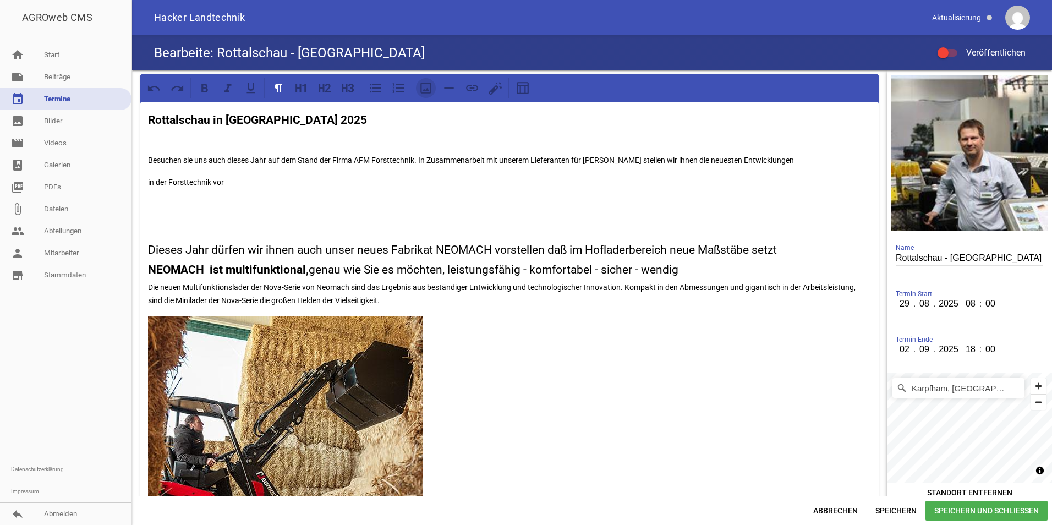
click at [429, 89] on icon at bounding box center [426, 88] width 14 height 14
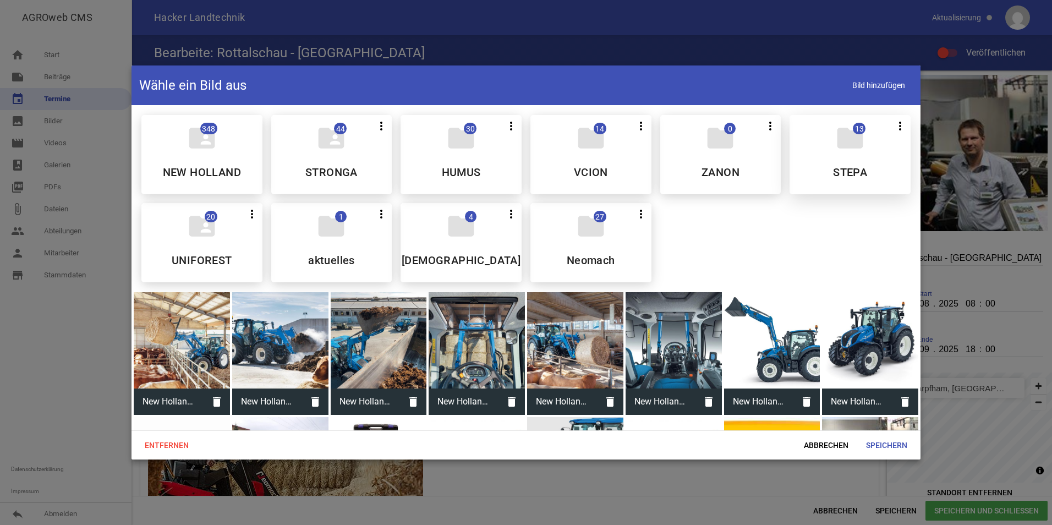
click at [806, 159] on div "folder 13 more_vert Teilen Bearbeiten Löschen STEPA" at bounding box center [850, 154] width 121 height 79
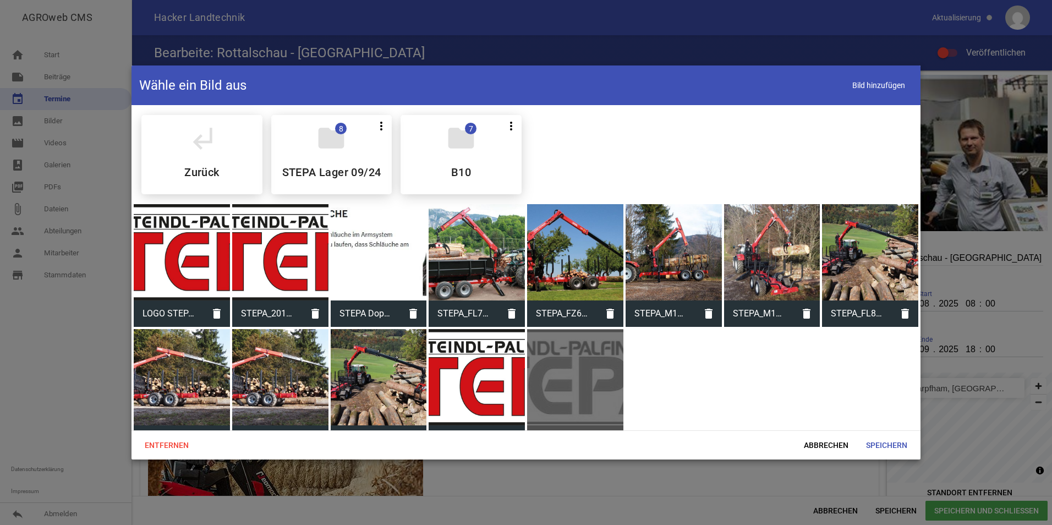
click at [188, 375] on div at bounding box center [182, 377] width 96 height 96
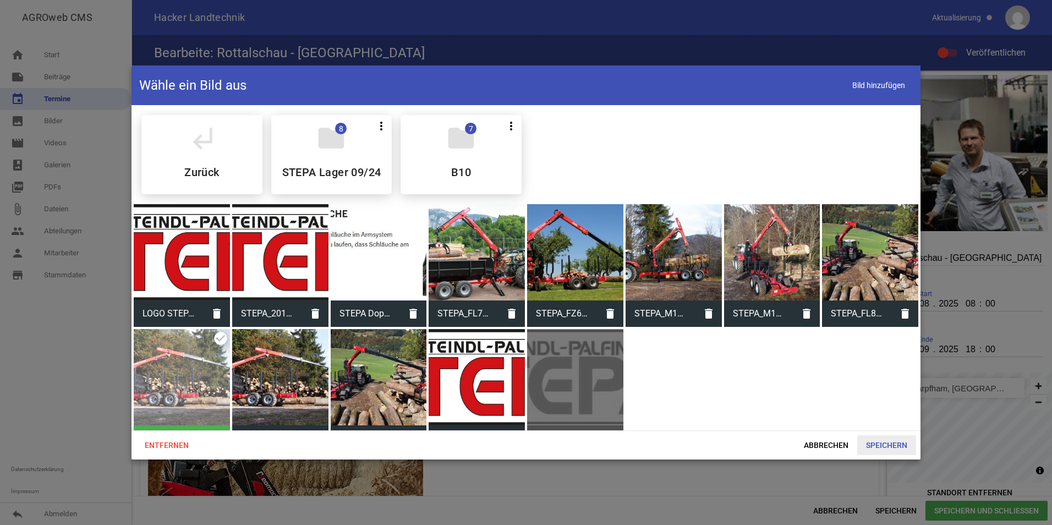
click at [886, 442] on span "Speichern" at bounding box center [886, 445] width 59 height 20
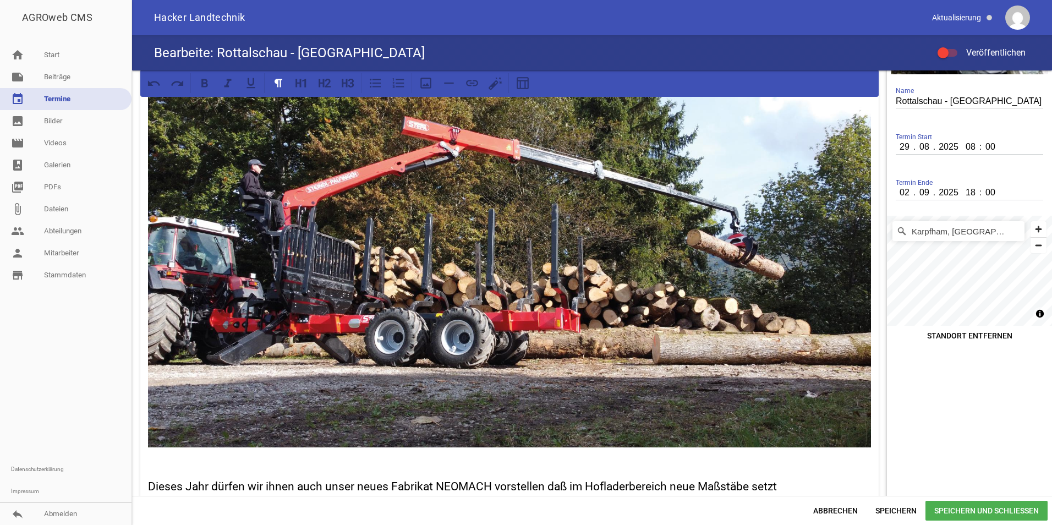
scroll to position [220, 0]
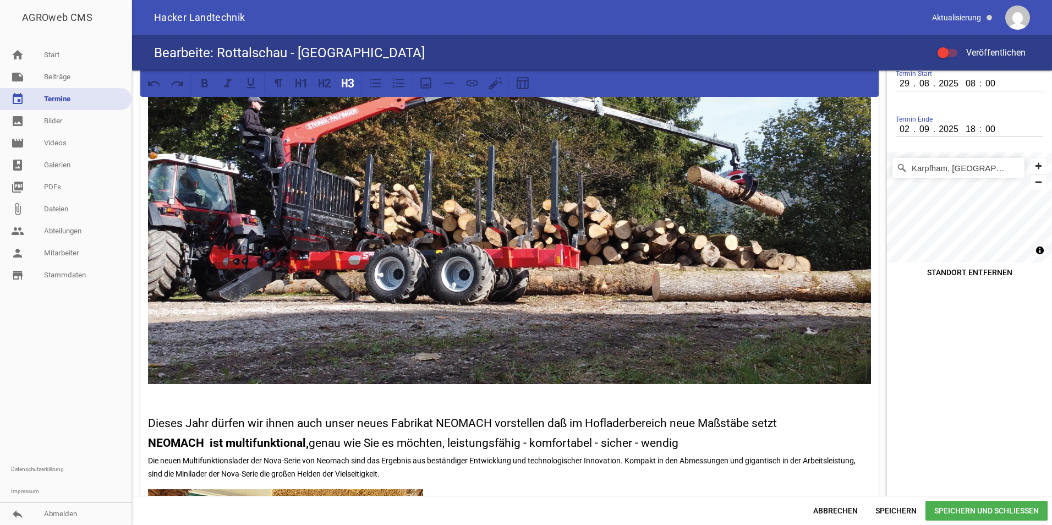
click at [183, 404] on div "Rottalschau in [GEOGRAPHIC_DATA] 2025 Besuchen sie uns auch dieses Jahr auf dem…" at bounding box center [509, 378] width 738 height 992
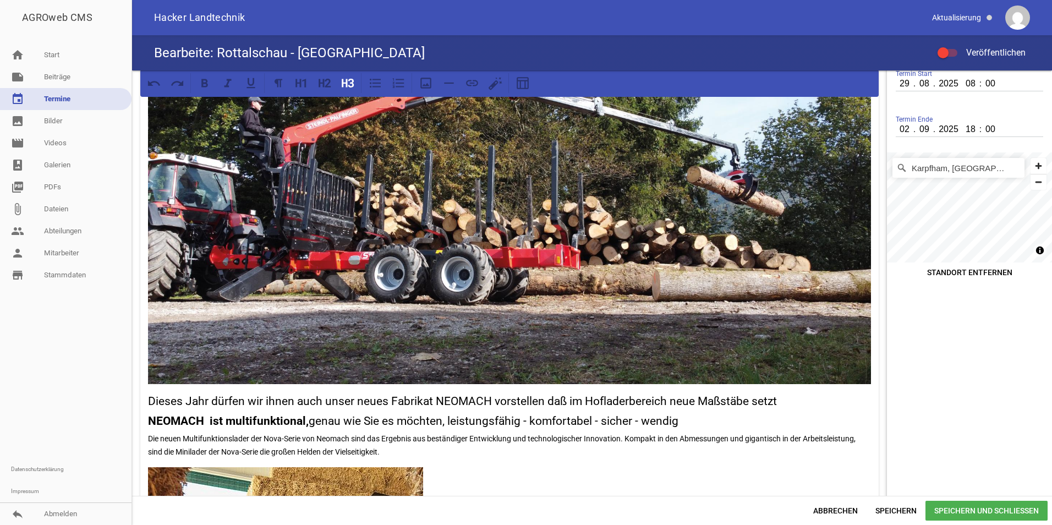
scroll to position [124, 0]
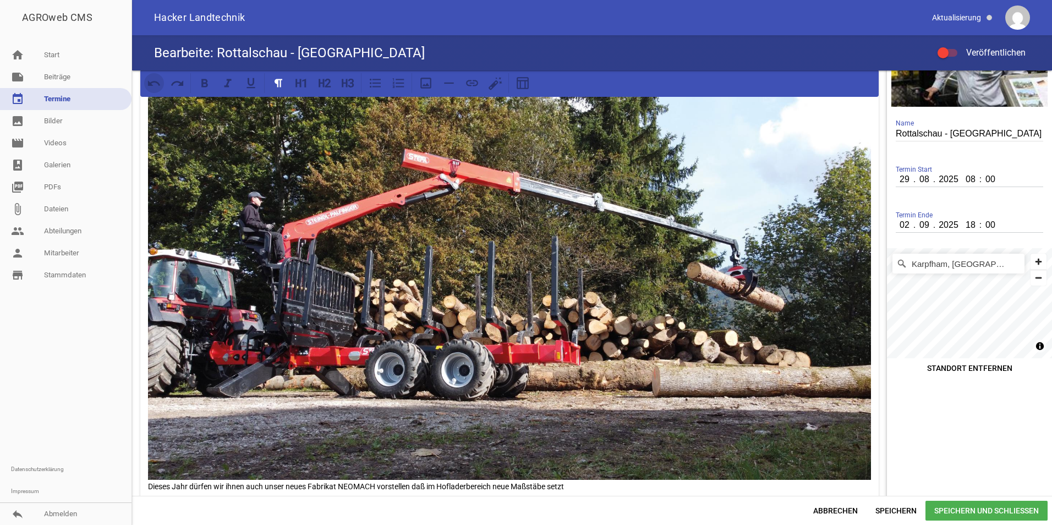
click at [154, 79] on icon at bounding box center [154, 83] width 14 height 14
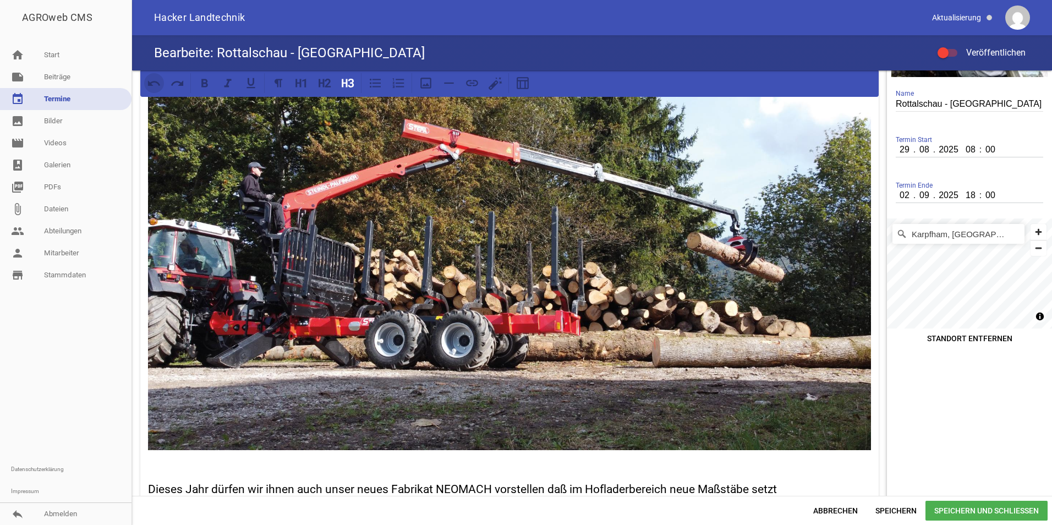
click at [154, 79] on icon at bounding box center [154, 83] width 14 height 14
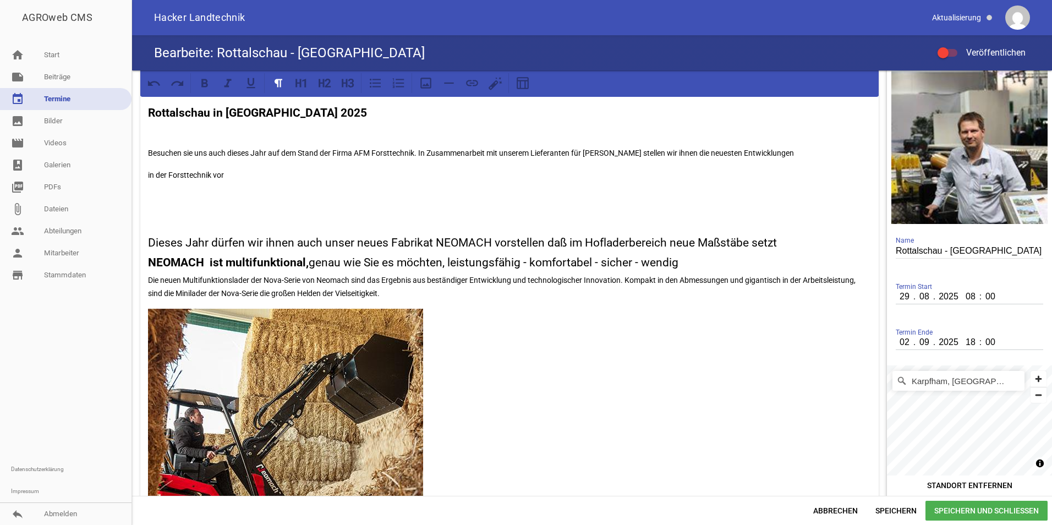
scroll to position [0, 0]
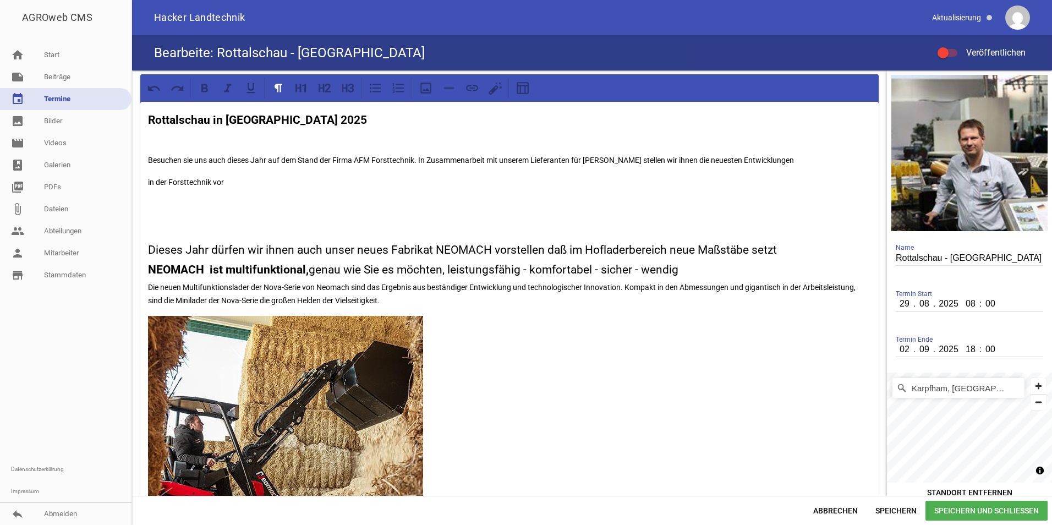
click at [232, 218] on div "Rottalschau in [GEOGRAPHIC_DATA] 2025 Besuchen sie uns auch dieses Jahr auf dem…" at bounding box center [509, 401] width 738 height 598
click at [434, 83] on button at bounding box center [426, 88] width 20 height 20
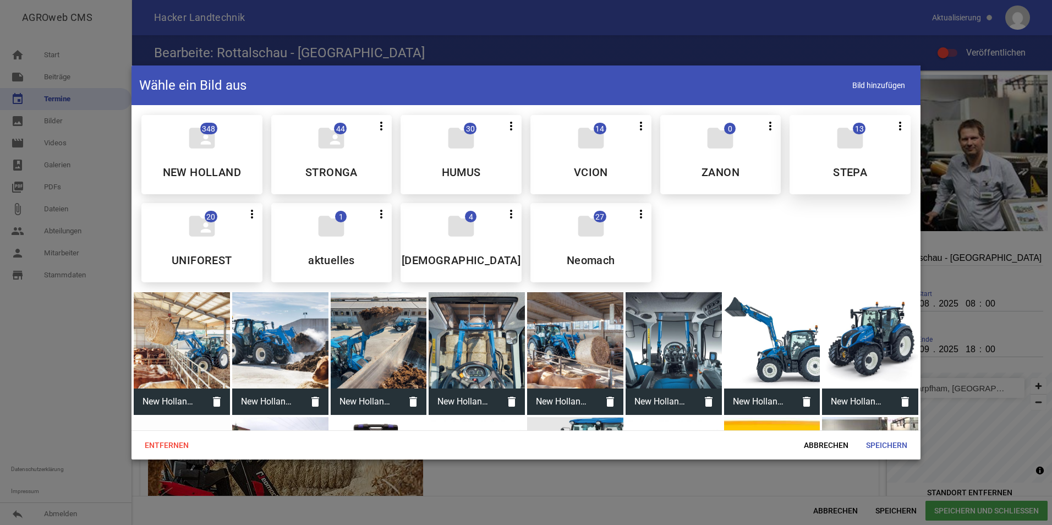
click at [816, 162] on div "folder 13 more_vert Teilen Bearbeiten Löschen STEPA" at bounding box center [850, 154] width 121 height 79
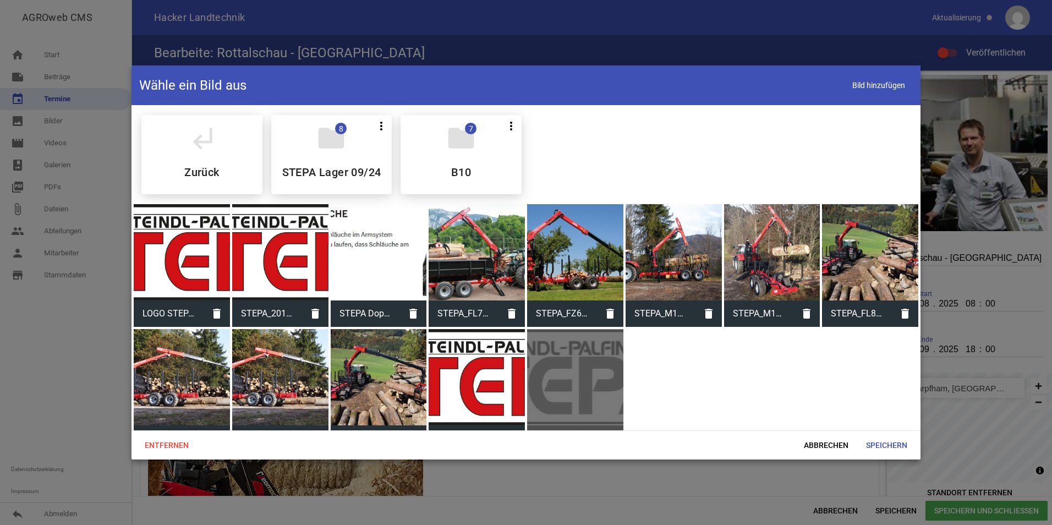
click at [579, 260] on div at bounding box center [575, 252] width 96 height 96
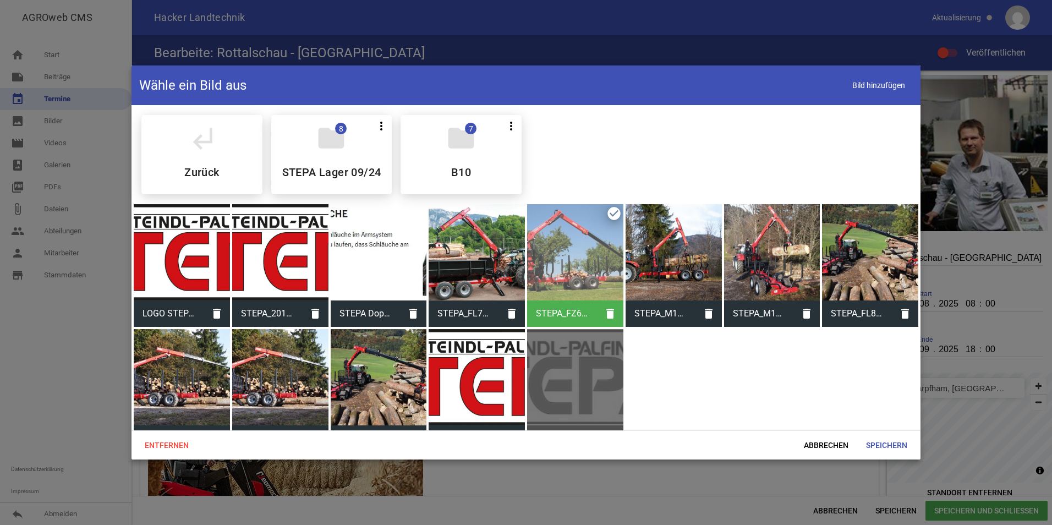
click at [579, 260] on div at bounding box center [575, 252] width 96 height 96
click at [872, 447] on span "Speichern" at bounding box center [886, 445] width 59 height 20
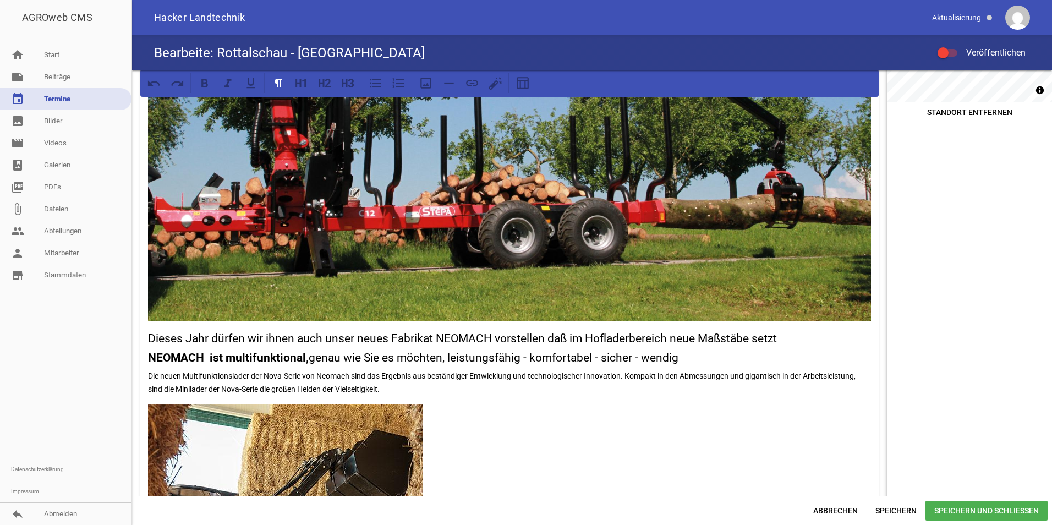
scroll to position [385, 0]
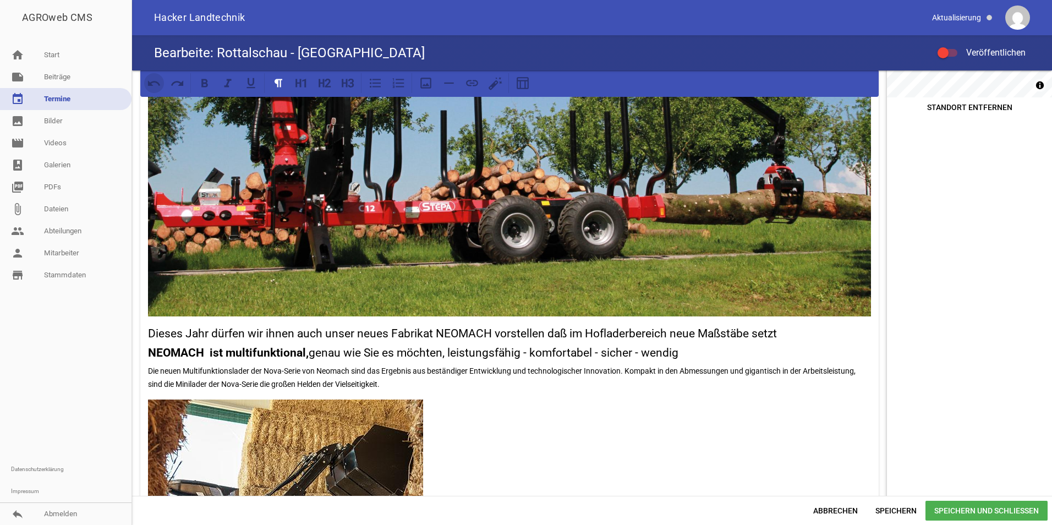
click at [156, 83] on icon at bounding box center [154, 83] width 14 height 14
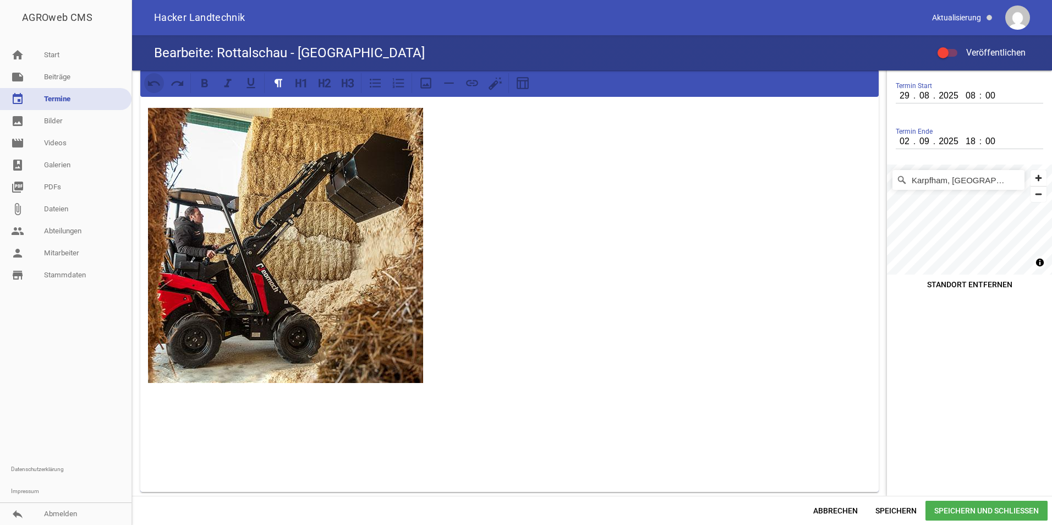
scroll to position [148, 0]
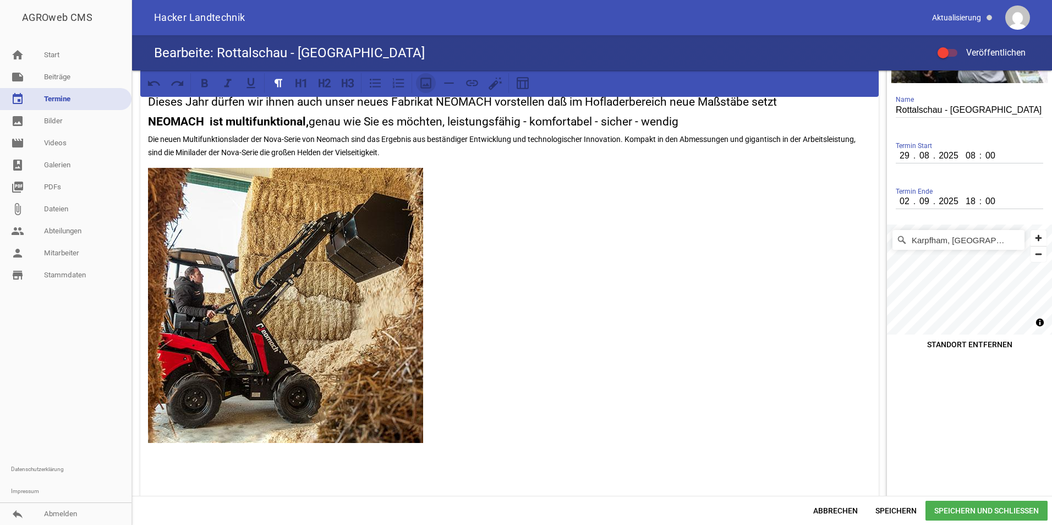
click at [425, 81] on icon at bounding box center [426, 83] width 14 height 14
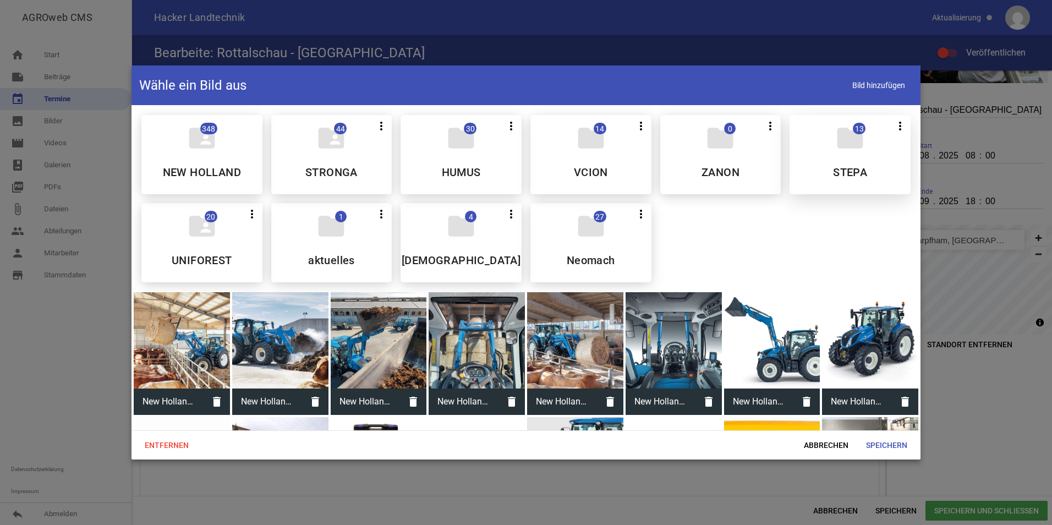
click at [854, 163] on div "folder 13 more_vert Teilen Bearbeiten Löschen STEPA" at bounding box center [850, 154] width 121 height 79
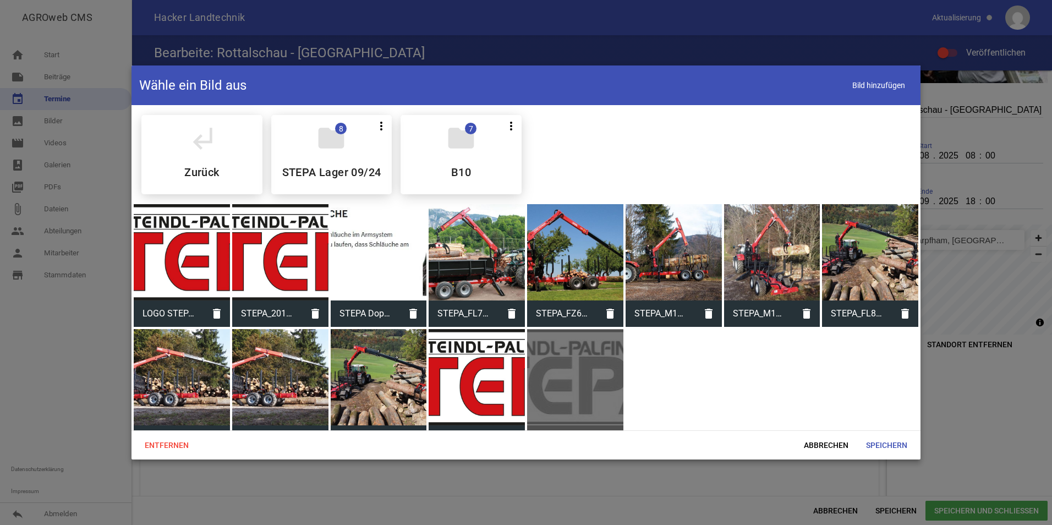
click at [752, 259] on div at bounding box center [772, 252] width 96 height 96
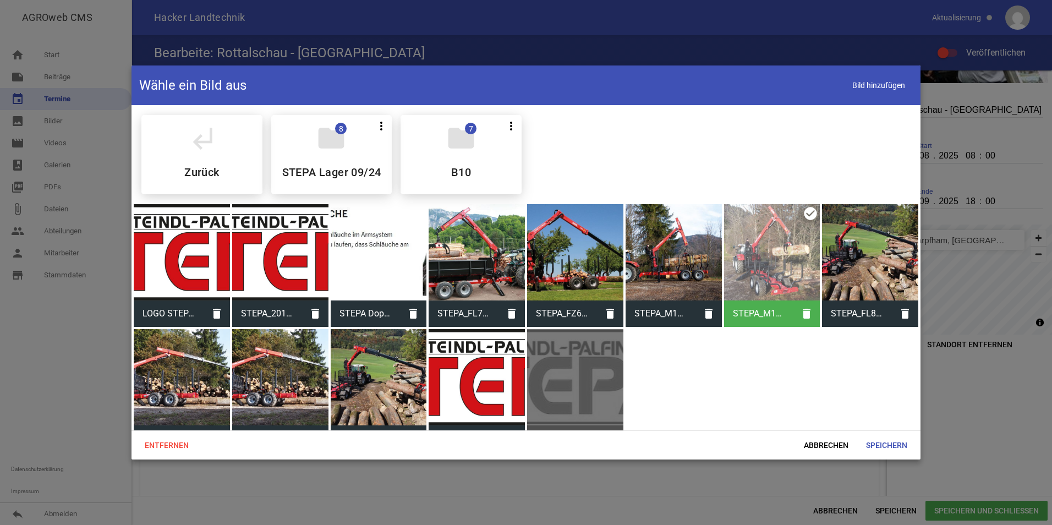
click at [752, 259] on div at bounding box center [772, 252] width 96 height 96
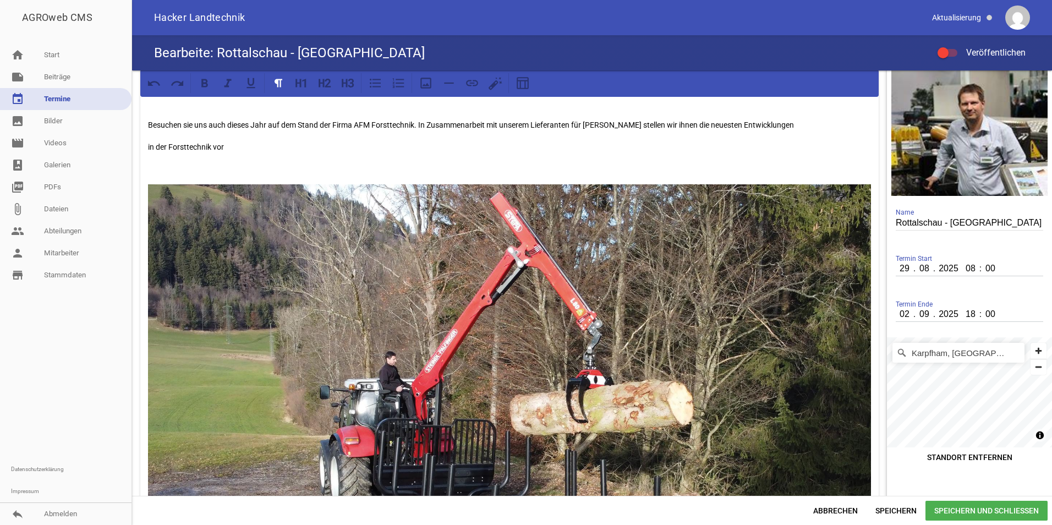
scroll to position [0, 0]
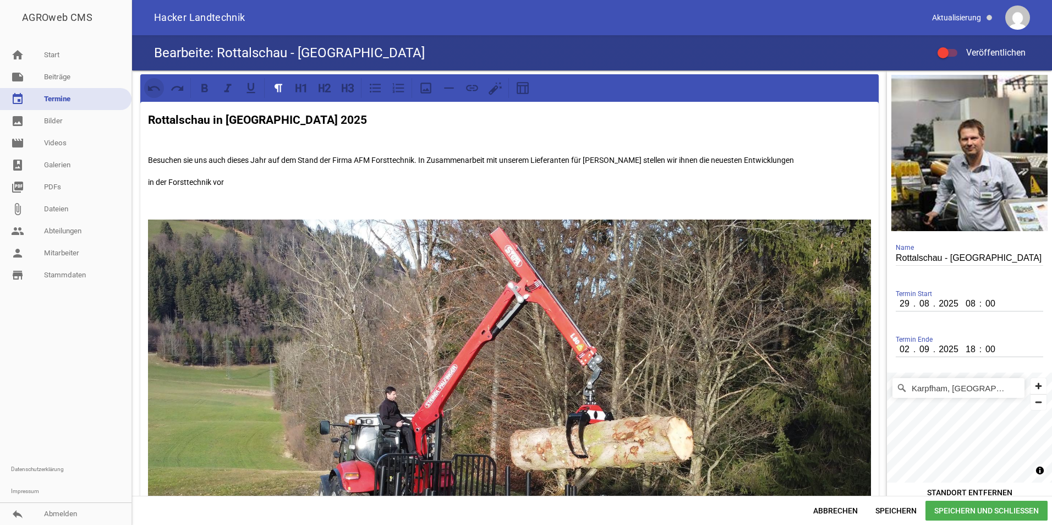
click at [146, 83] on button at bounding box center [154, 88] width 20 height 20
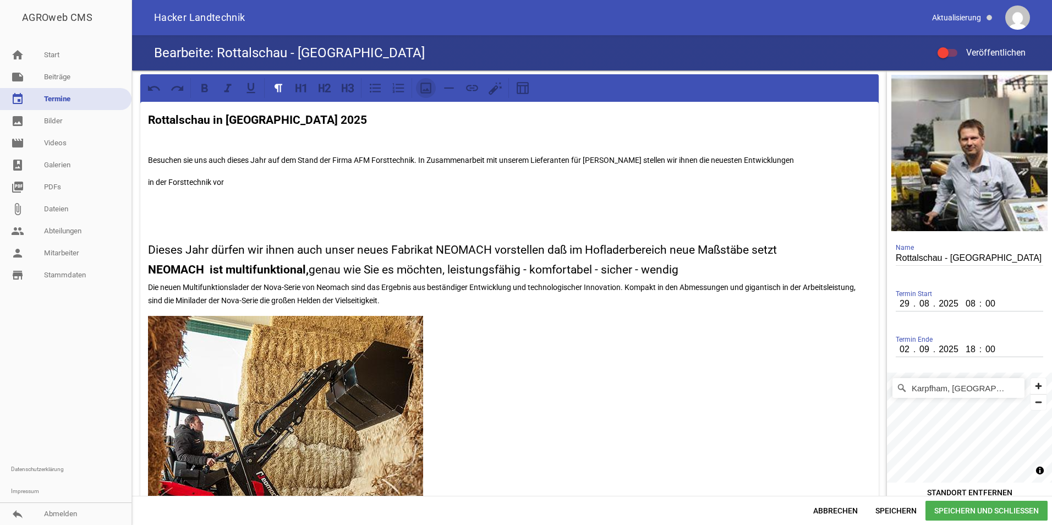
click at [426, 83] on icon at bounding box center [425, 88] width 11 height 11
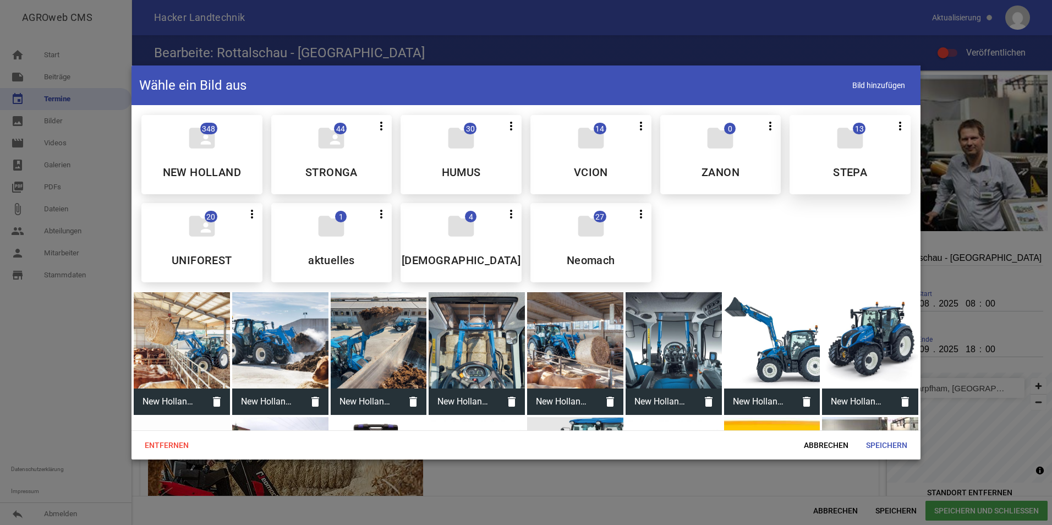
click at [814, 166] on div "folder 13 more_vert Teilen Bearbeiten Löschen STEPA" at bounding box center [850, 154] width 121 height 79
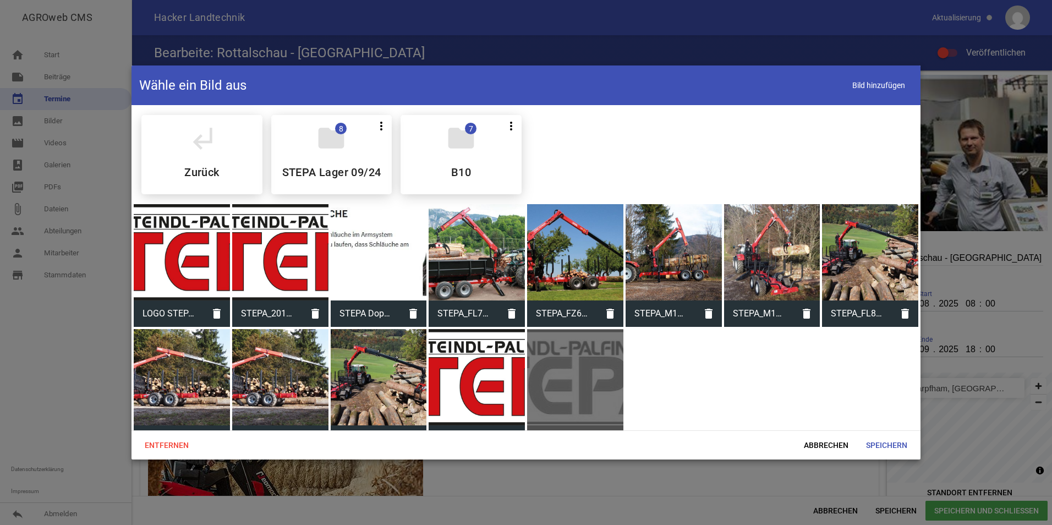
click at [266, 385] on div at bounding box center [280, 377] width 96 height 96
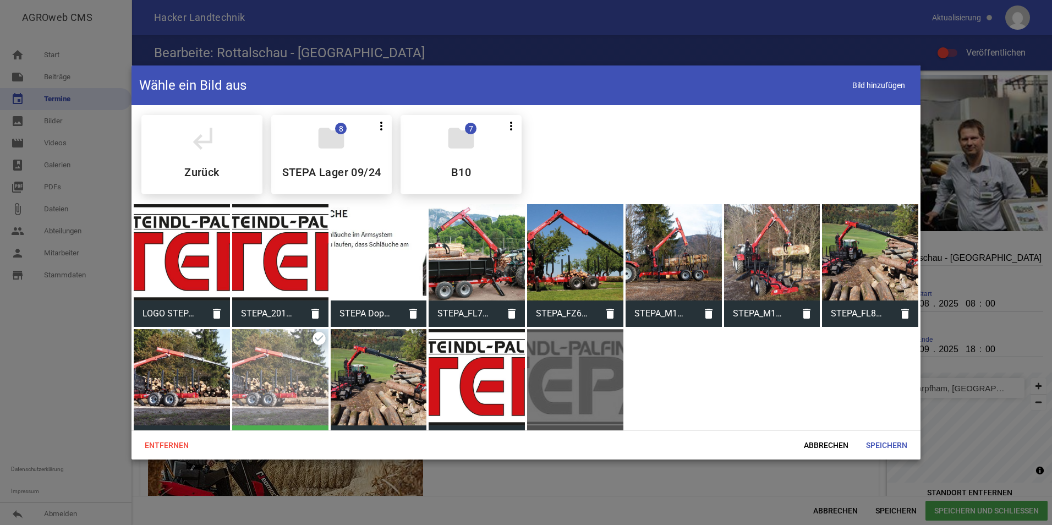
click at [266, 385] on div at bounding box center [280, 377] width 96 height 96
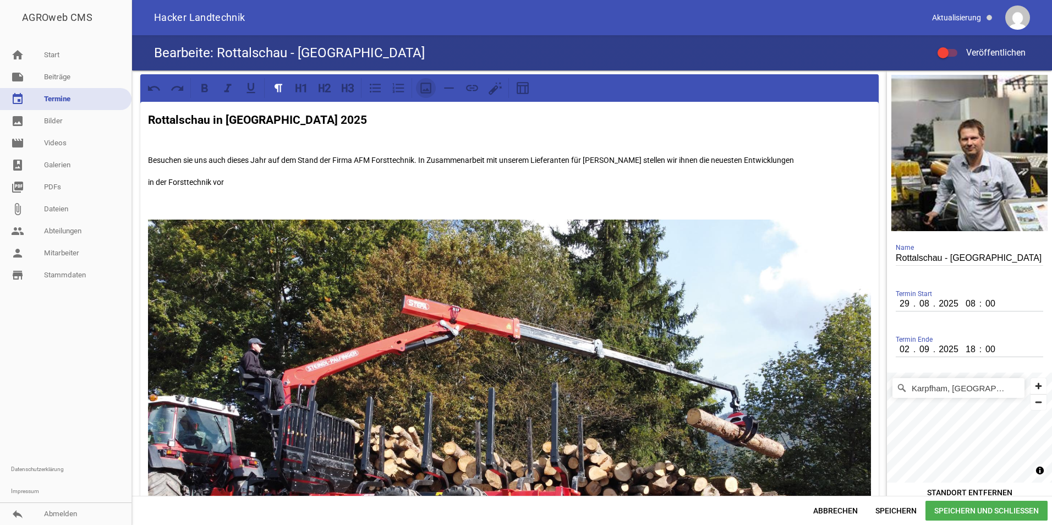
click at [422, 85] on icon at bounding box center [426, 88] width 14 height 14
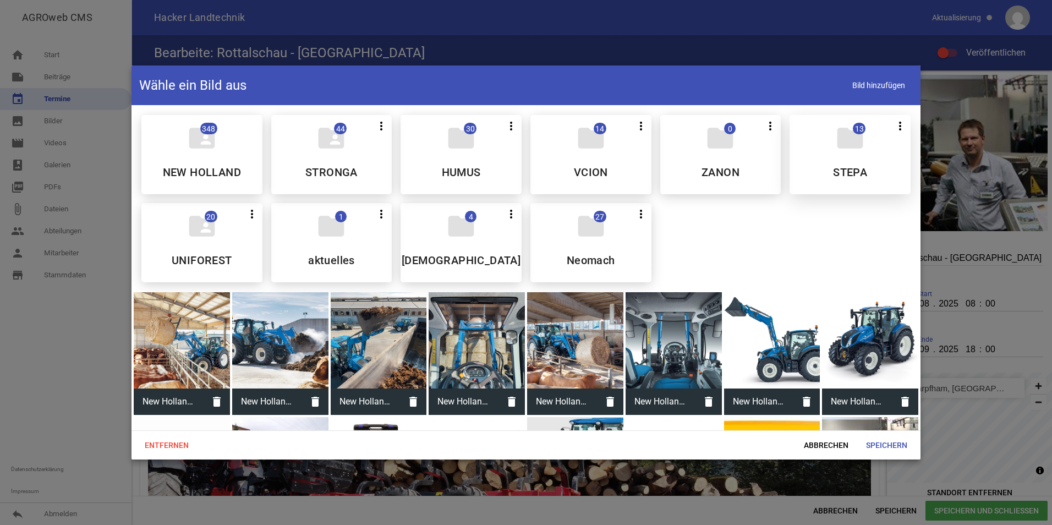
click at [858, 155] on div "folder 13 more_vert Teilen Bearbeiten Löschen STEPA" at bounding box center [850, 154] width 121 height 79
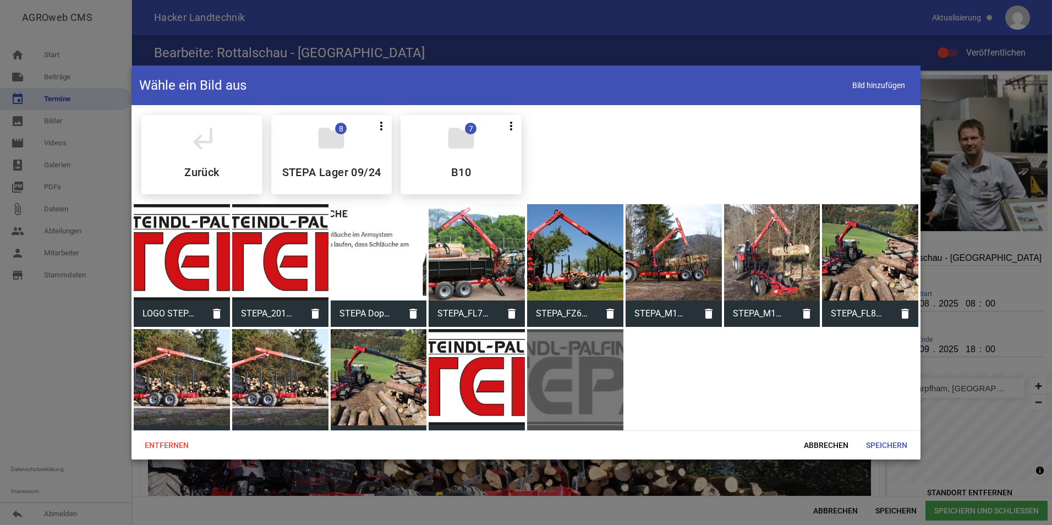
click at [373, 251] on div at bounding box center [379, 252] width 96 height 96
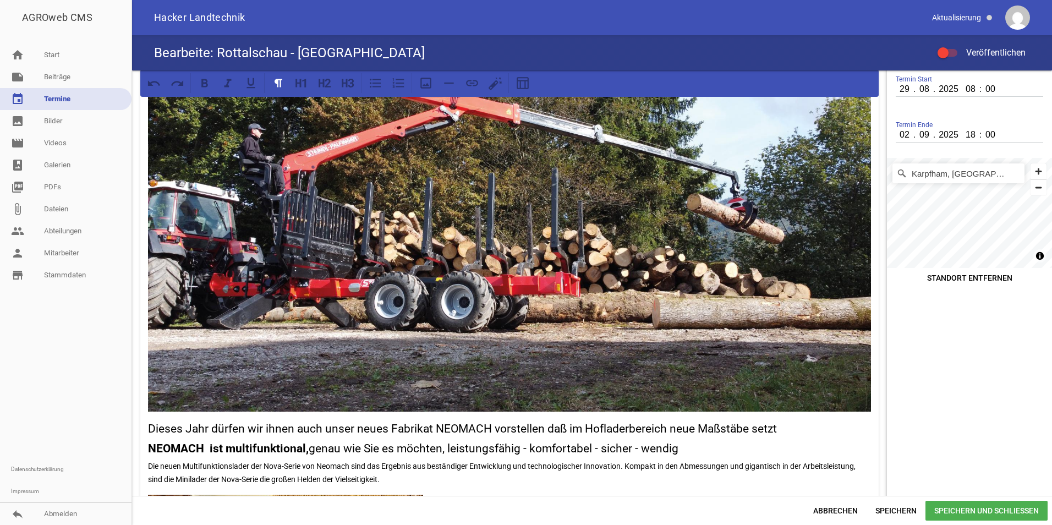
scroll to position [366, 0]
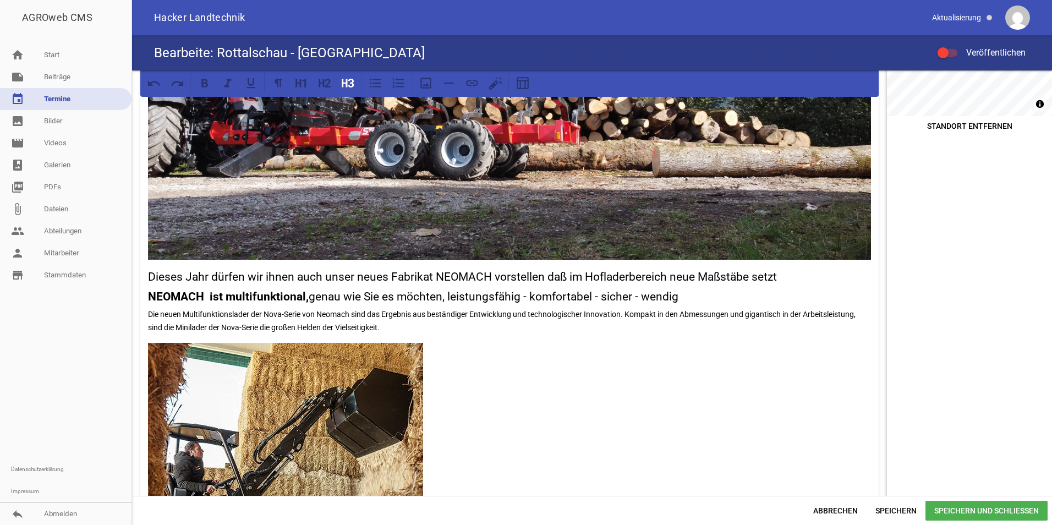
click at [146, 274] on div "Rottalschau in [GEOGRAPHIC_DATA] 2025 Besuchen sie uns auch dieses Jahr auf dem…" at bounding box center [509, 231] width 738 height 992
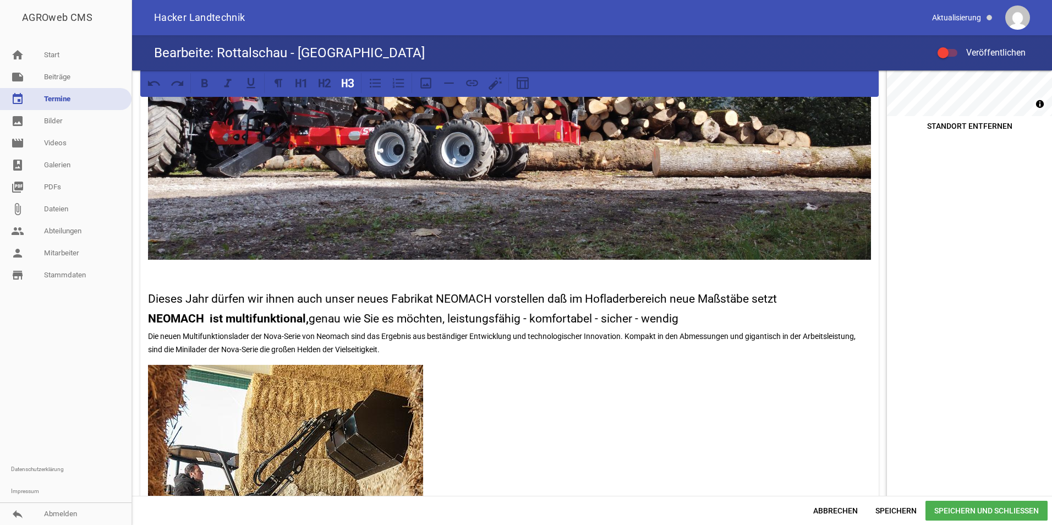
click at [1020, 506] on span "Speichern und Schließen" at bounding box center [987, 511] width 122 height 20
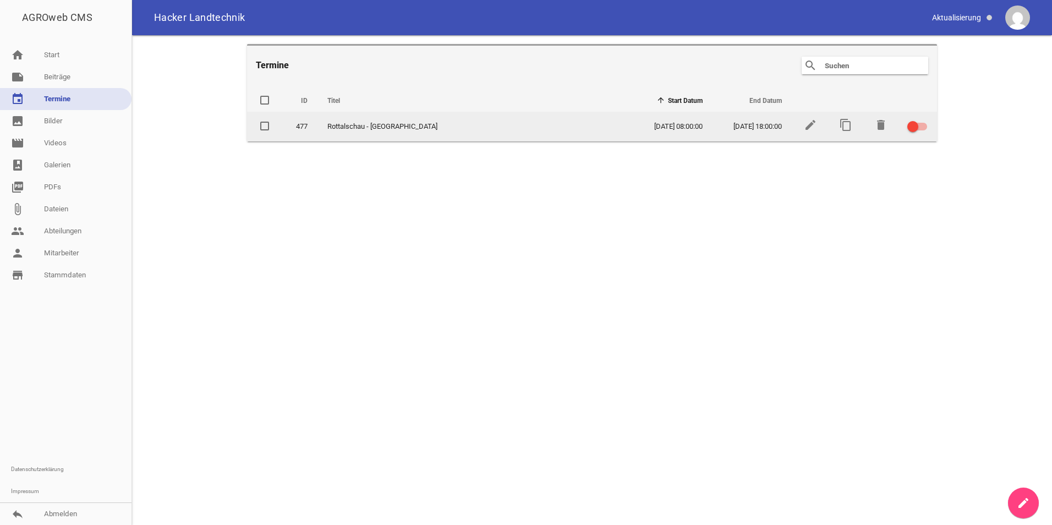
click at [916, 123] on div at bounding box center [912, 126] width 11 height 11
click at [924, 120] on input "checkbox" at bounding box center [924, 120] width 0 height 0
click at [918, 118] on td at bounding box center [918, 127] width 40 height 30
click at [918, 125] on div at bounding box center [921, 126] width 11 height 11
click at [924, 120] on input "checkbox" at bounding box center [924, 120] width 0 height 0
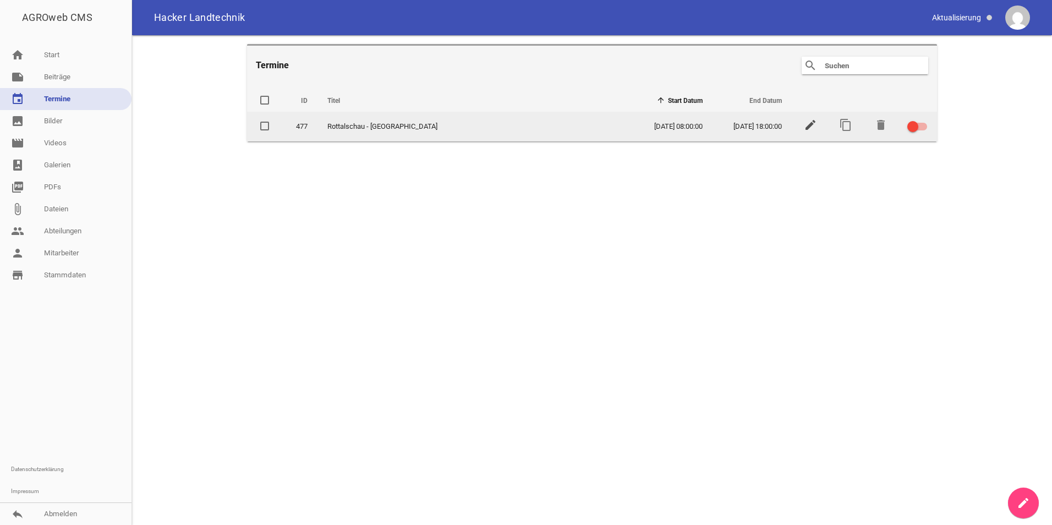
click at [807, 125] on icon "edit" at bounding box center [810, 124] width 13 height 13
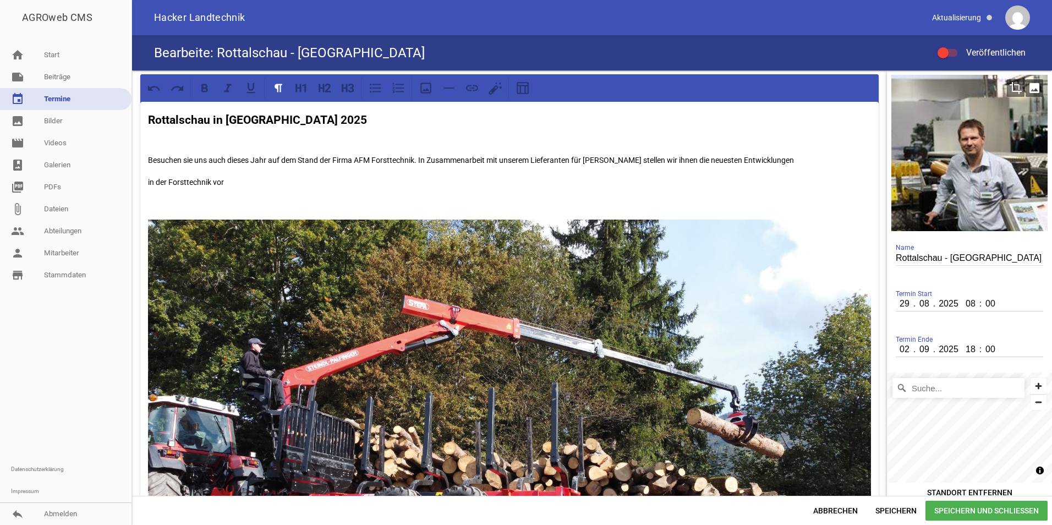
click at [1035, 82] on icon "image" at bounding box center [1035, 88] width 18 height 18
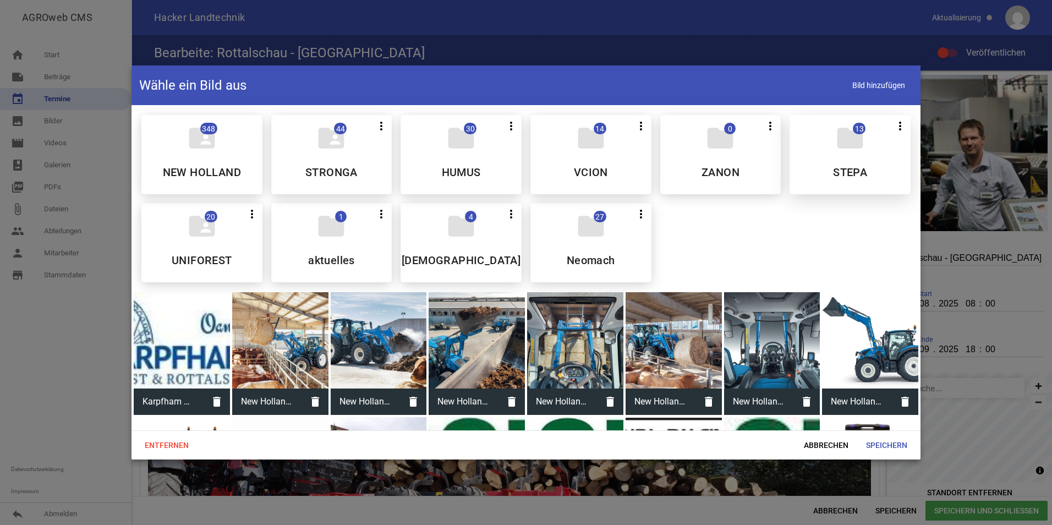
click at [850, 165] on div "folder 13 more_vert Teilen Bearbeiten Löschen STEPA" at bounding box center [850, 154] width 121 height 79
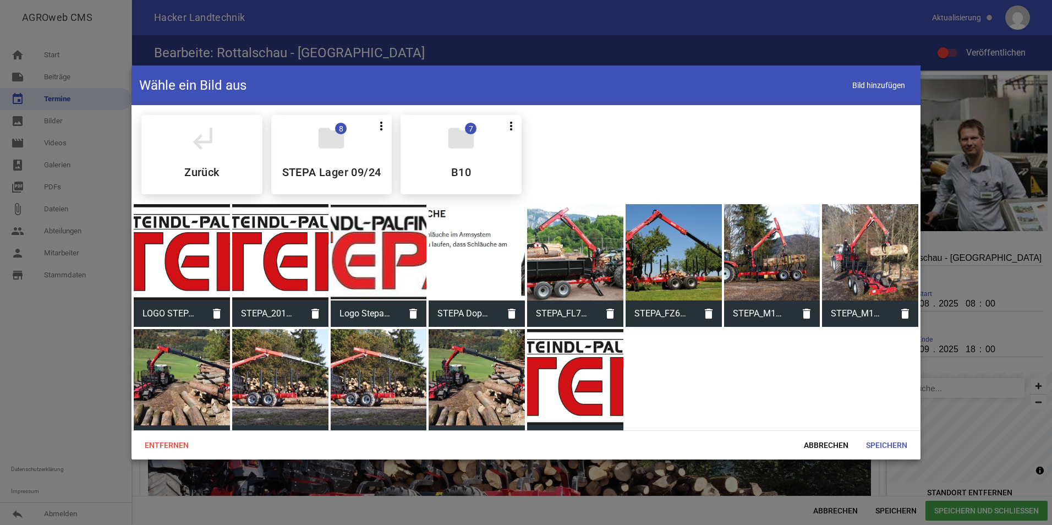
click at [286, 375] on div at bounding box center [280, 377] width 96 height 96
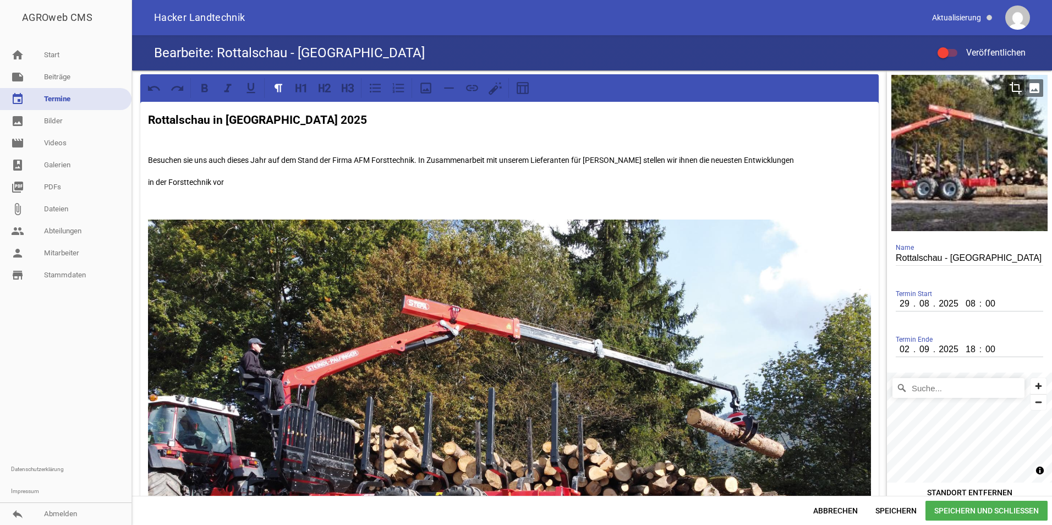
click at [1029, 91] on icon "image" at bounding box center [1035, 88] width 18 height 18
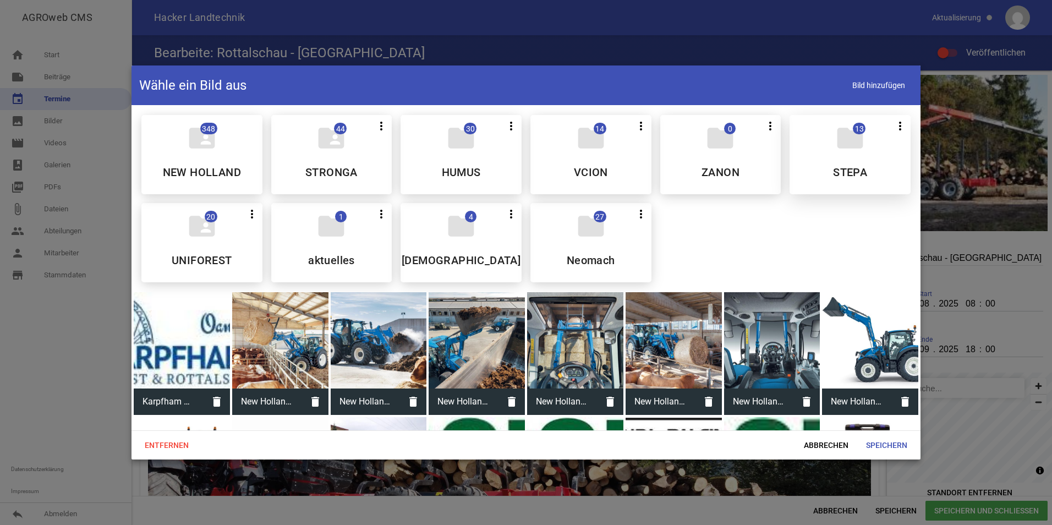
click at [839, 178] on h5 "STEPA" at bounding box center [850, 172] width 34 height 11
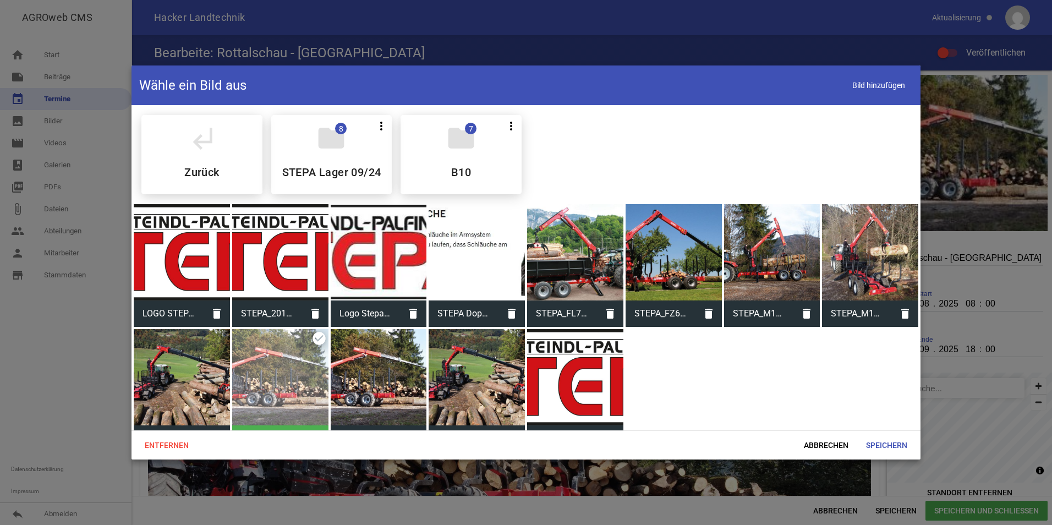
click at [679, 261] on div at bounding box center [674, 252] width 96 height 96
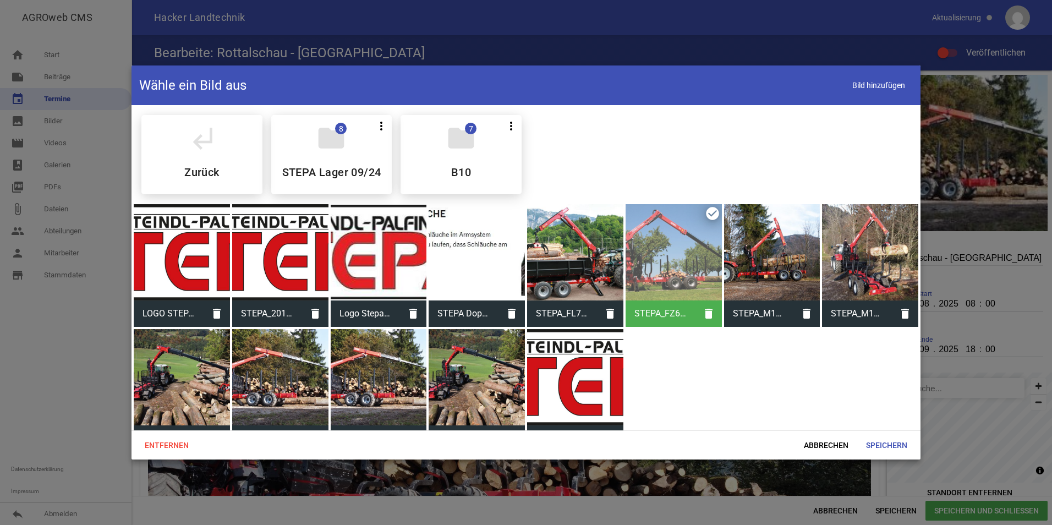
click at [679, 261] on div at bounding box center [674, 252] width 96 height 96
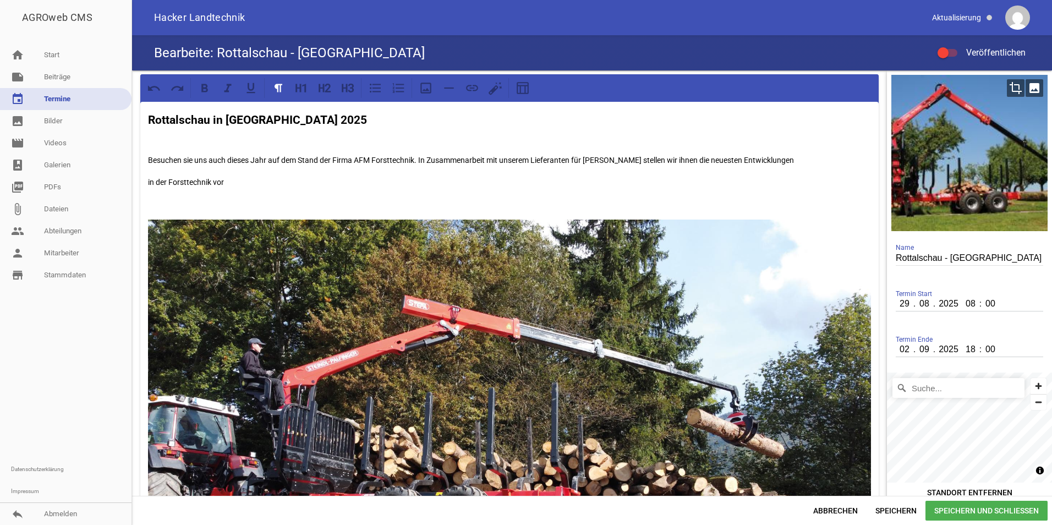
click at [1027, 91] on icon "image" at bounding box center [1035, 88] width 18 height 18
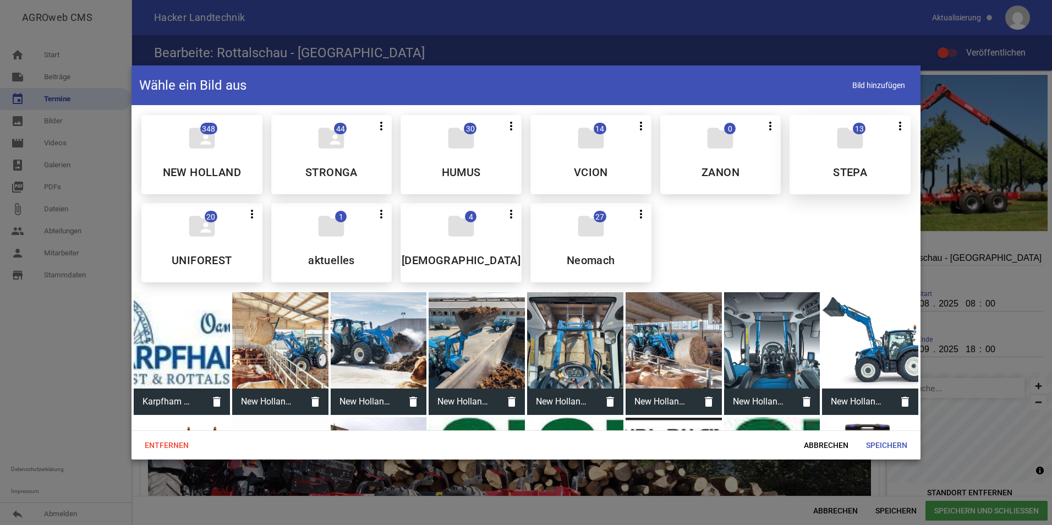
click at [832, 162] on div "folder 13 more_vert Teilen Bearbeiten Löschen STEPA" at bounding box center [850, 154] width 121 height 79
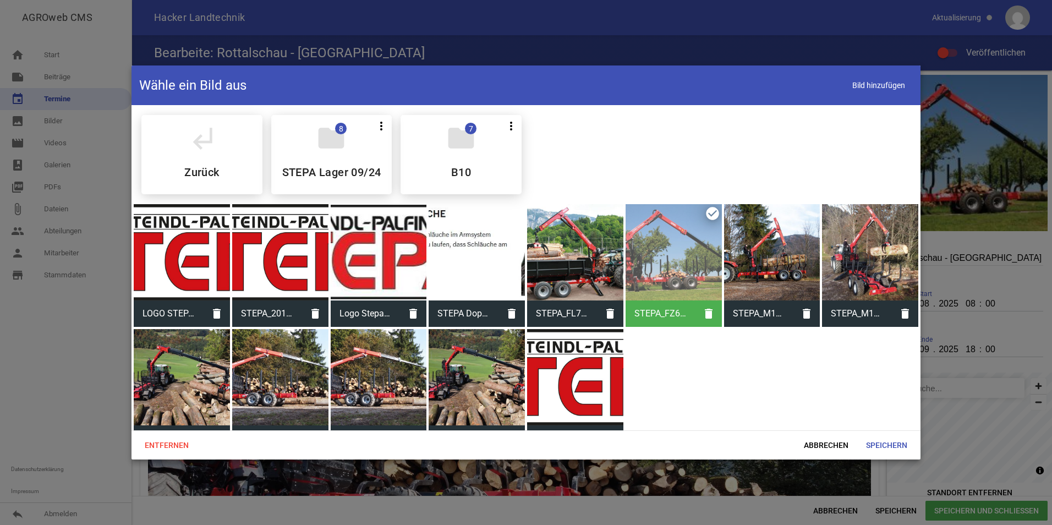
click at [845, 263] on div at bounding box center [870, 252] width 96 height 96
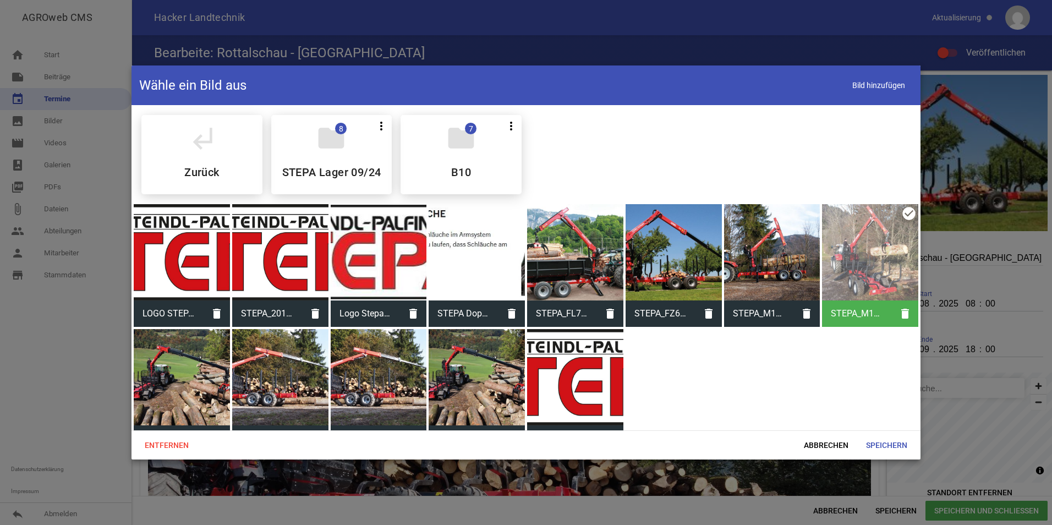
click at [845, 263] on div at bounding box center [870, 252] width 96 height 96
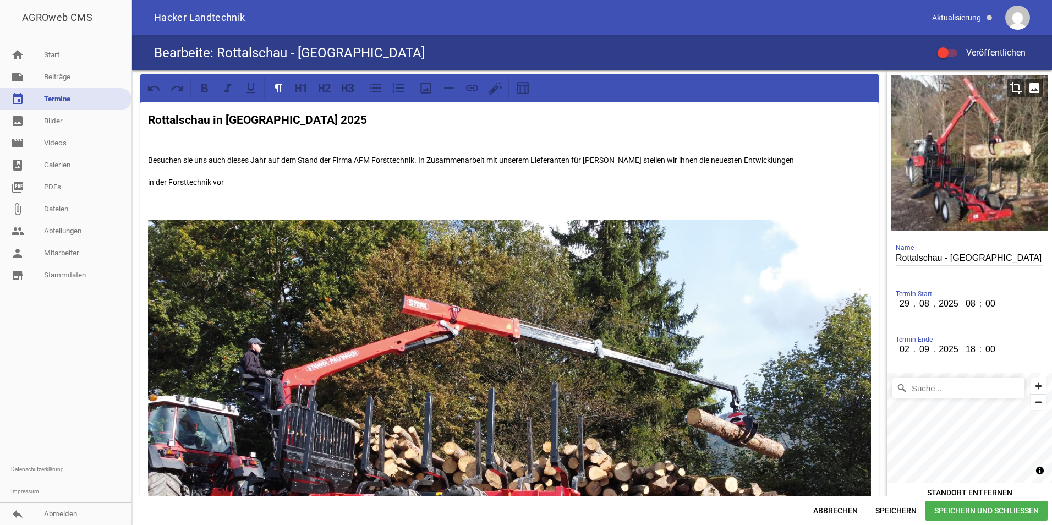
click at [1031, 92] on icon "image" at bounding box center [1035, 88] width 18 height 18
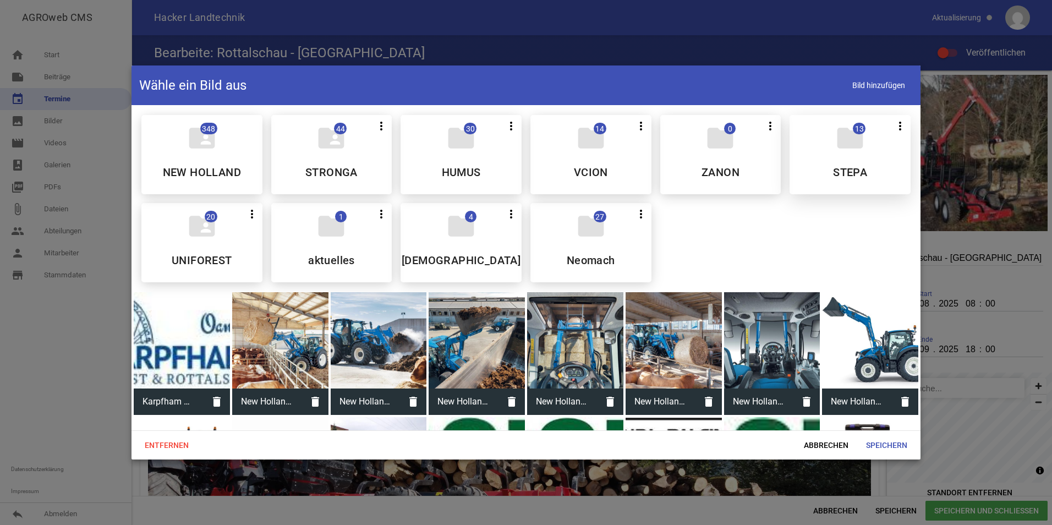
click at [871, 149] on div "folder 13 more_vert Teilen Bearbeiten Löschen STEPA" at bounding box center [850, 154] width 121 height 79
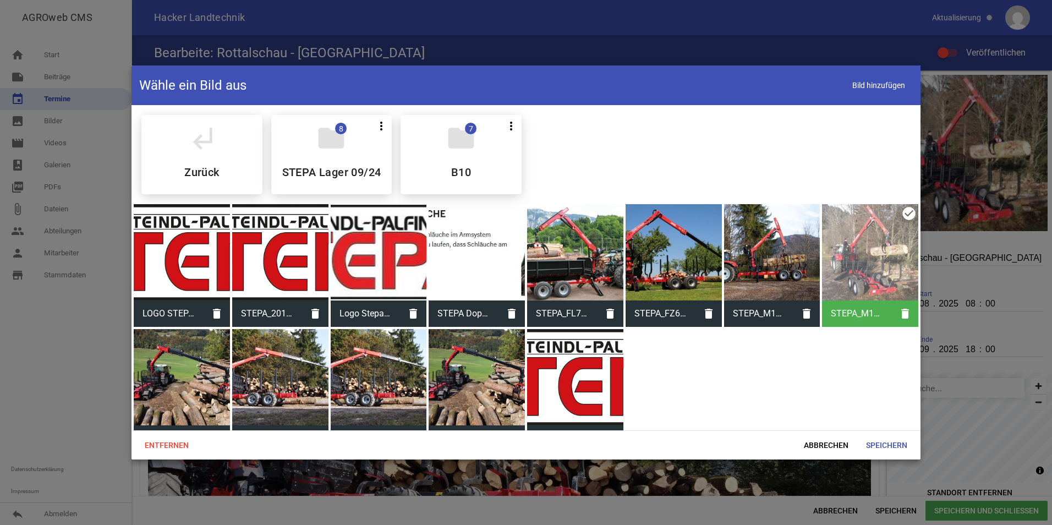
click at [566, 253] on div at bounding box center [575, 252] width 96 height 96
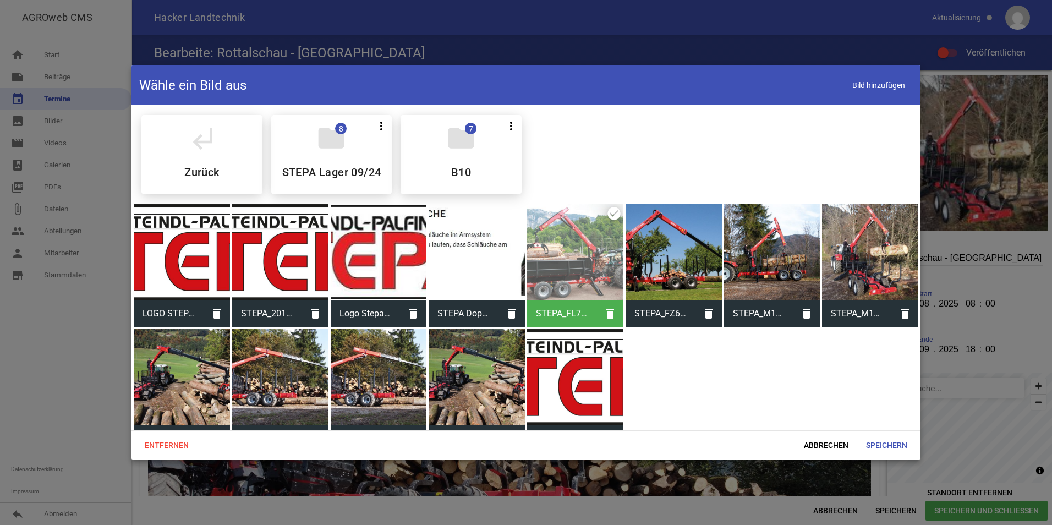
click at [566, 253] on div at bounding box center [575, 252] width 96 height 96
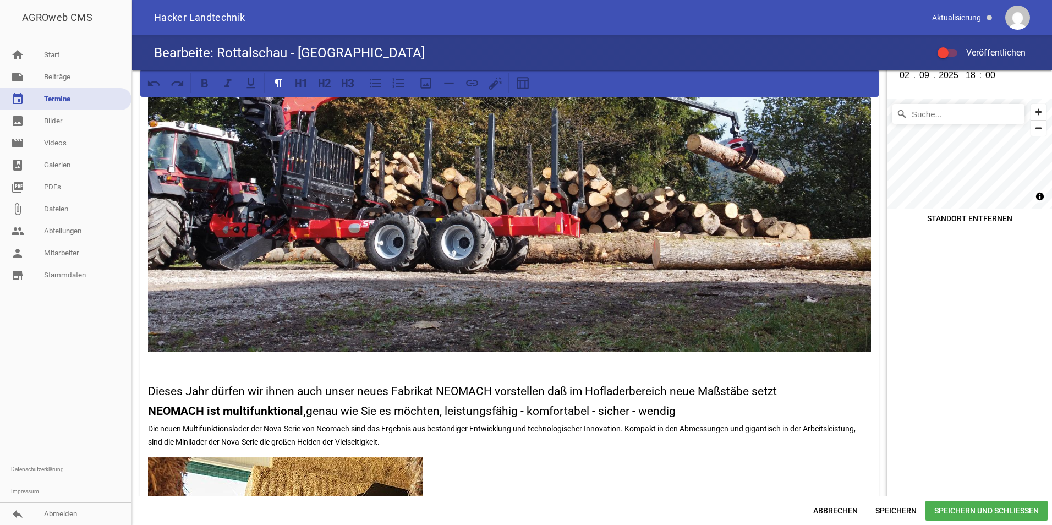
scroll to position [275, 0]
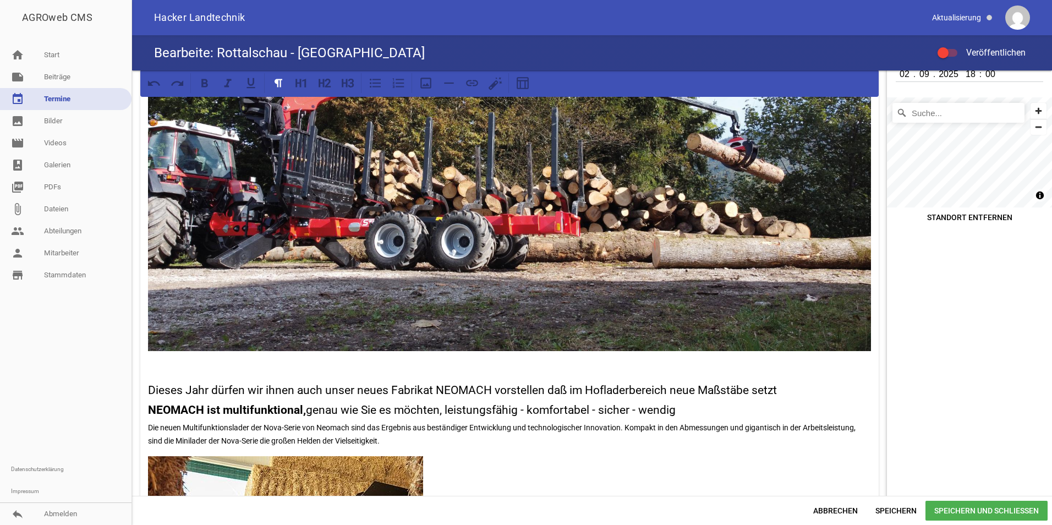
click at [965, 512] on span "Speichern und Schließen" at bounding box center [987, 511] width 122 height 20
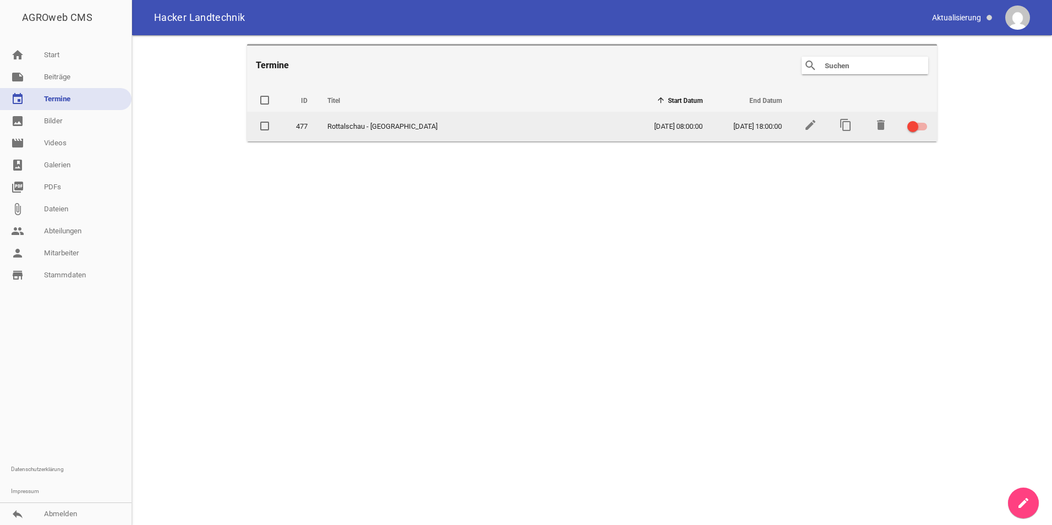
click at [916, 132] on label at bounding box center [915, 126] width 17 height 13
click at [924, 120] on input "checkbox" at bounding box center [924, 120] width 0 height 0
click at [808, 124] on icon "edit" at bounding box center [810, 124] width 13 height 13
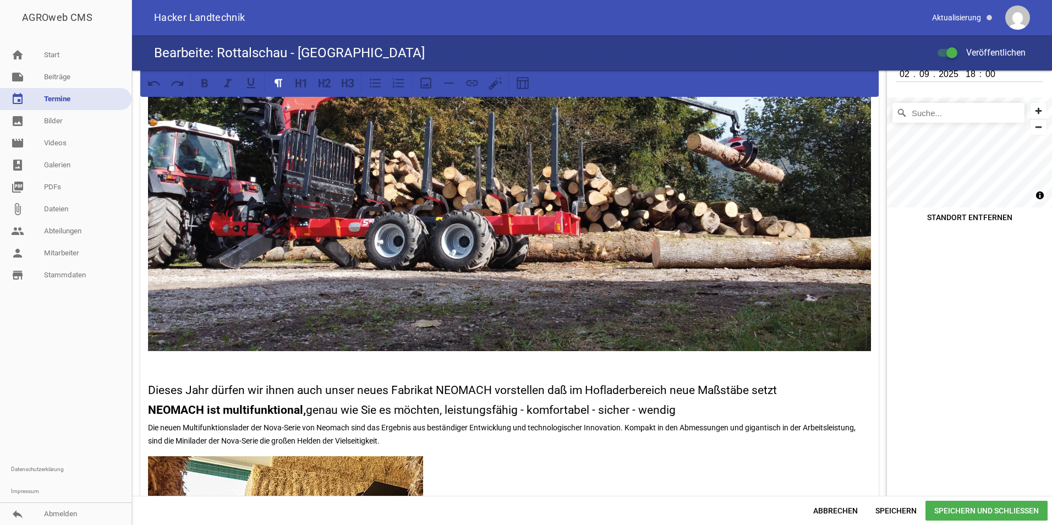
scroll to position [330, 0]
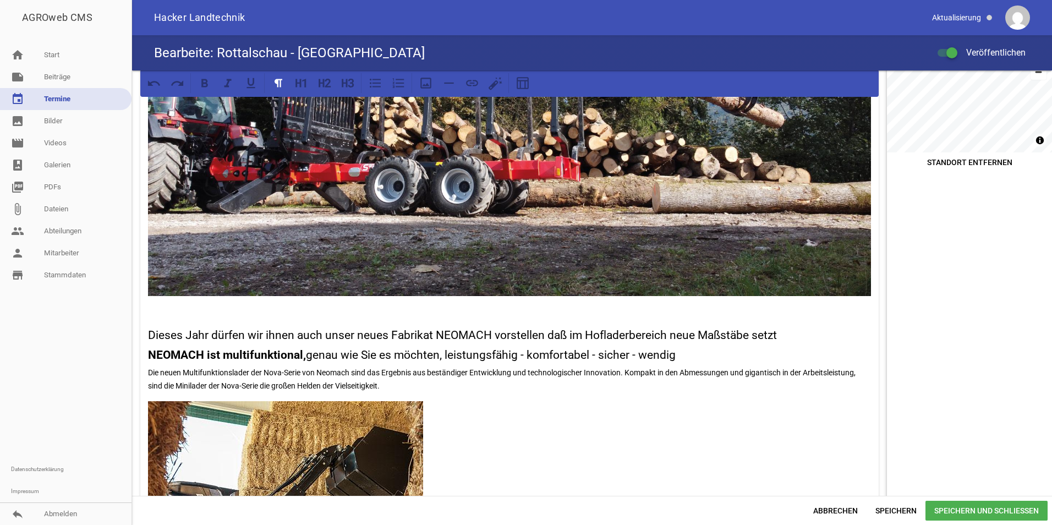
click at [160, 307] on p at bounding box center [509, 311] width 723 height 13
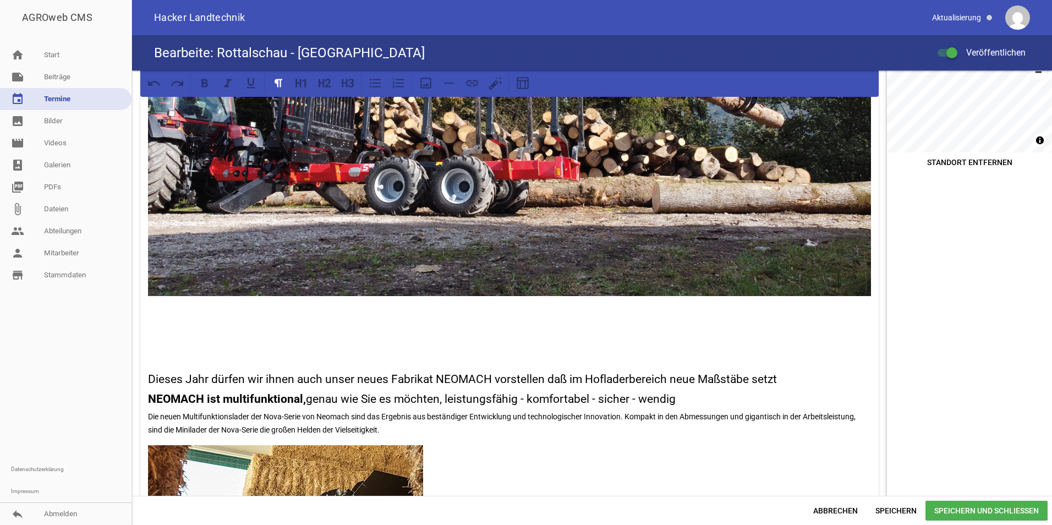
click at [972, 513] on span "Speichern und Schließen" at bounding box center [987, 511] width 122 height 20
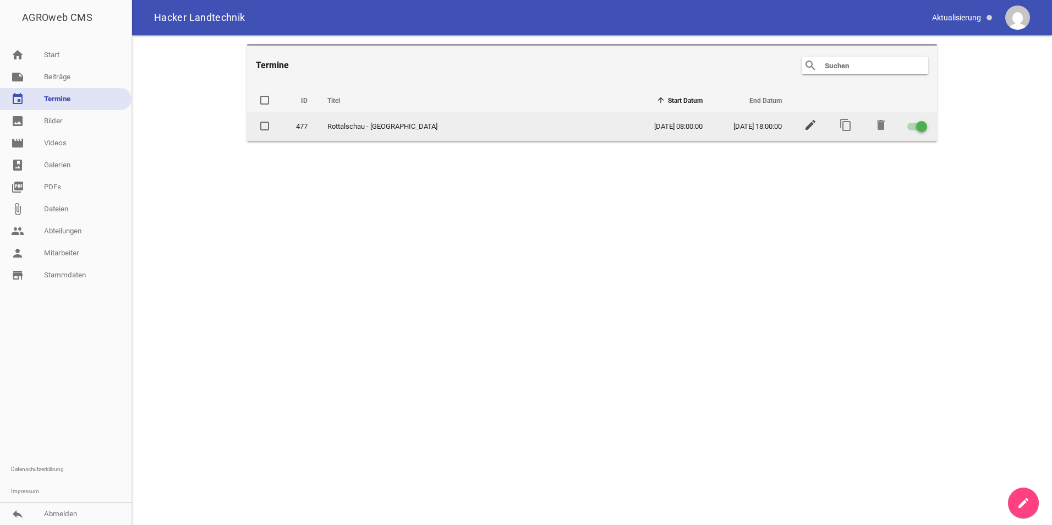
click at [813, 125] on icon "edit" at bounding box center [810, 124] width 13 height 13
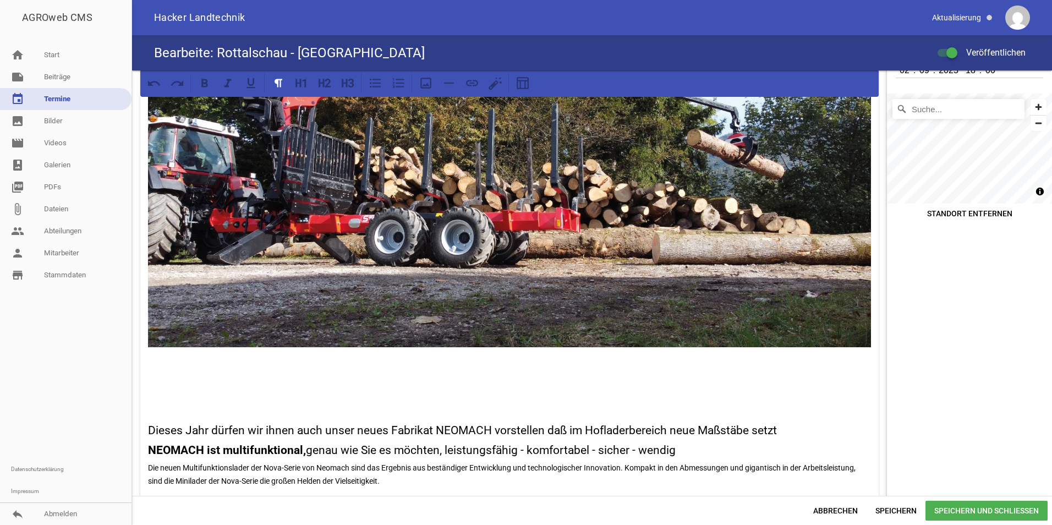
scroll to position [330, 0]
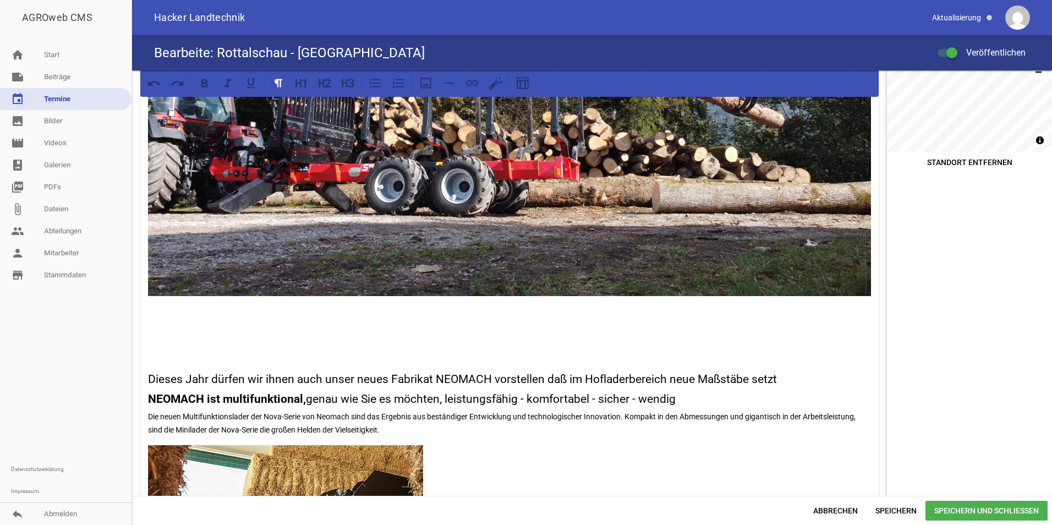
click at [220, 321] on div "Rottalschau in [GEOGRAPHIC_DATA] 2025 Besuchen sie uns auch dieses Jahr auf dem…" at bounding box center [509, 301] width 738 height 1058
click at [453, 84] on icon at bounding box center [449, 83] width 14 height 14
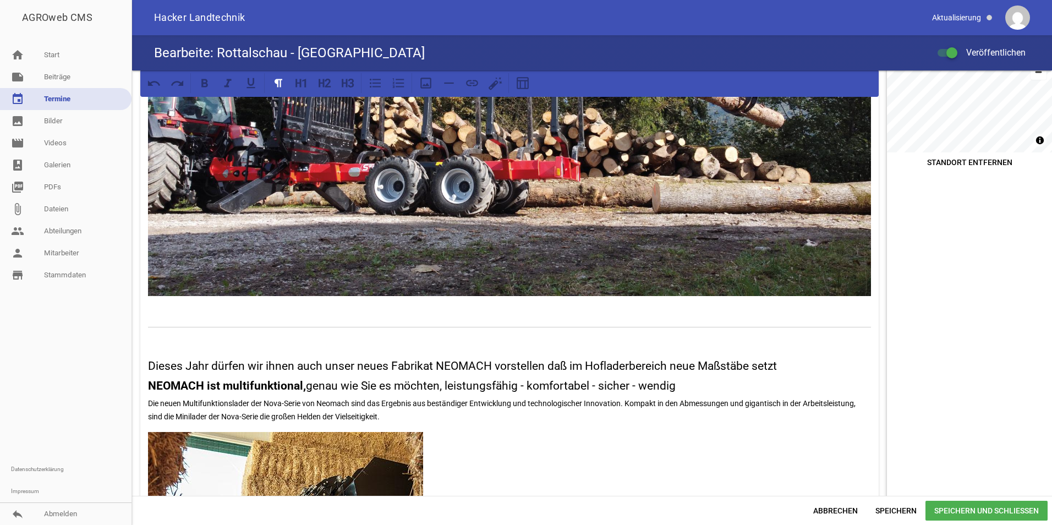
click at [944, 513] on span "Speichern und Schließen" at bounding box center [987, 511] width 122 height 20
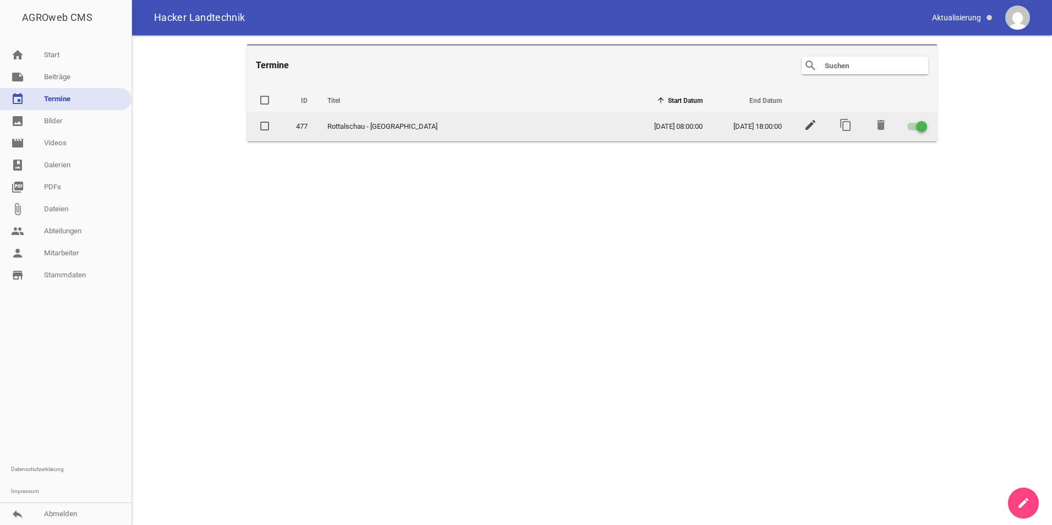
click at [815, 125] on icon "edit" at bounding box center [810, 124] width 13 height 13
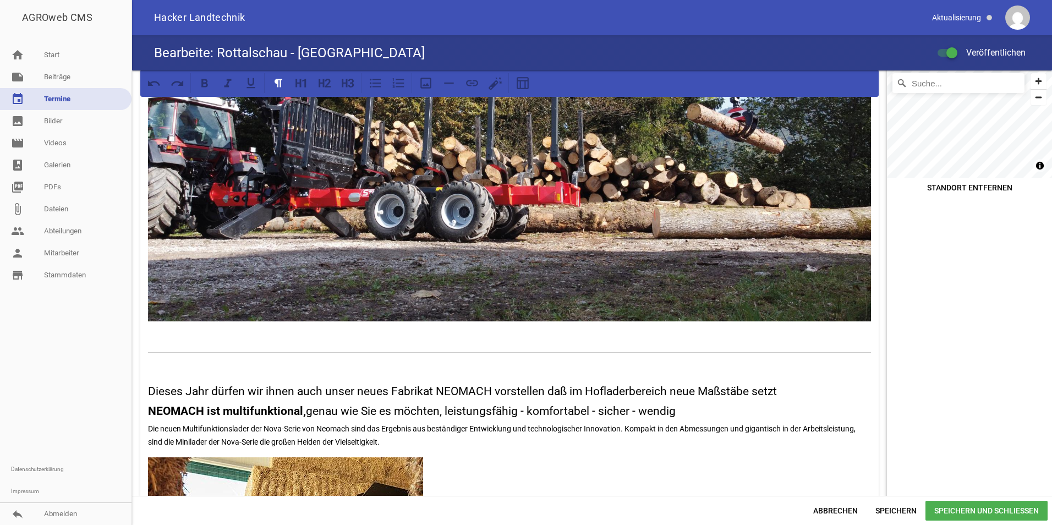
scroll to position [440, 0]
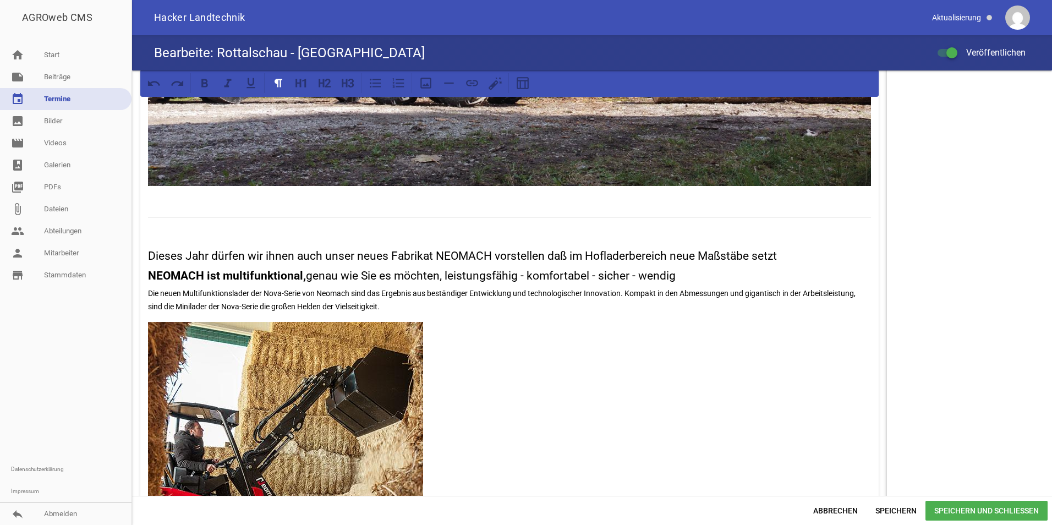
click at [242, 231] on p at bounding box center [509, 232] width 723 height 13
click at [445, 84] on icon at bounding box center [449, 83] width 14 height 14
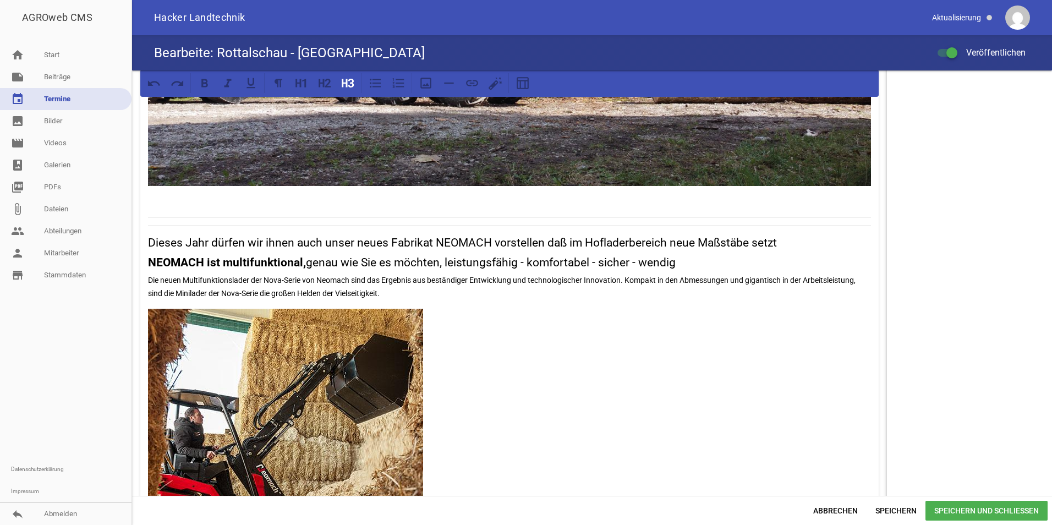
click at [970, 512] on span "Speichern und Schließen" at bounding box center [987, 511] width 122 height 20
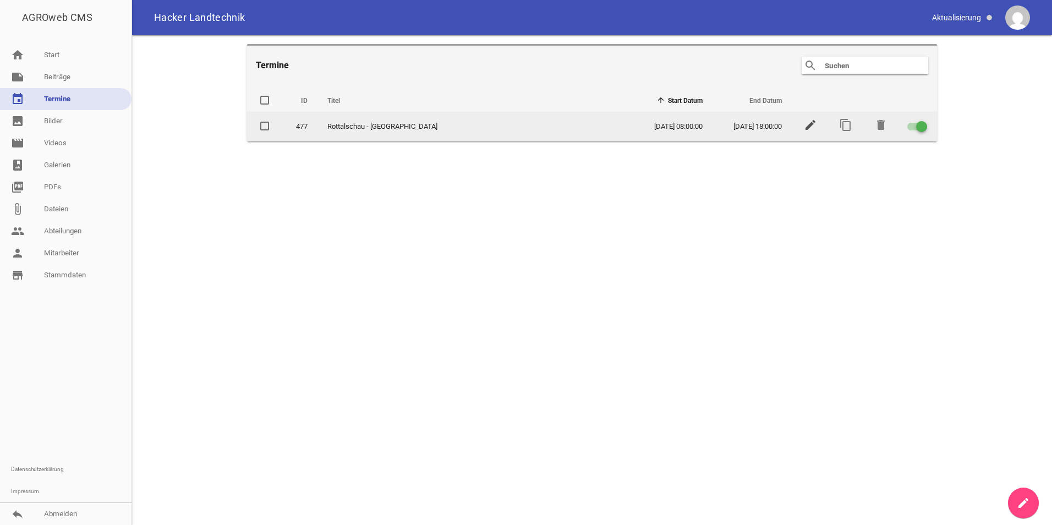
click at [807, 128] on icon "edit" at bounding box center [810, 124] width 13 height 13
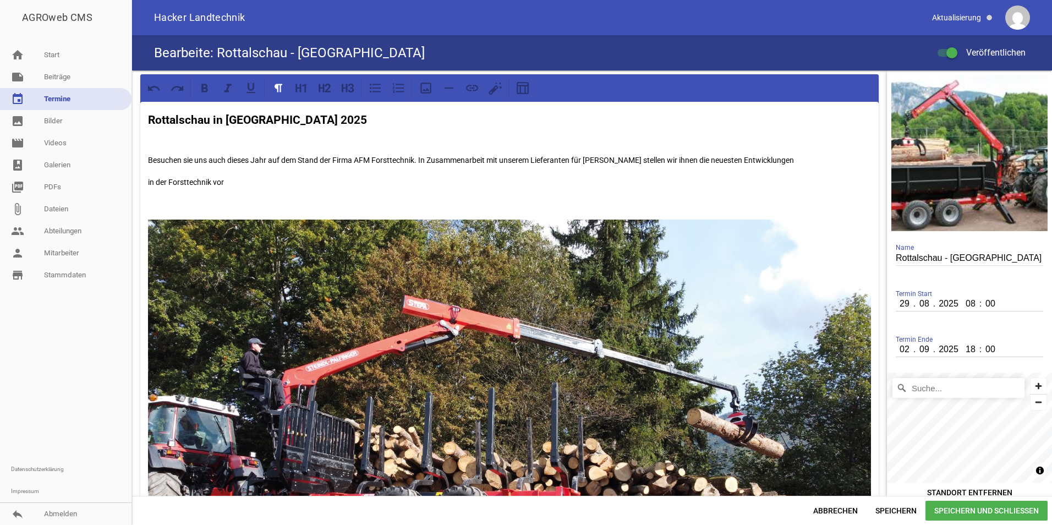
click at [824, 160] on p "Besuchen sie uns auch dieses Jahr auf dem Stand der Firma AFM Forsttechnik. In …" at bounding box center [509, 160] width 723 height 13
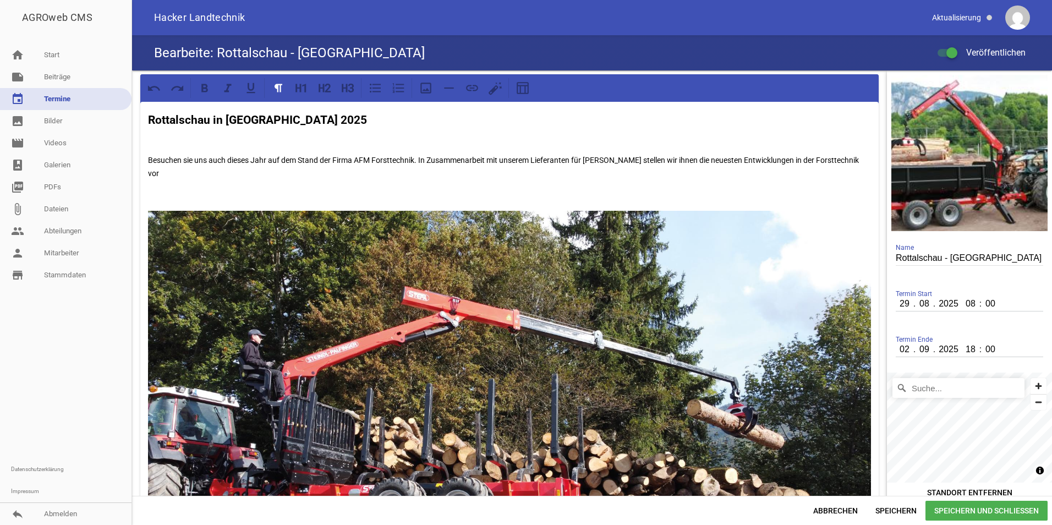
click at [982, 504] on span "Speichern und Schließen" at bounding box center [987, 511] width 122 height 20
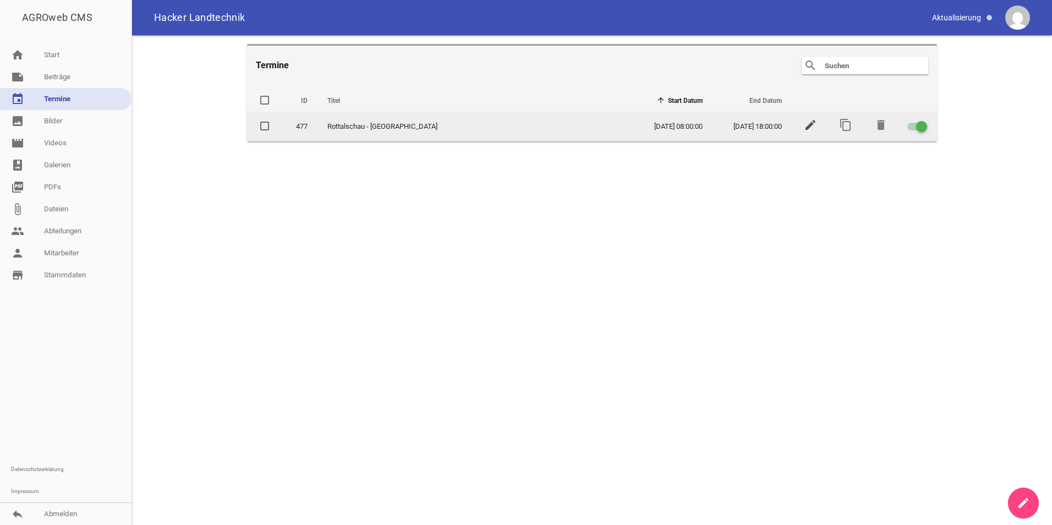
click at [808, 126] on icon "edit" at bounding box center [810, 124] width 13 height 13
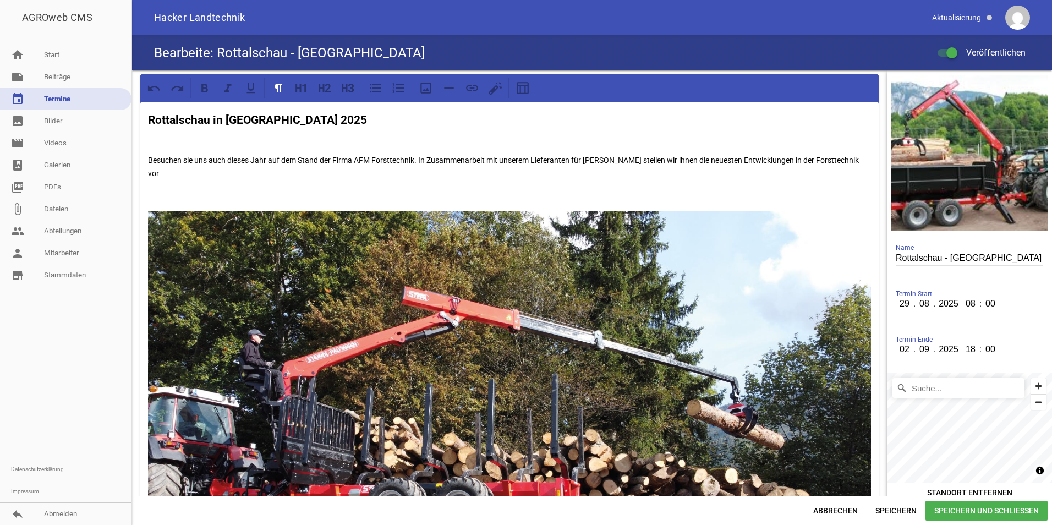
click at [284, 176] on p "Besuchen sie uns auch dieses Jahr auf dem Stand der Firma AFM Forsttechnik. In …" at bounding box center [509, 167] width 723 height 26
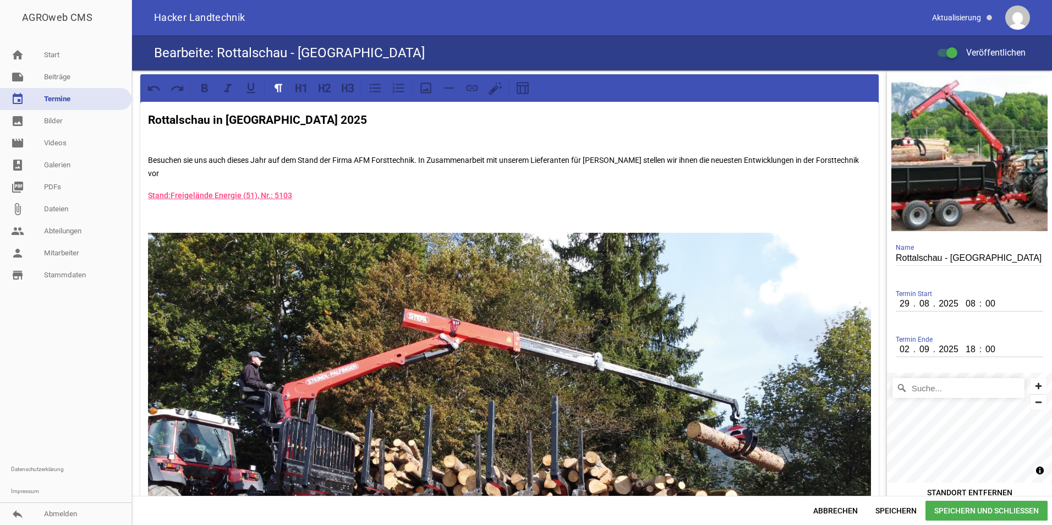
click at [260, 179] on p "Besuchen sie uns auch dieses Jahr auf dem Stand der Firma AFM Forsttechnik. In …" at bounding box center [509, 167] width 723 height 26
click at [1004, 510] on span "Speichern und Schließen" at bounding box center [987, 511] width 122 height 20
